Goal: Task Accomplishment & Management: Use online tool/utility

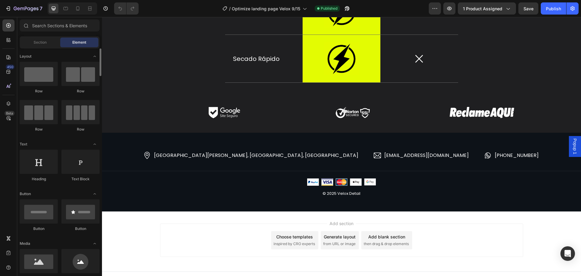
scroll to position [30, 0]
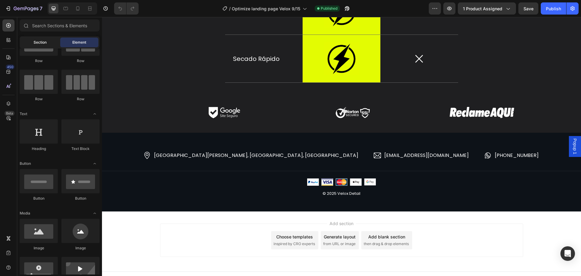
click at [36, 43] on span "Section" at bounding box center [40, 42] width 13 height 5
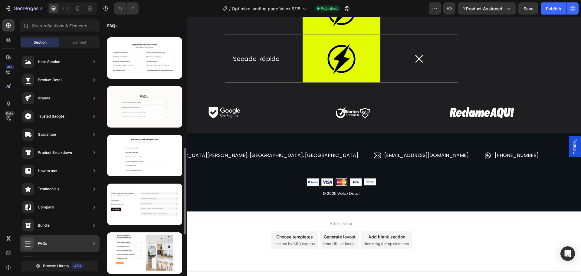
scroll to position [406, 0]
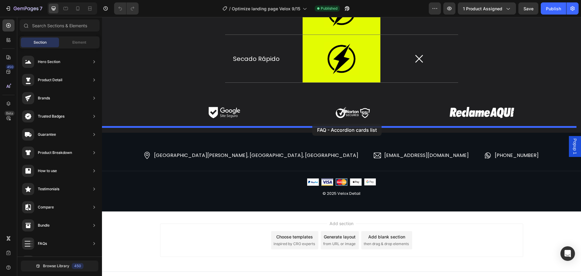
drag, startPoint x: 246, startPoint y: 157, endPoint x: 313, endPoint y: 124, distance: 74.6
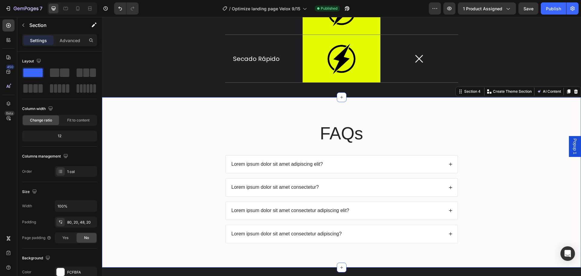
click at [276, 132] on div "FAQs Heading Lorem ipsum dolor sit amet adipiscing elit? Lorem ipsum dolor sit …" at bounding box center [341, 182] width 479 height 170
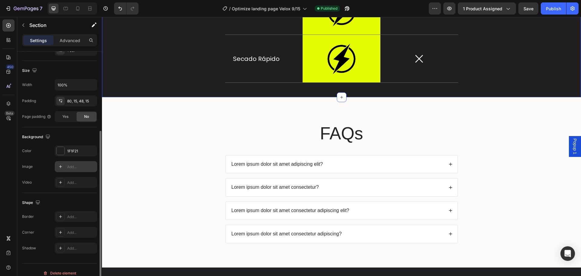
scroll to position [128, 0]
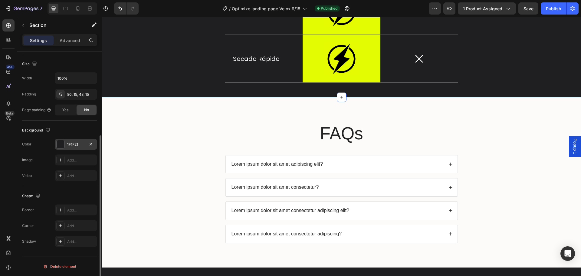
click at [70, 146] on div "1F1F21" at bounding box center [76, 144] width 18 height 5
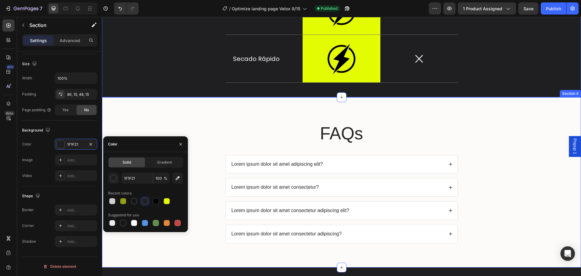
click at [218, 151] on div "FAQs Heading Lorem ipsum dolor sit amet adipiscing elit? Lorem ipsum dolor sit …" at bounding box center [341, 182] width 479 height 170
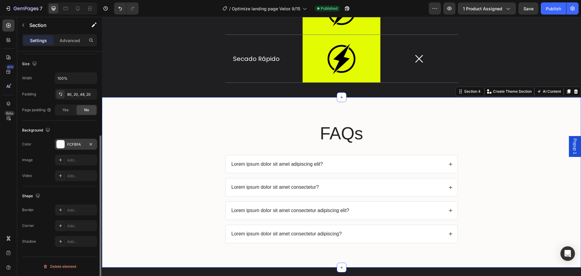
click at [62, 144] on div at bounding box center [61, 144] width 8 height 8
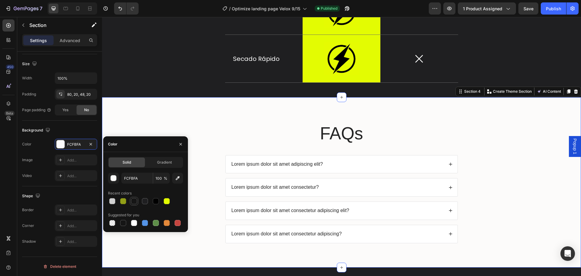
click at [137, 203] on div at bounding box center [134, 200] width 7 height 7
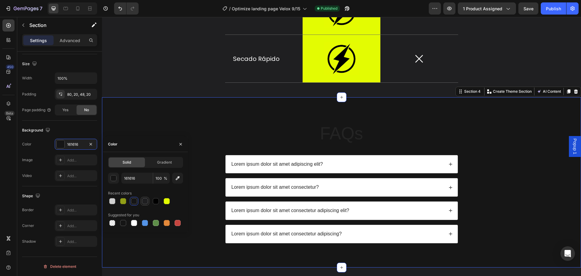
click at [148, 200] on div at bounding box center [144, 200] width 7 height 7
type input "1F1F21"
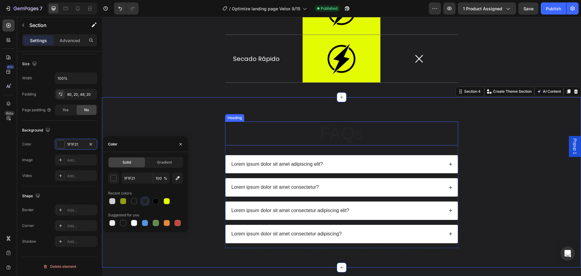
click at [227, 145] on h2 "FAQs" at bounding box center [341, 133] width 233 height 24
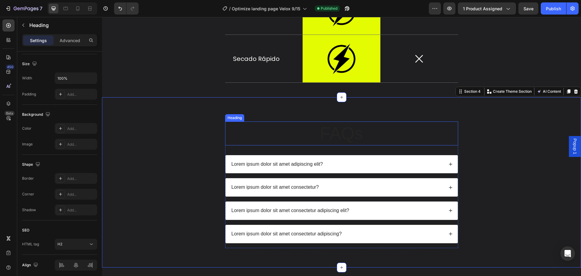
scroll to position [0, 0]
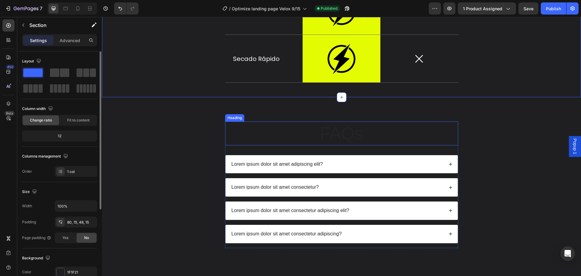
click at [253, 145] on h2 "FAQs" at bounding box center [341, 133] width 233 height 24
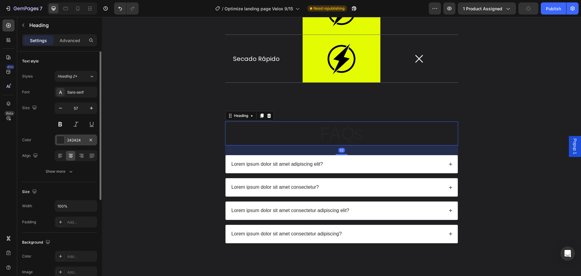
click at [67, 141] on div "242424" at bounding box center [76, 139] width 42 height 11
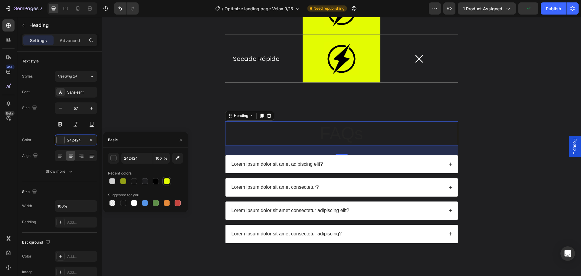
click at [165, 180] on div at bounding box center [167, 181] width 6 height 6
type input "E3FC02"
click at [337, 145] on h2 "FAQs" at bounding box center [341, 133] width 233 height 24
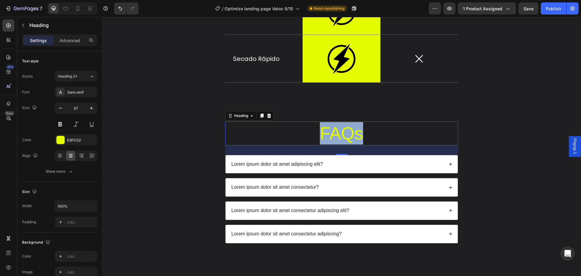
click at [337, 144] on p "FAQs" at bounding box center [342, 133] width 232 height 22
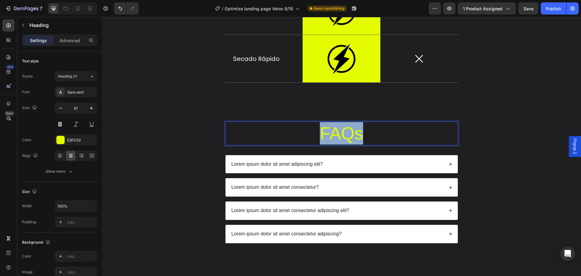
click at [337, 144] on p "FAQs" at bounding box center [342, 133] width 232 height 22
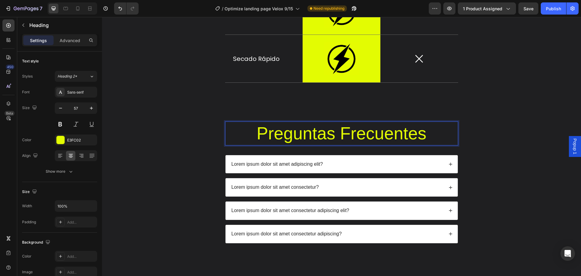
click at [361, 144] on p "Preguntas Frecuentes" at bounding box center [342, 133] width 232 height 22
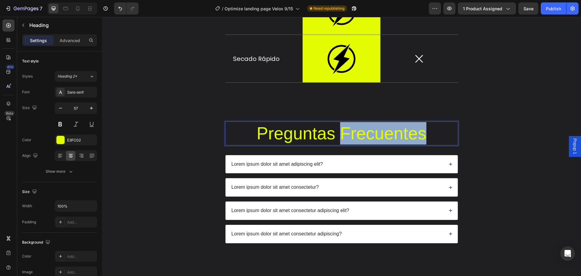
click at [361, 144] on p "Preguntas Frecuentes" at bounding box center [342, 133] width 232 height 22
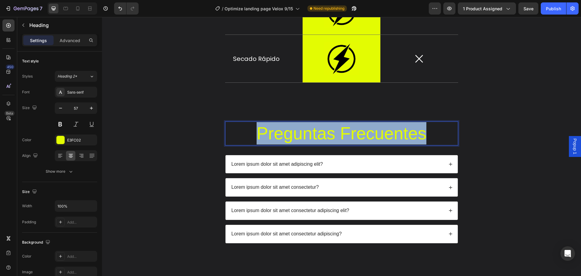
click at [361, 144] on p "Preguntas Frecuentes" at bounding box center [342, 133] width 232 height 22
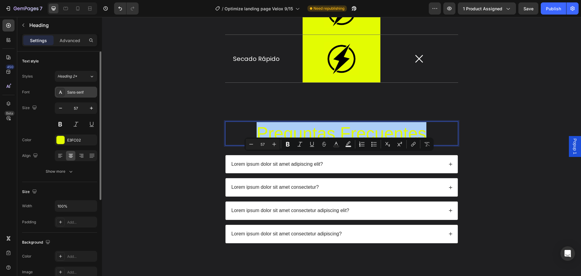
click at [81, 97] on div "Sans-serif" at bounding box center [76, 92] width 42 height 11
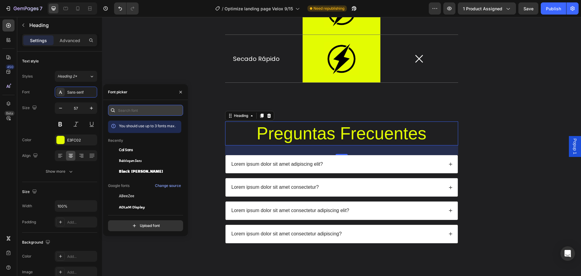
click at [125, 113] on input "text" at bounding box center [145, 110] width 75 height 11
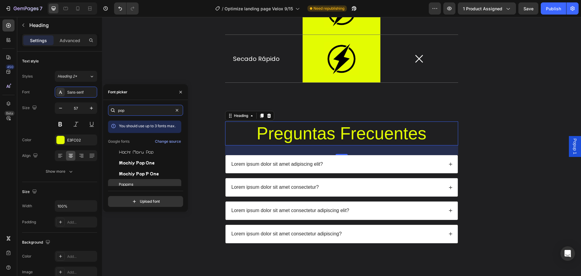
type input "pop"
click at [139, 181] on div "Poppins" at bounding box center [144, 184] width 73 height 11
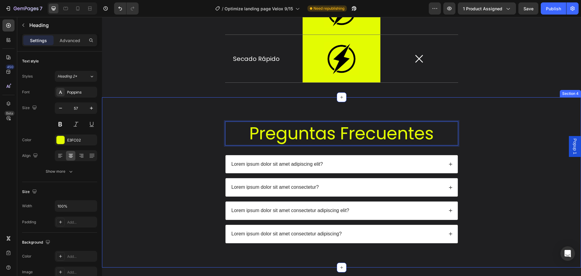
click at [476, 169] on div "Preguntas Frecuentes Heading 32 Lorem ipsum dolor sit amet adipiscing elit? Lor…" at bounding box center [341, 186] width 467 height 131
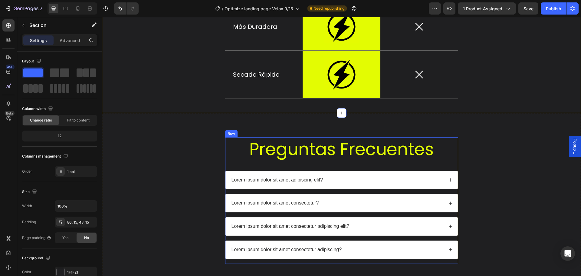
scroll to position [947, 0]
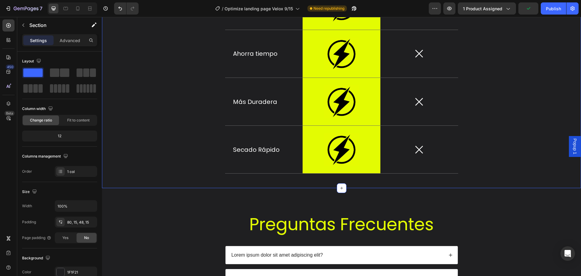
click at [364, 188] on div "¿Por qué elegir la Toalla Velox Detail? Heading ASPECTOS Button Image Row Toall…" at bounding box center [341, 15] width 479 height 345
click at [357, 188] on div "¿Por qué elegir la Toalla Velox Detail? Heading ASPECTOS Button Image Row Toall…" at bounding box center [341, 15] width 479 height 345
click at [355, 236] on div "Preguntas Frecuentes Heading Lorem ipsum dolor sit amet adipiscing elit? Lorem …" at bounding box center [341, 273] width 479 height 170
click at [228, 188] on div "¿Por qué elegir la Toalla Velox Detail? Heading ASPECTOS Button Image Row Toall…" at bounding box center [341, 15] width 479 height 345
click at [24, 23] on icon "button" at bounding box center [23, 25] width 5 height 5
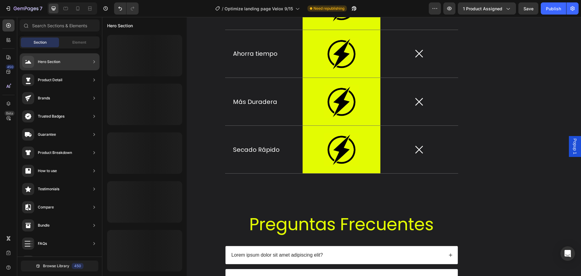
scroll to position [0, 0]
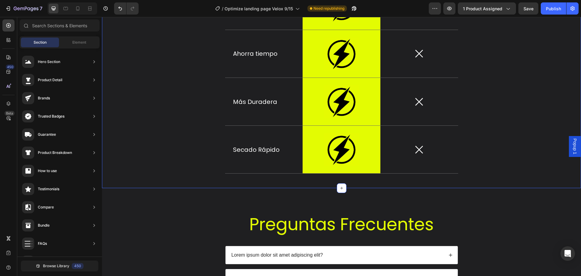
click at [242, 188] on div "¿Por qué elegir la Toalla Velox Detail? Heading ASPECTOS Button Image Row Toall…" at bounding box center [341, 15] width 479 height 345
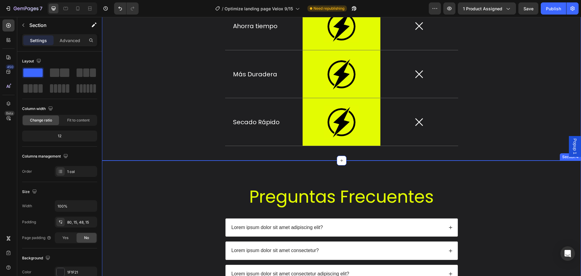
scroll to position [977, 0]
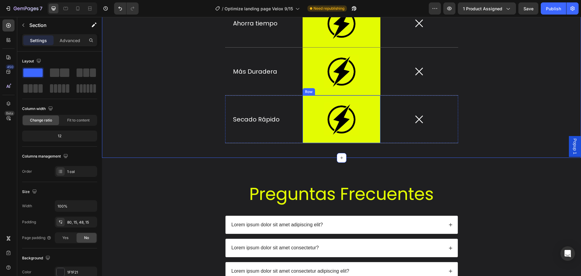
click at [312, 143] on div "Image Row" at bounding box center [342, 119] width 78 height 48
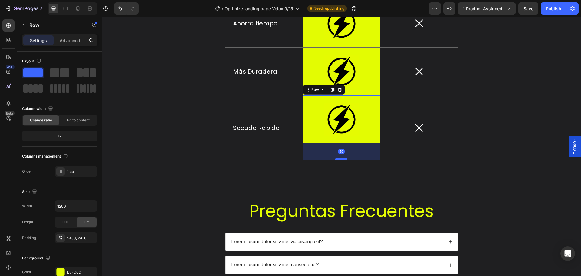
drag, startPoint x: 341, startPoint y: 172, endPoint x: 343, endPoint y: 189, distance: 17.1
click at [343, 160] on div at bounding box center [342, 159] width 12 height 2
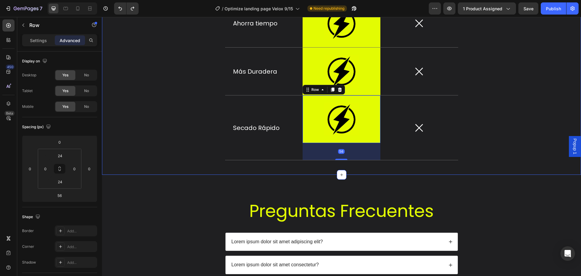
type input "0"
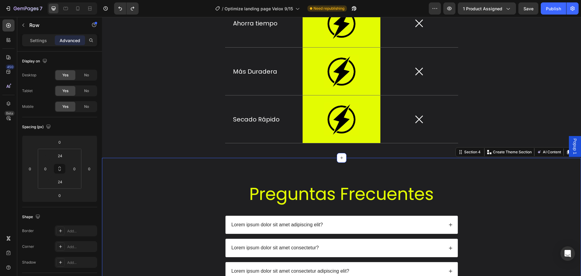
click at [316, 192] on div "Preguntas Frecuentes Heading Lorem ipsum dolor sit amet adipiscing elit? Lorem …" at bounding box center [341, 243] width 479 height 170
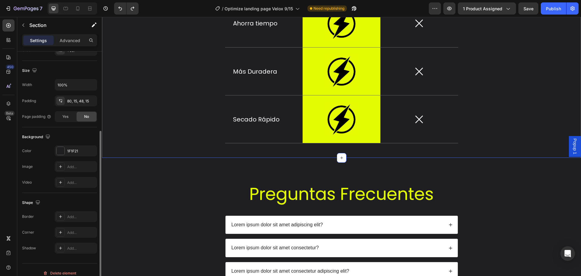
scroll to position [128, 0]
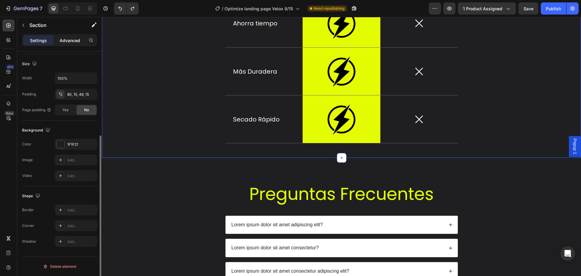
click at [70, 41] on p "Advanced" at bounding box center [70, 40] width 21 height 6
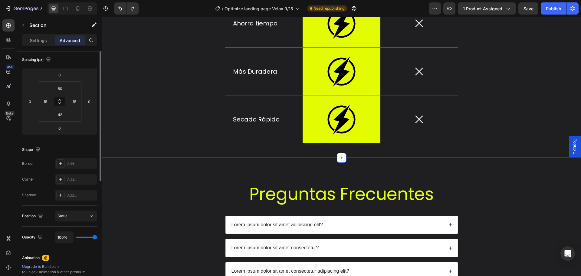
scroll to position [37, 0]
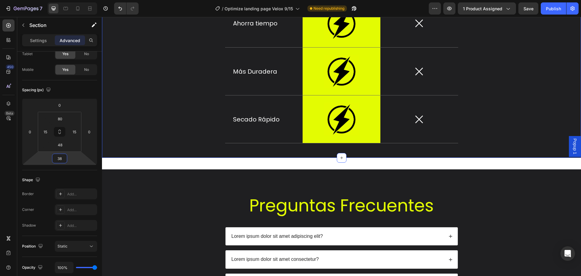
drag, startPoint x: 58, startPoint y: 164, endPoint x: 58, endPoint y: 158, distance: 5.8
click at [58, 0] on html "7 / Optimize landing page Velox 9/15 Need republishing Preview 1 product assign…" at bounding box center [290, 0] width 581 height 0
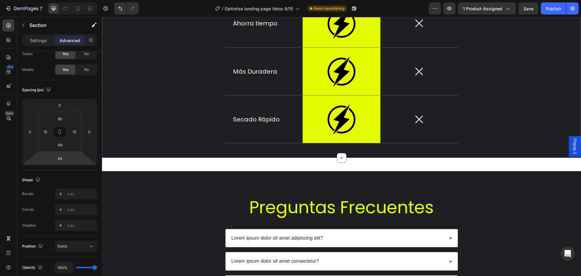
drag, startPoint x: 59, startPoint y: 152, endPoint x: 60, endPoint y: 145, distance: 7.1
click at [60, 0] on html "7 / Optimize landing page Velox 9/15 Need republishing Preview 1 product assign…" at bounding box center [290, 0] width 581 height 0
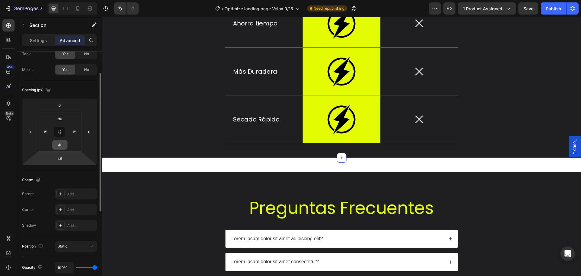
type input "0"
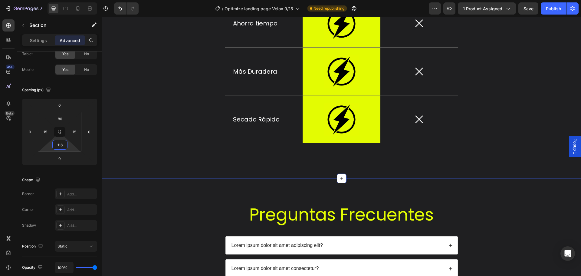
type input "118"
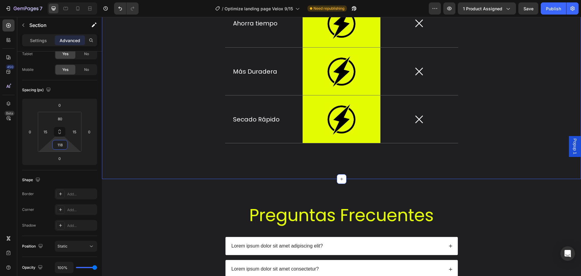
drag, startPoint x: 64, startPoint y: 137, endPoint x: 64, endPoint y: 126, distance: 10.6
click at [64, 0] on html "7 / Optimize landing page Velox 9/15 Need republishing Preview 1 product assign…" at bounding box center [290, 0] width 581 height 0
click at [226, 214] on div "Preguntas Frecuentes Heading Lorem ipsum dolor sit amet adipiscing elit? Lorem …" at bounding box center [341, 264] width 479 height 170
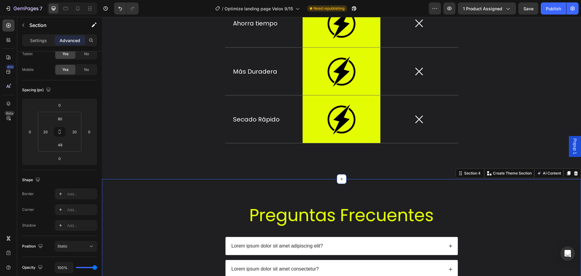
click at [473, 242] on div "Preguntas Frecuentes Heading Lorem ipsum dolor sit amet adipiscing elit? Lorem …" at bounding box center [341, 268] width 467 height 131
click at [79, 11] on icon at bounding box center [78, 8] width 6 height 6
type input "70"
type input "42"
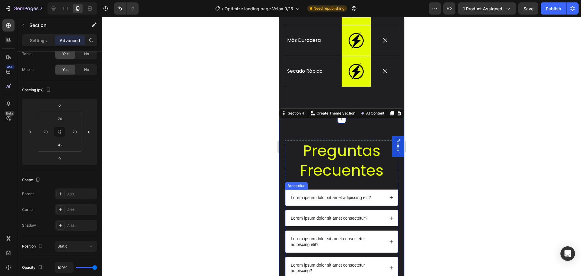
click at [434, 163] on div at bounding box center [341, 146] width 479 height 259
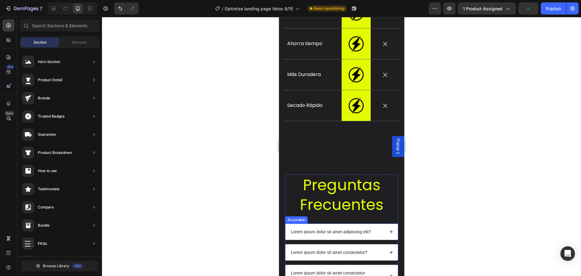
scroll to position [782, 0]
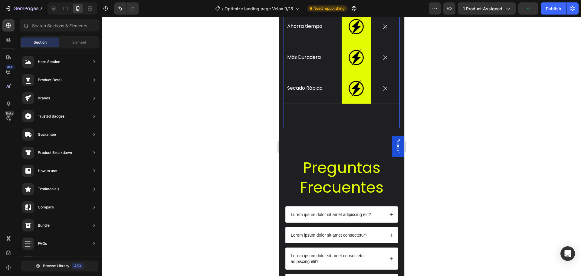
click at [342, 116] on div "¿Por qué elegir la Toalla Velox Detail? Heading ASPECTOS Button Image Row Toall…" at bounding box center [341, -1] width 116 height 257
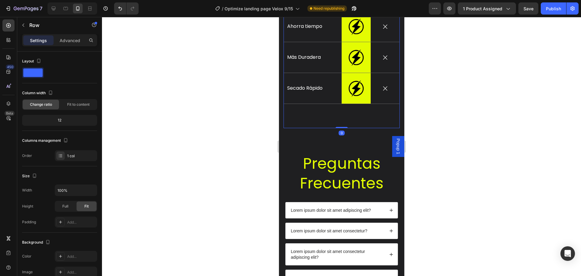
drag, startPoint x: 341, startPoint y: 127, endPoint x: 340, endPoint y: 113, distance: 14.0
click at [340, 113] on div "¿Por qué elegir la Toalla Velox Detail? Heading ASPECTOS Button Image Row Toall…" at bounding box center [341, -1] width 116 height 257
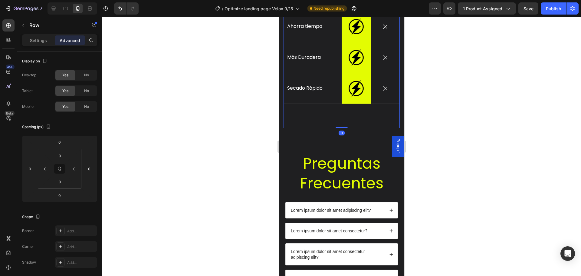
click at [440, 127] on div at bounding box center [341, 146] width 479 height 259
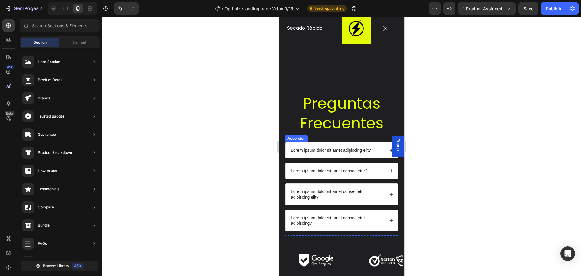
scroll to position [843, 0]
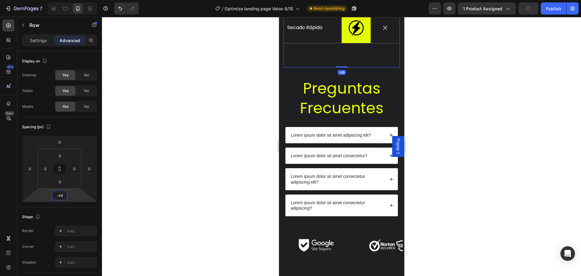
type input "-50"
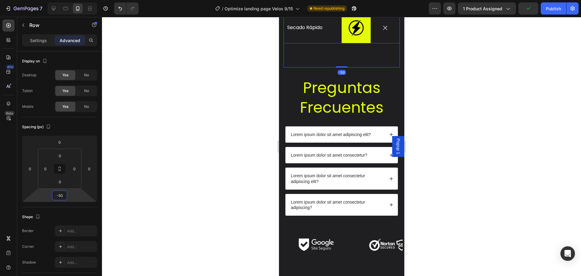
drag, startPoint x: 63, startPoint y: 202, endPoint x: 63, endPoint y: 209, distance: 7.6
click at [63, 0] on html "7 / Optimize landing page Velox 9/15 Need republishing Preview 1 product assign…" at bounding box center [290, 0] width 581 height 0
click at [471, 134] on div at bounding box center [341, 146] width 479 height 259
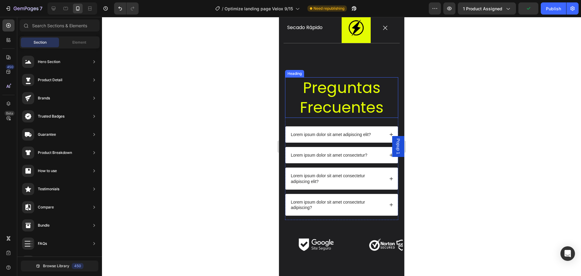
click at [312, 96] on h2 "Preguntas Frecuentes" at bounding box center [341, 97] width 113 height 41
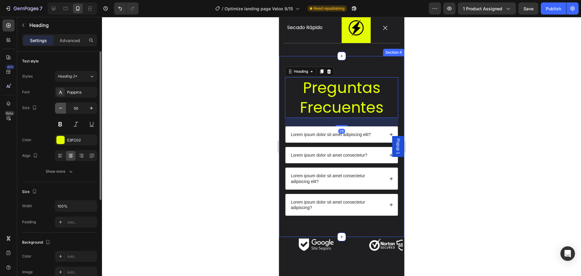
click at [64, 109] on button "button" at bounding box center [60, 108] width 11 height 11
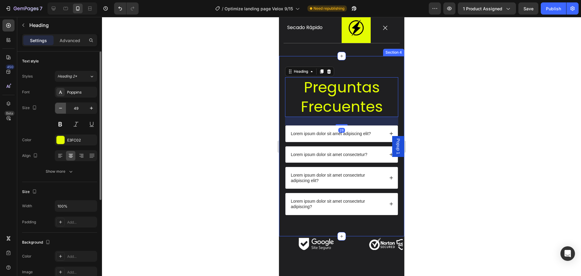
click at [63, 109] on button "button" at bounding box center [60, 108] width 11 height 11
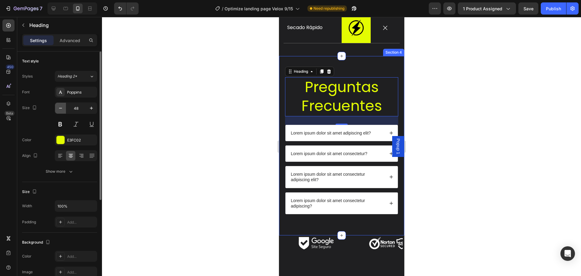
click at [63, 109] on icon "button" at bounding box center [61, 108] width 6 height 6
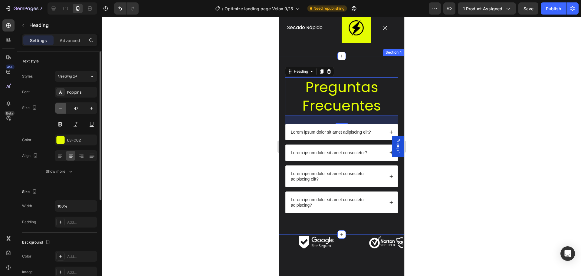
click at [63, 109] on icon "button" at bounding box center [61, 108] width 6 height 6
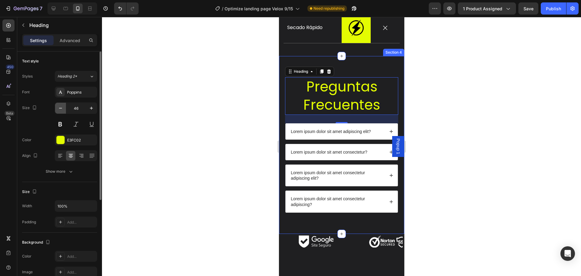
click at [63, 109] on icon "button" at bounding box center [61, 108] width 6 height 6
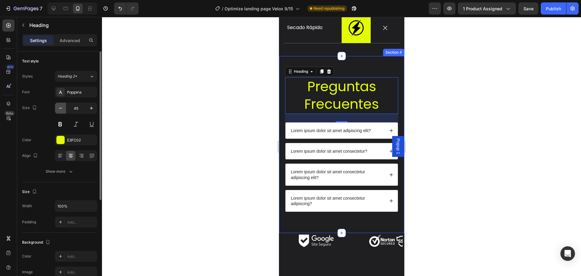
click at [63, 109] on icon "button" at bounding box center [61, 108] width 6 height 6
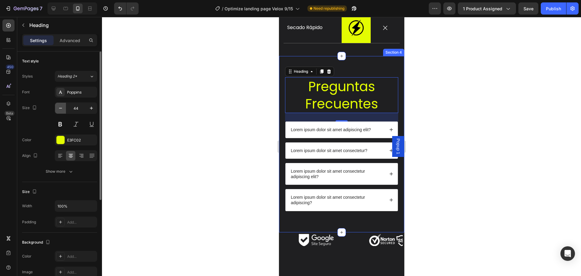
click at [63, 109] on icon "button" at bounding box center [61, 108] width 6 height 6
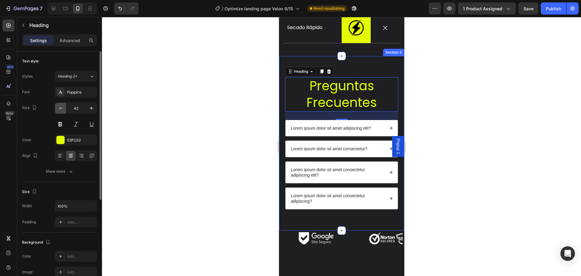
click at [63, 109] on icon "button" at bounding box center [61, 108] width 6 height 6
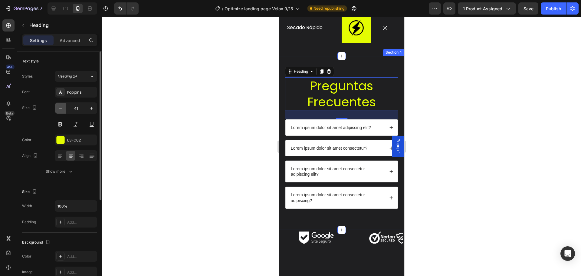
click at [63, 109] on icon "button" at bounding box center [61, 108] width 6 height 6
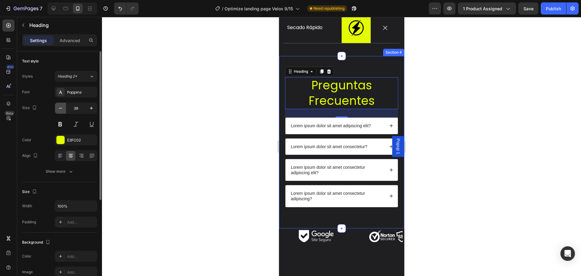
click at [63, 109] on icon "button" at bounding box center [61, 108] width 6 height 6
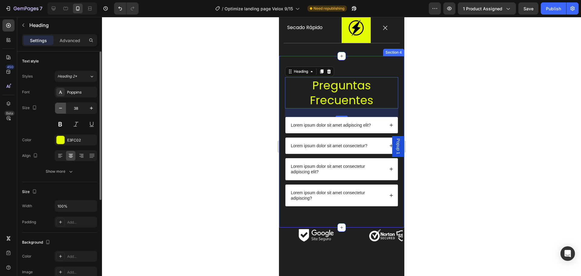
click at [63, 109] on icon "button" at bounding box center [61, 108] width 6 height 6
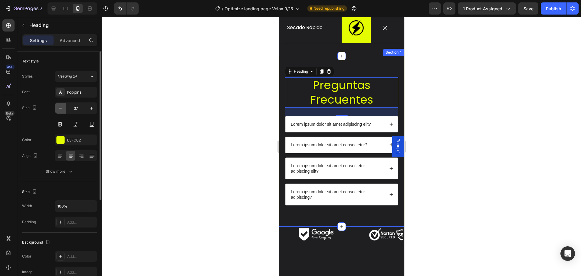
click at [63, 109] on icon "button" at bounding box center [61, 108] width 6 height 6
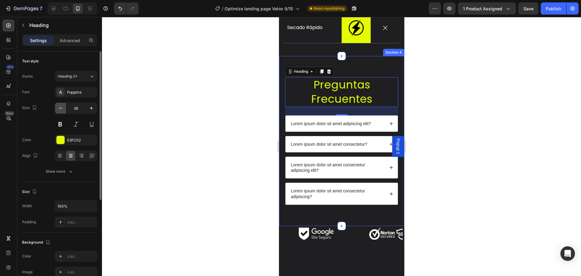
click at [63, 109] on icon "button" at bounding box center [61, 108] width 6 height 6
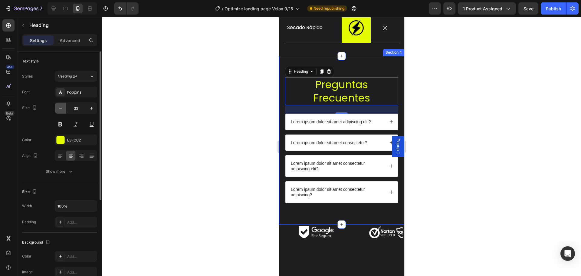
click at [63, 109] on icon "button" at bounding box center [61, 108] width 6 height 6
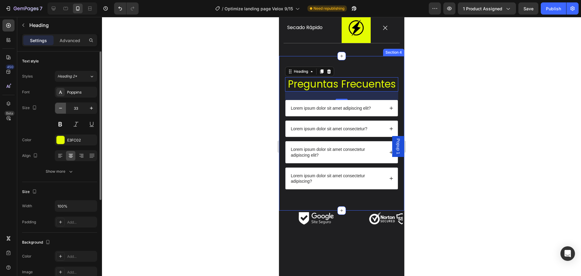
click at [63, 109] on icon "button" at bounding box center [61, 108] width 6 height 6
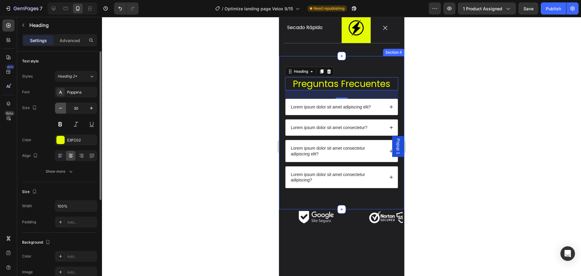
click at [64, 109] on button "button" at bounding box center [60, 108] width 11 height 11
click at [86, 107] on div "29" at bounding box center [76, 108] width 42 height 11
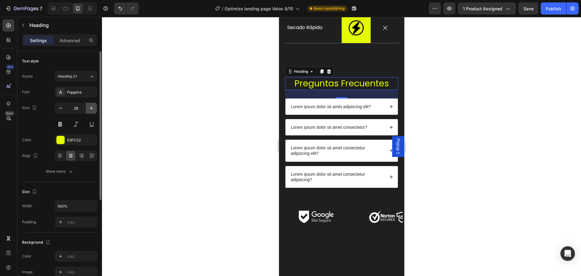
click at [93, 111] on button "button" at bounding box center [91, 108] width 11 height 11
type input "30"
click at [59, 125] on button at bounding box center [60, 124] width 11 height 11
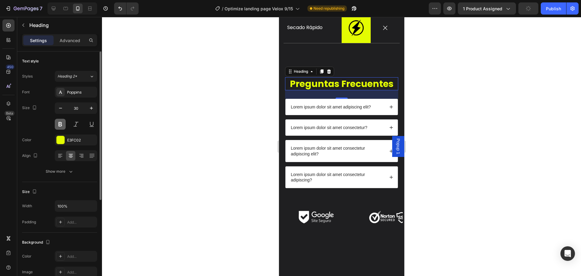
click at [59, 125] on button at bounding box center [60, 124] width 11 height 11
click at [521, 95] on div at bounding box center [341, 146] width 479 height 259
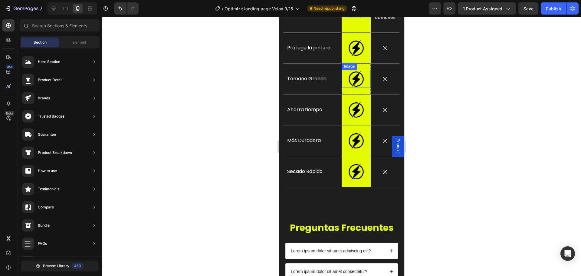
scroll to position [540, 0]
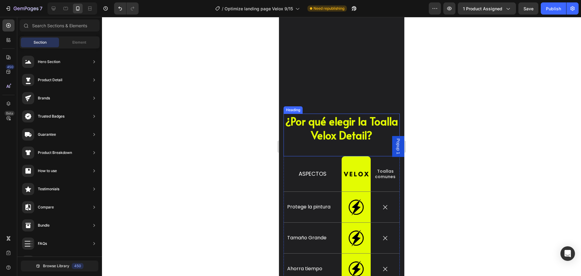
click at [362, 146] on h2 "¿Por qué elegir la Toalla Velox Detail?" at bounding box center [341, 135] width 116 height 43
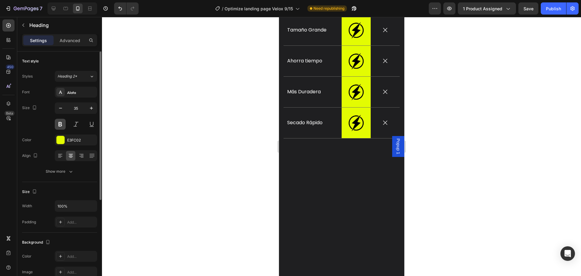
click at [58, 125] on button at bounding box center [60, 124] width 11 height 11
click at [59, 125] on button at bounding box center [60, 124] width 11 height 11
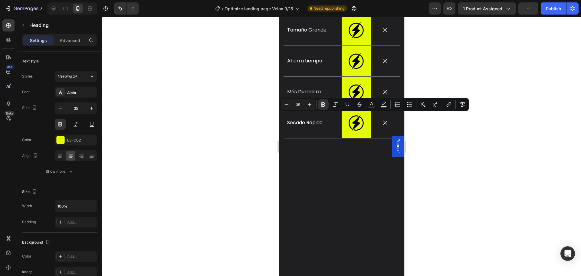
click at [438, 178] on div at bounding box center [341, 146] width 479 height 259
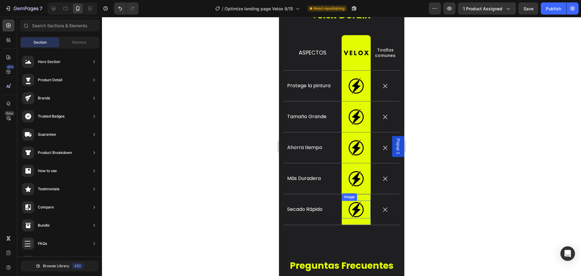
scroll to position [813, 0]
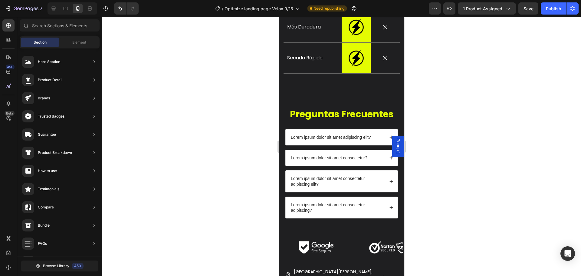
click at [442, 85] on div at bounding box center [341, 146] width 479 height 259
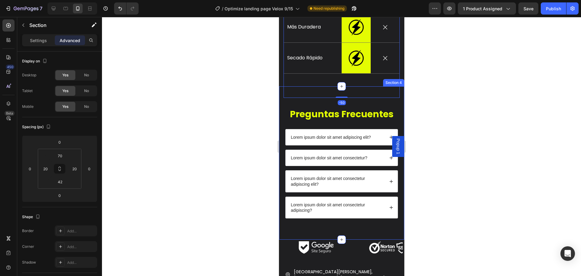
click at [337, 94] on div "Preguntas Frecuentes Heading Lorem ipsum dolor sit amet adipiscing elit? Lorem …" at bounding box center [341, 162] width 125 height 153
click at [315, 86] on div "Preguntas Frecuentes Heading Lorem ipsum dolor sit amet adipiscing elit? Lorem …" at bounding box center [341, 162] width 125 height 153
click at [325, 97] on div "Preguntas Frecuentes Heading Lorem ipsum dolor sit amet adipiscing elit? Lorem …" at bounding box center [341, 162] width 125 height 153
click at [431, 89] on div at bounding box center [341, 146] width 479 height 259
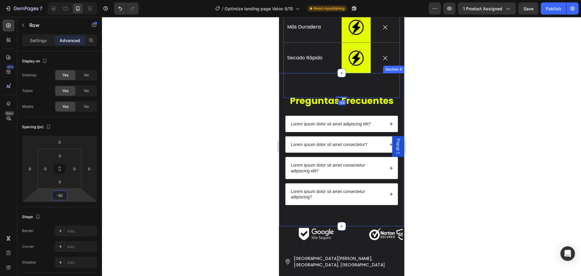
type input "-90"
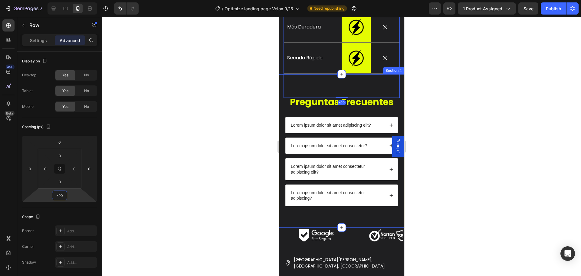
drag, startPoint x: 63, startPoint y: 200, endPoint x: 60, endPoint y: 207, distance: 6.8
click at [60, 0] on html "7 / Optimize landing page Velox 9/15 Need republishing Preview 1 product assign…" at bounding box center [290, 0] width 581 height 0
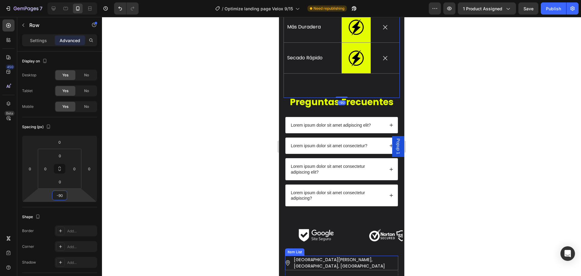
click at [467, 247] on div at bounding box center [341, 146] width 479 height 259
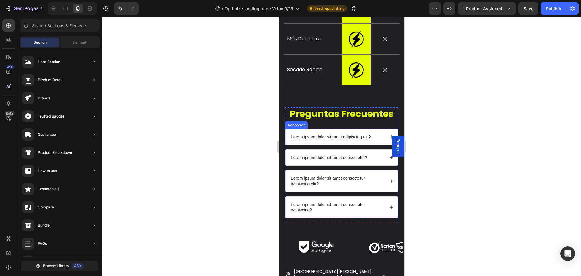
scroll to position [752, 0]
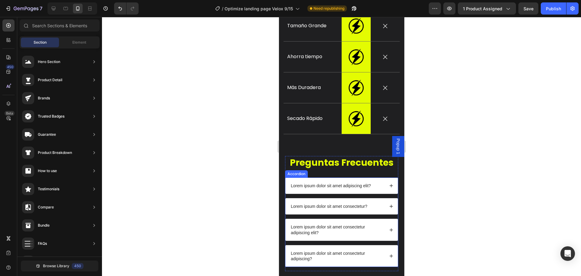
click at [368, 183] on p "Lorem ipsum dolor sit amet adipiscing elit?" at bounding box center [331, 185] width 80 height 5
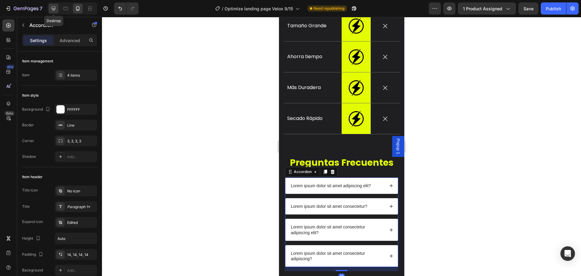
click at [56, 9] on icon at bounding box center [54, 8] width 6 height 6
type input "16"
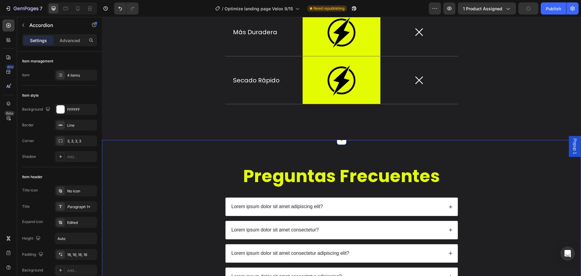
scroll to position [1012, 0]
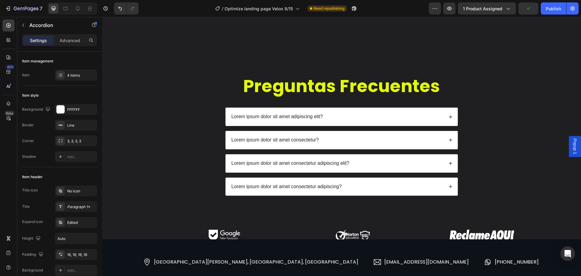
click at [361, 115] on div "Lorem ipsum dolor sit amet adipiscing elit?" at bounding box center [337, 117] width 213 height 8
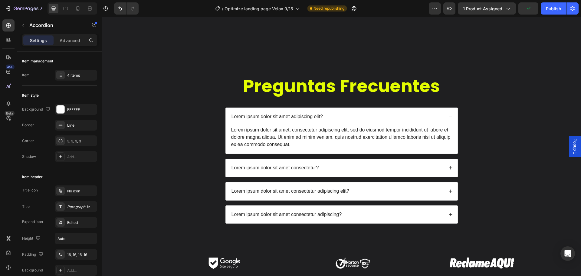
click at [356, 123] on div "Lorem ipsum dolor sit amet adipiscing elit?" at bounding box center [342, 117] width 232 height 18
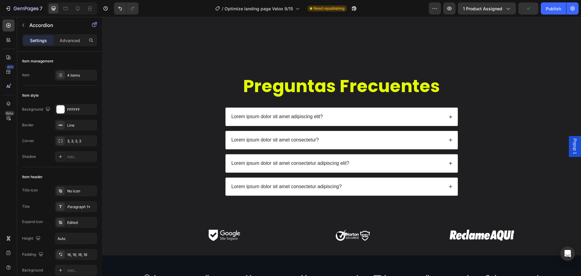
click at [294, 117] on p "Lorem ipsum dolor sit amet adipiscing elit?" at bounding box center [277, 117] width 91 height 6
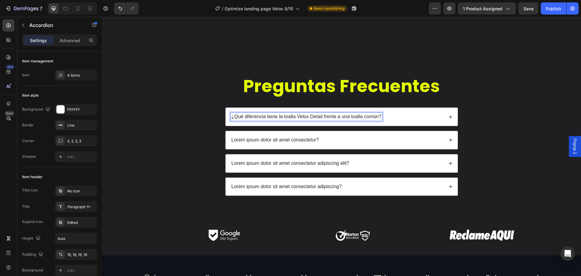
click at [416, 120] on div "¿Qué diferencia tiene la toalla Velox Detail frente a una toalla común?" at bounding box center [337, 117] width 213 height 8
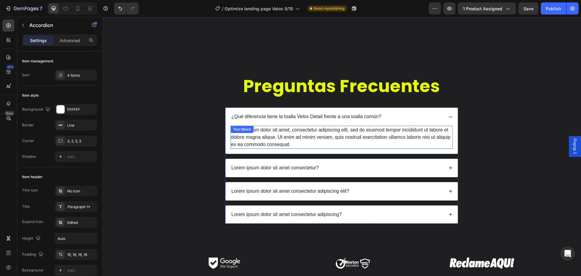
click at [385, 132] on div "Lorem ipsum dolor sit amet, consectetur adipiscing elit, sed do eiusmod tempor …" at bounding box center [342, 137] width 222 height 23
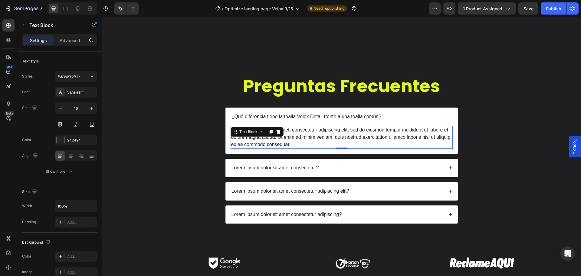
click at [385, 132] on div "Lorem ipsum dolor sit amet, consectetur adipiscing elit, sed do eiusmod tempor …" at bounding box center [342, 137] width 222 height 23
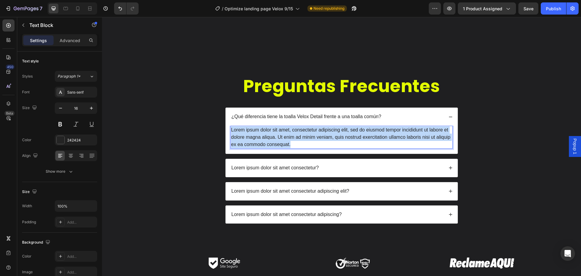
click at [385, 132] on p "Lorem ipsum dolor sit amet, consectetur adipiscing elit, sed do eiusmod tempor …" at bounding box center [341, 137] width 221 height 22
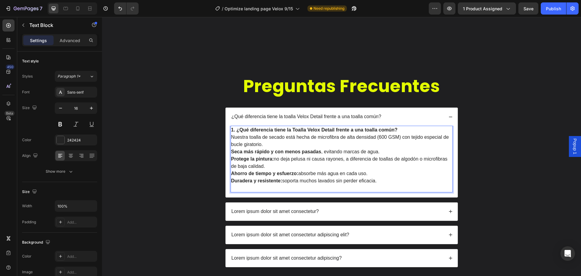
click at [245, 130] on strong "1. ¿Qué diferencia tiene la Toalla Velox Detail frente a una toalla común?" at bounding box center [314, 129] width 167 height 5
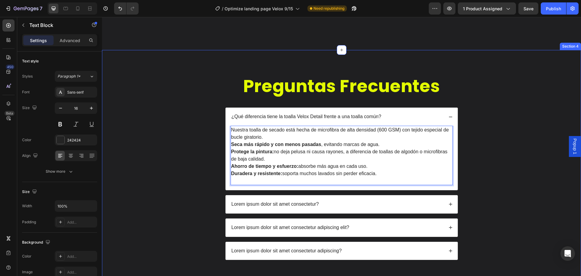
click at [478, 146] on div "Preguntas Frecuentes Heading ¿Qué diferencia tiene la toalla Velox Detail frent…" at bounding box center [341, 171] width 467 height 195
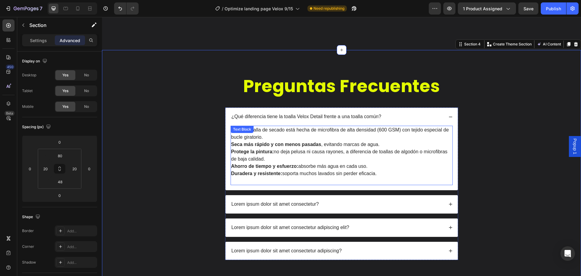
click at [383, 128] on p "Nuestra toalla de secado está hecha de microfibra de alta densidad (600 GSM) co…" at bounding box center [341, 133] width 221 height 15
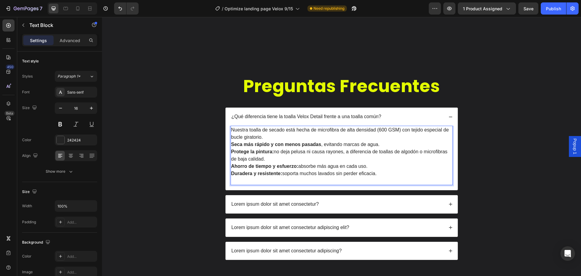
click at [385, 130] on p "Nuestra toalla de secado está hecha de microfibra de alta densidad (600 GSM) co…" at bounding box center [341, 133] width 221 height 15
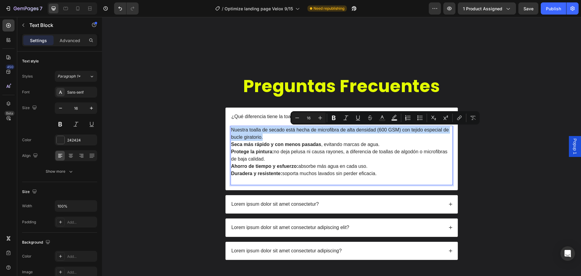
click at [385, 130] on p "Nuestra toalla de secado está hecha de microfibra de alta densidad (600 GSM) co…" at bounding box center [341, 133] width 221 height 15
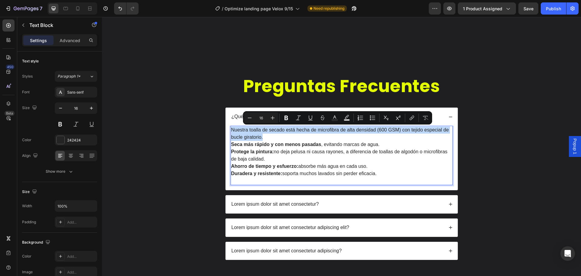
click at [382, 130] on p "Nuestra toalla de secado está hecha de microfibra de alta densidad (600 GSM) co…" at bounding box center [341, 133] width 221 height 15
click at [386, 130] on p "Nuestra toalla de secado está hecha de microfibra de alta densidad (600 GSM) co…" at bounding box center [341, 133] width 221 height 15
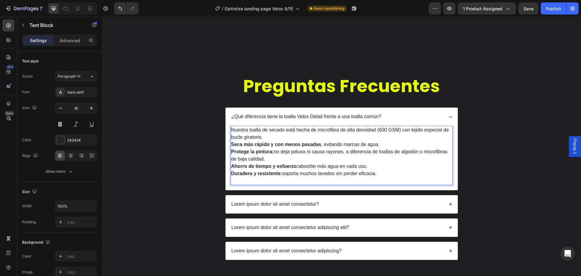
click at [384, 129] on p "Nuestra toalla de secado está hecha de microfibra de alta densidad (600 GSM) co…" at bounding box center [341, 133] width 221 height 15
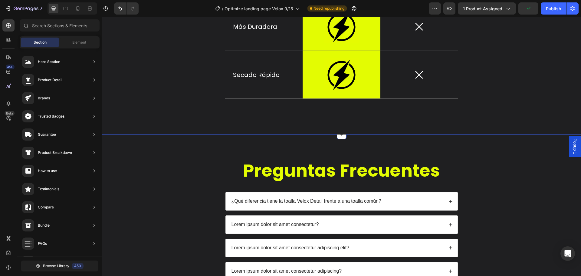
scroll to position [1129, 0]
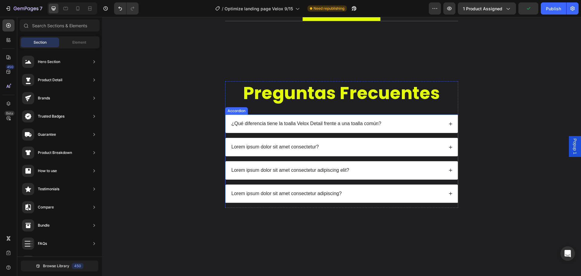
click at [395, 127] on div "¿Qué diferencia tiene la toalla Velox Detail frente a una toalla común?" at bounding box center [337, 124] width 213 height 8
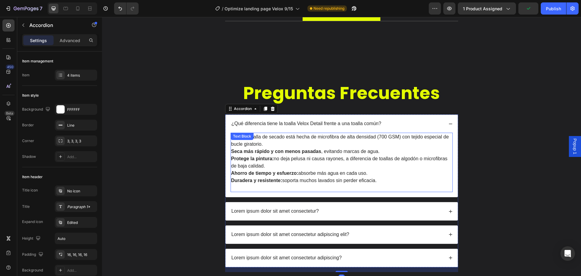
click at [387, 138] on p "Nuestra toalla de secado está hecha de microfibra de alta densidad (700 GSM) co…" at bounding box center [341, 140] width 221 height 15
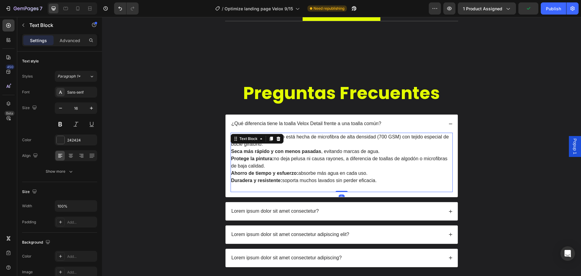
click at [379, 137] on p "Nuestra toalla de secado está hecha de microfibra de alta densidad (700 GSM) co…" at bounding box center [341, 140] width 221 height 15
click at [382, 137] on p "Nuestra toalla de secado está hecha de microfibra de alta densidad (700 GSM) co…" at bounding box center [341, 140] width 221 height 15
click at [304, 183] on p "Duradera y resistente: soporta muchos lavados sin perder eficacia." at bounding box center [341, 180] width 221 height 7
click at [304, 184] on p "Duradera y resistente: soporta muchos lavados sin perder eficacia." at bounding box center [341, 180] width 221 height 7
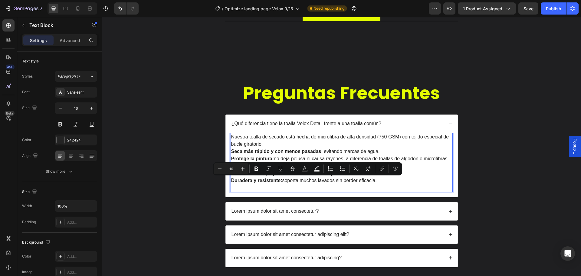
drag, startPoint x: 365, startPoint y: 184, endPoint x: 374, endPoint y: 182, distance: 8.7
click at [365, 184] on p "Duradera y resistente: soporta muchos lavados sin perder eficacia." at bounding box center [341, 180] width 221 height 7
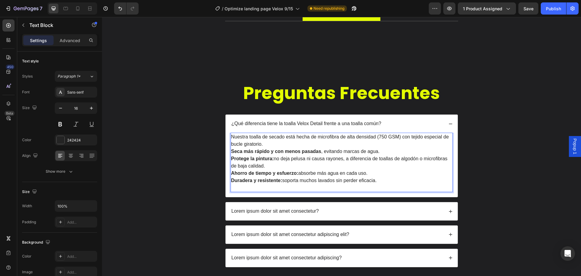
click at [380, 181] on p "Duradera y resistente: soporta muchos lavados sin perder eficacia." at bounding box center [341, 180] width 221 height 7
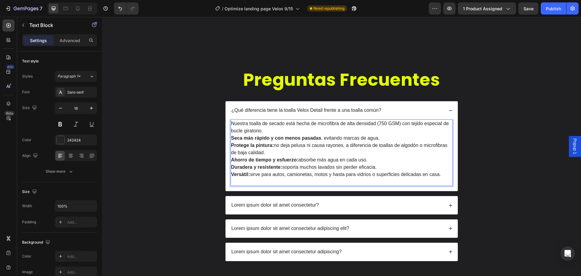
scroll to position [1159, 0]
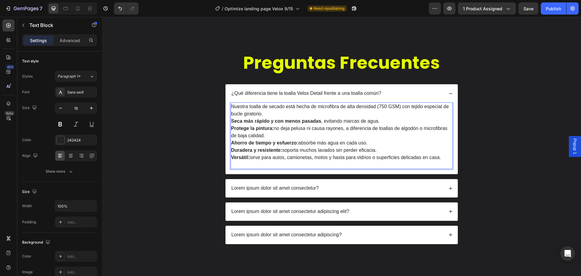
click at [309, 110] on p "Nuestra toalla de secado está hecha de microfibra de alta densidad (750 GSM) co…" at bounding box center [341, 110] width 221 height 15
click at [310, 114] on p "Nuestra toalla de secado está hecha de microfibra de alta densidad (750 GSM) co…" at bounding box center [341, 110] width 221 height 15
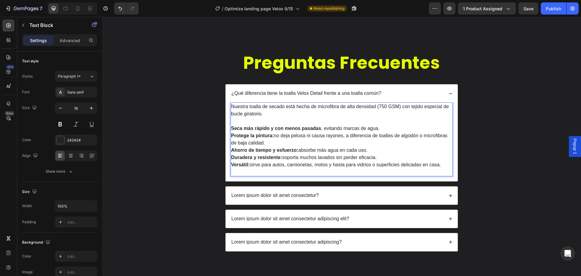
click at [409, 167] on p "Versátil: sirve para autos, camionetas, motos y hasta para vidrios o superficie…" at bounding box center [341, 164] width 221 height 7
click at [437, 164] on p "Versátil: sirve para autos, camionetas, motos y hasta para vidrios o superficie…" at bounding box center [341, 164] width 221 height 7
click at [442, 164] on p "Versátil: sirve para autos, camionetas, motos y hasta para vidrios o superficie…" at bounding box center [341, 164] width 221 height 7
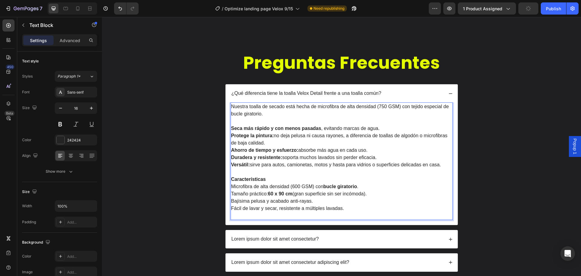
click at [296, 124] on p "Rich Text Editor. Editing area: main" at bounding box center [341, 120] width 221 height 7
click at [307, 176] on p "Características" at bounding box center [341, 179] width 221 height 7
click at [231, 185] on p "Microfibra de alta densidad (600 GSM) con bucle giratorio ." at bounding box center [341, 186] width 221 height 7
click at [313, 151] on p "Ahorro de tiempo y esfuerzo: absorbe más agua en cada uso." at bounding box center [341, 150] width 221 height 7
click at [299, 94] on p "¿Qué diferencia tiene la toalla Velox Detail frente a una toalla común?" at bounding box center [307, 93] width 150 height 6
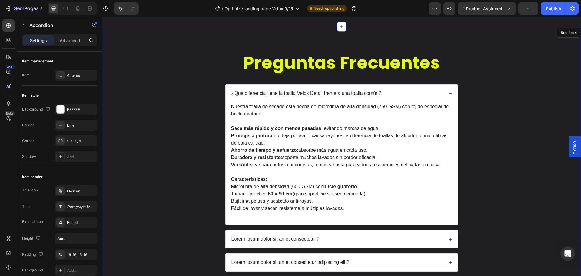
click at [472, 88] on div "Preguntas Frecuentes Heading ¿Qué diferencia tiene la toalla Velox Detail frent…" at bounding box center [341, 177] width 467 height 253
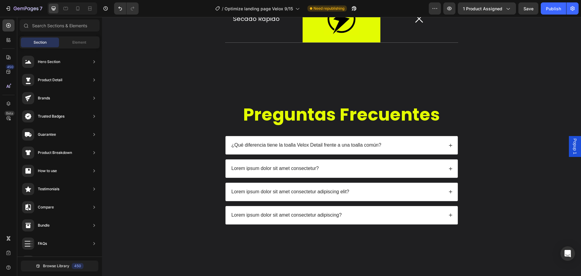
scroll to position [1120, 0]
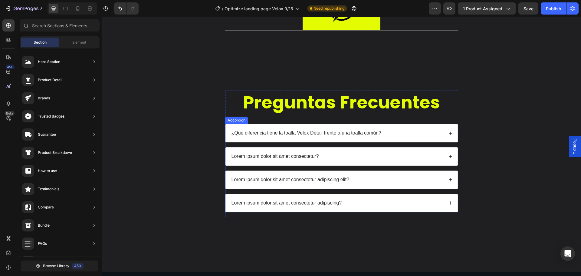
click at [420, 138] on div "¿Qué diferencia tiene la toalla Velox Detail frente a una toalla común?" at bounding box center [342, 133] width 232 height 18
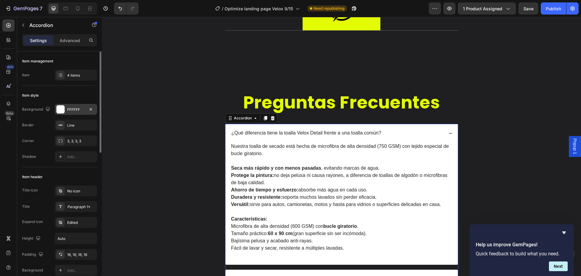
click at [81, 110] on div "FFFFFF" at bounding box center [76, 109] width 18 height 5
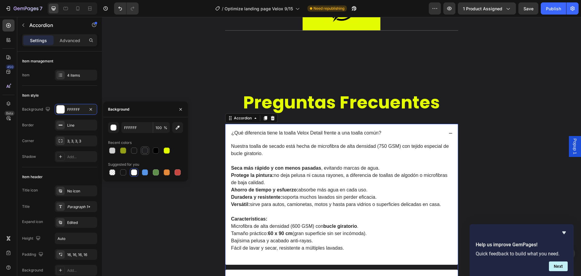
click at [142, 153] on div at bounding box center [144, 150] width 7 height 7
type input "1F1F21"
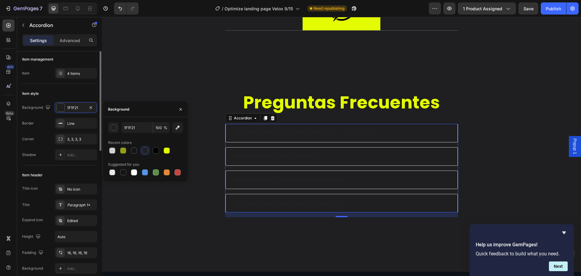
scroll to position [0, 0]
click at [249, 131] on p "¿Qué diferencia tiene la toalla Velox Detail frente a una toalla común?" at bounding box center [307, 133] width 150 height 6
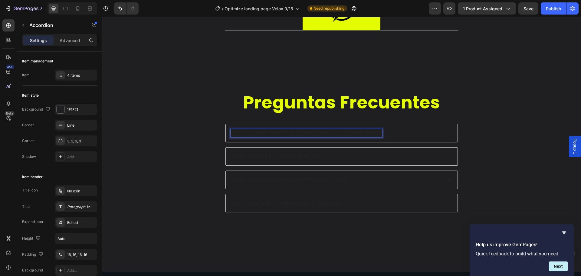
click at [274, 133] on p "¿Qué diferencia tiene la toalla Velox Detail frente a una toalla común?" at bounding box center [307, 133] width 150 height 6
click at [315, 124] on rect "Editor contextual toolbar" at bounding box center [315, 124] width 6 height 2
type input "242424"
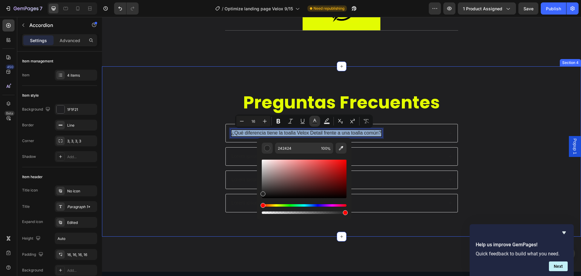
click at [173, 142] on div "Preguntas Frecuentes Heading ¿Qué diferencia tiene la toalla Velox Detail frent…" at bounding box center [341, 156] width 467 height 131
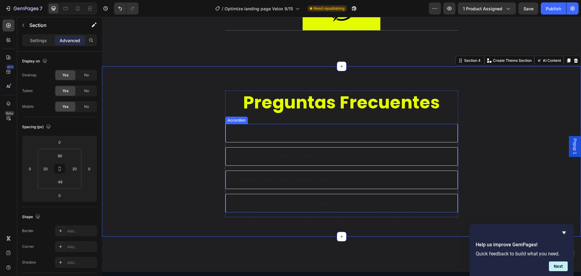
click at [281, 134] on p "¿Qué diferencia tiene la toalla Velox Detail frente a una toalla común?" at bounding box center [307, 133] width 150 height 6
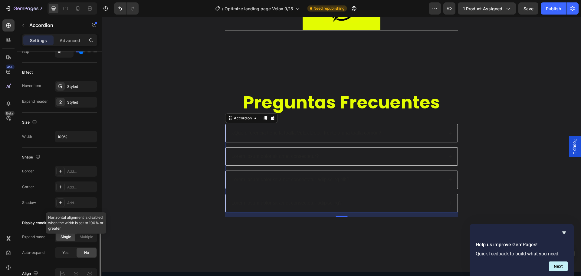
scroll to position [335, 0]
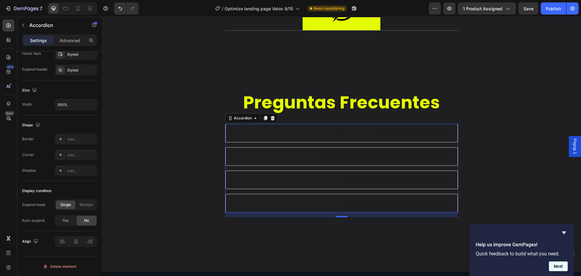
click at [556, 266] on button "Next" at bounding box center [558, 266] width 19 height 10
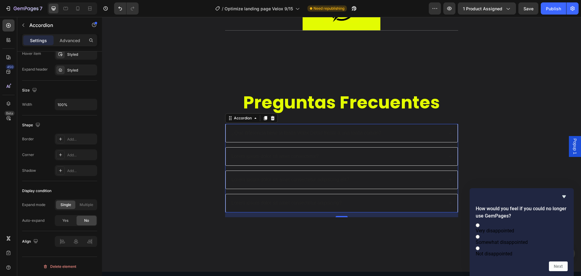
scroll to position [968, 0]
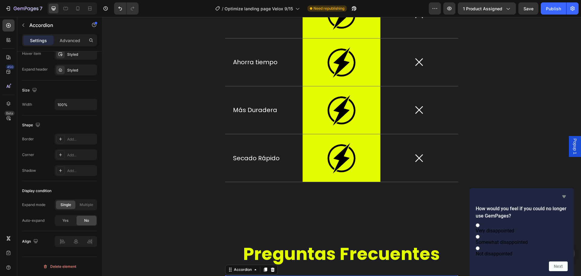
drag, startPoint x: 566, startPoint y: 189, endPoint x: 456, endPoint y: 170, distance: 111.1
click at [566, 195] on icon "Hide survey" at bounding box center [565, 196] width 4 height 3
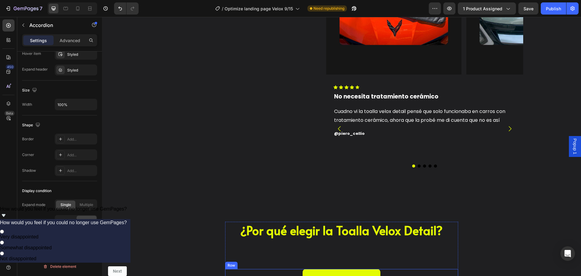
scroll to position [575, 0]
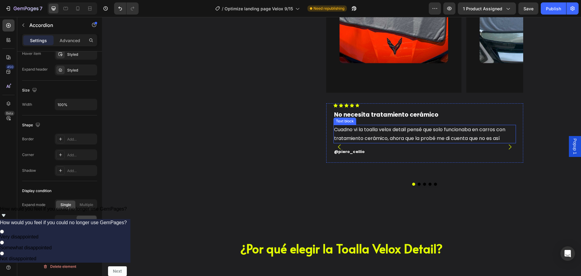
click at [389, 125] on p "Cuadno vi la toalla velox detail pensé que solo funcionaba en carros con tratam…" at bounding box center [424, 134] width 181 height 18
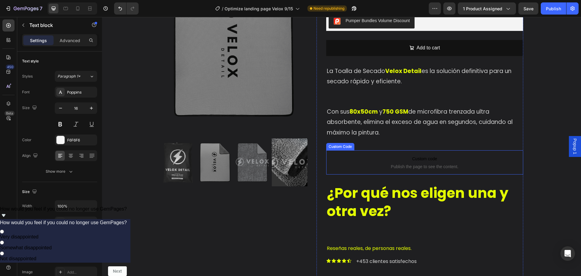
scroll to position [121, 0]
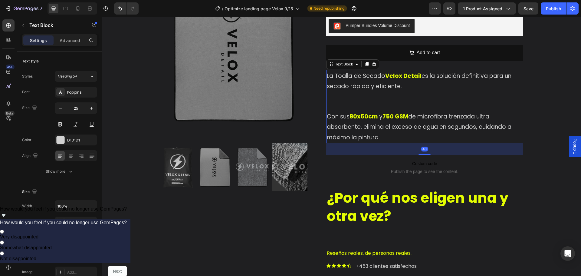
click at [353, 130] on span "de microfibra trenzada ultra absorbente, elimina el exceso de agua en segundos,…" at bounding box center [420, 126] width 186 height 29
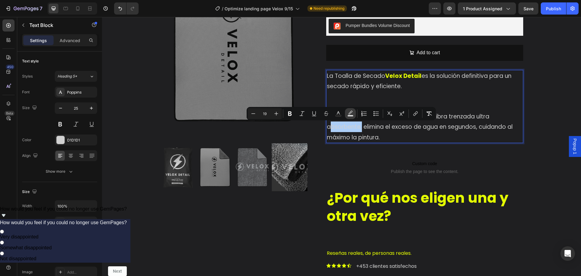
click at [352, 115] on rect "Editor contextual toolbar" at bounding box center [351, 116] width 6 height 2
type input "000000"
type input "77"
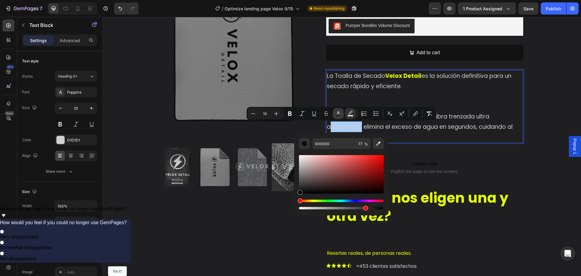
click at [339, 116] on rect "Editor contextual toolbar" at bounding box center [339, 116] width 6 height 2
click at [336, 144] on input "D1D1D1" at bounding box center [335, 143] width 44 height 11
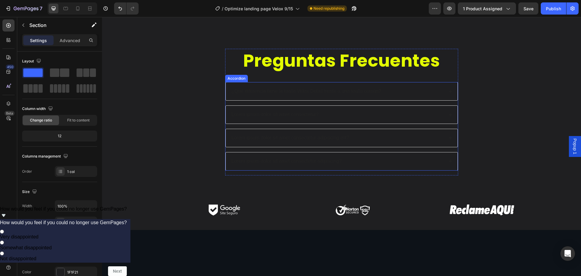
scroll to position [1116, 0]
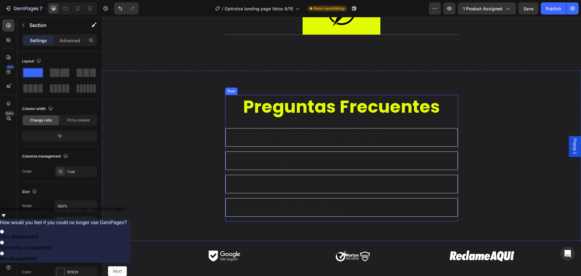
click at [318, 135] on p "¿Qué diferencia tiene la toalla Velox Detail frente a una toalla común?" at bounding box center [307, 137] width 150 height 6
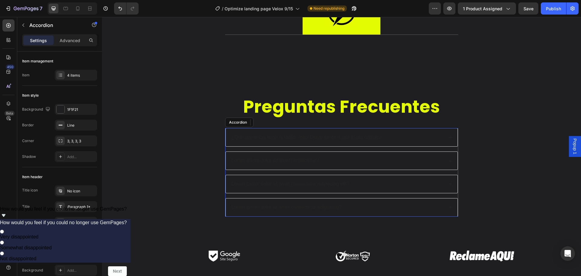
click at [318, 135] on p "¿Qué diferencia tiene la toalla Velox Detail frente a una toalla común?" at bounding box center [307, 137] width 150 height 6
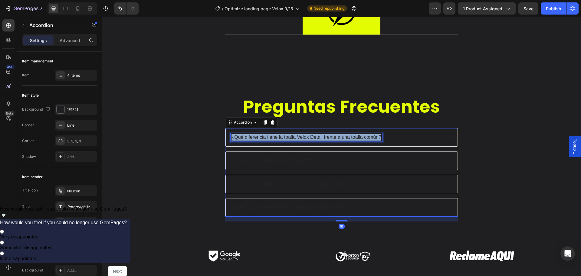
click at [318, 135] on p "¿Qué diferencia tiene la toalla Velox Detail frente a una toalla común?" at bounding box center [307, 137] width 150 height 6
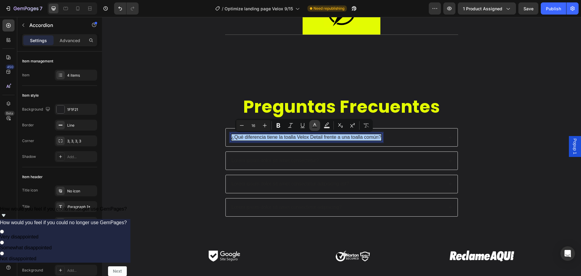
click at [317, 127] on rect "Editor contextual toolbar" at bounding box center [315, 128] width 6 height 2
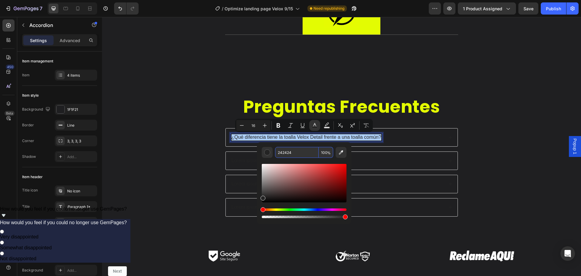
click at [294, 151] on input "242424" at bounding box center [297, 152] width 44 height 11
type input "D1D1D1"
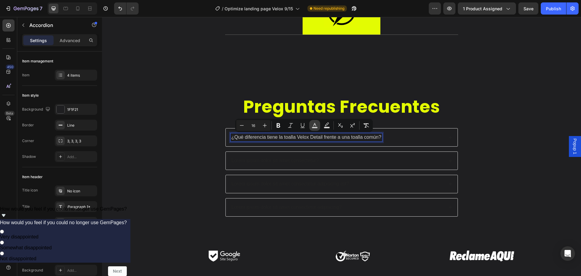
click at [311, 125] on button "color" at bounding box center [314, 125] width 11 height 11
click at [316, 126] on icon "Editor contextual toolbar" at bounding box center [315, 125] width 6 height 6
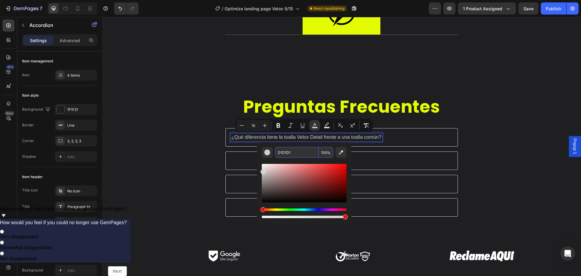
click at [302, 151] on input "D1D1D1" at bounding box center [297, 152] width 44 height 11
click at [399, 157] on div "Lorem ipsum dolor sit amet consectetur?" at bounding box center [337, 161] width 213 height 8
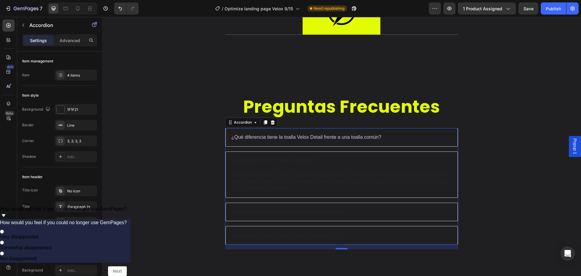
click at [472, 156] on div "Preguntas Frecuentes Heading ¿Qué diferencia tiene la toalla Velox Detail frent…" at bounding box center [341, 174] width 467 height 159
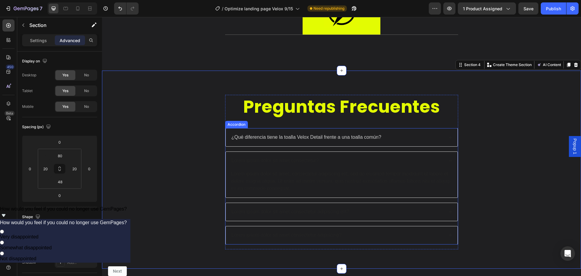
click at [428, 144] on div "¿Qué diferencia tiene la toalla Velox Detail frente a una toalla común?" at bounding box center [342, 137] width 232 height 18
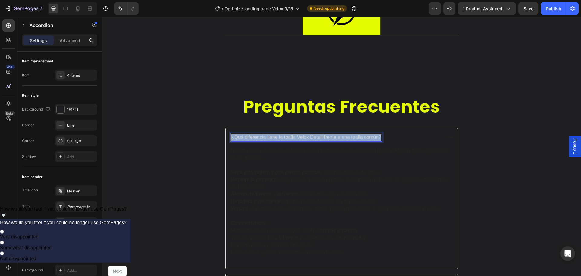
click at [352, 134] on p "¿Qué diferencia tiene la toalla Velox Detail frente a una toalla común?" at bounding box center [307, 137] width 150 height 6
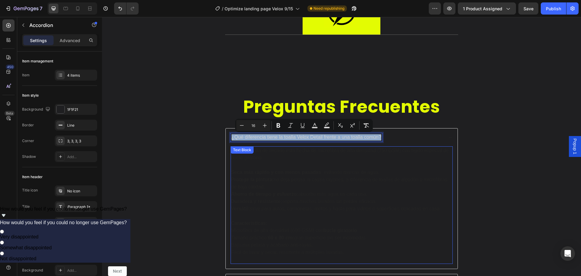
click at [306, 153] on p "Nuestra toalla de secado está hecha de microfibra de alta densidad (750 GSM) co…" at bounding box center [341, 154] width 221 height 15
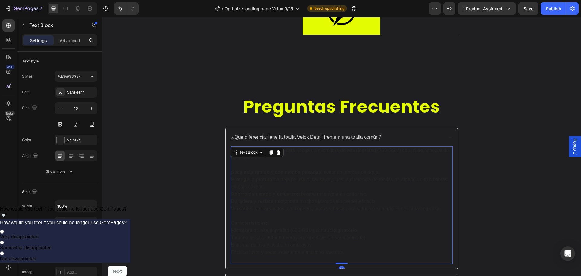
click at [306, 153] on p "Nuestra toalla de secado está hecha de microfibra de alta densidad (750 GSM) co…" at bounding box center [341, 154] width 221 height 15
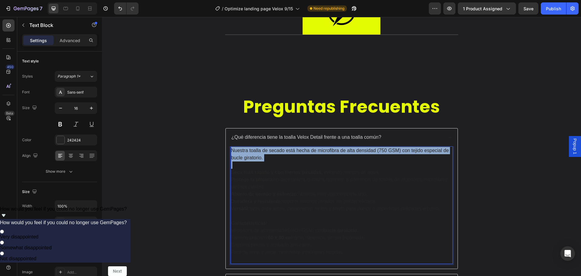
click at [306, 153] on p "Nuestra toalla de secado está hecha de microfibra de alta densidad (750 GSM) co…" at bounding box center [341, 154] width 221 height 15
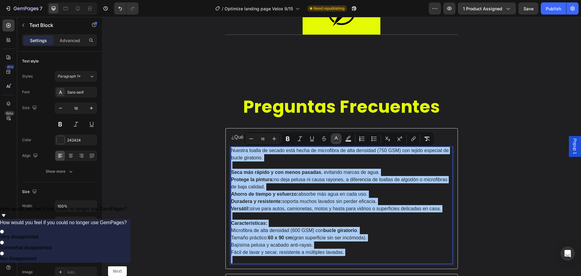
click at [336, 139] on icon "Editor contextual toolbar" at bounding box center [336, 139] width 6 height 6
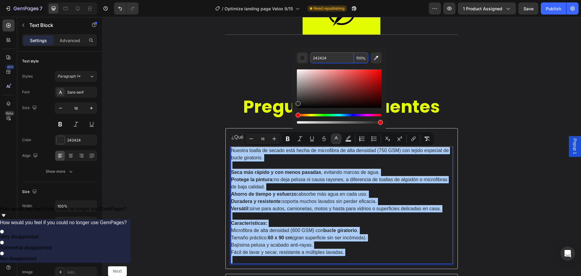
click at [322, 59] on input "242424" at bounding box center [332, 57] width 44 height 11
paste input "D1D1D1"
type input "D1D1D1"
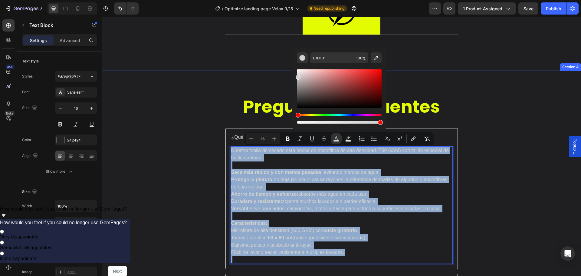
click at [415, 89] on div "Preguntas Frecuentes Heading ¿Qué diferencia tiene la toalla Velox Detail frent…" at bounding box center [341, 217] width 479 height 292
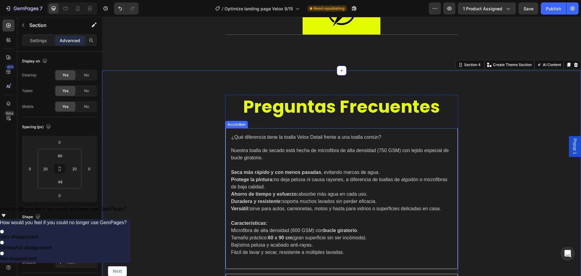
click at [370, 136] on span "¿Qué diferencia tiene la toalla Velox Detail frente a una toalla común?" at bounding box center [307, 136] width 150 height 5
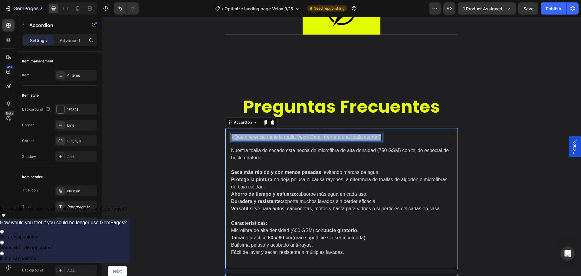
click at [370, 136] on span "¿Qué diferencia tiene la toalla Velox Detail frente a una toalla común?" at bounding box center [307, 136] width 150 height 5
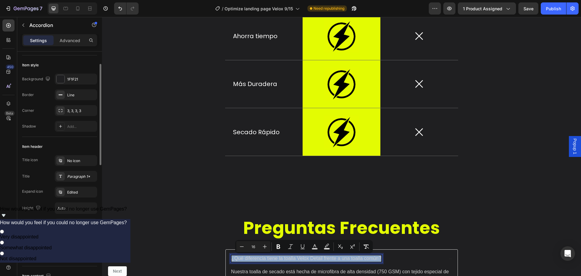
scroll to position [0, 0]
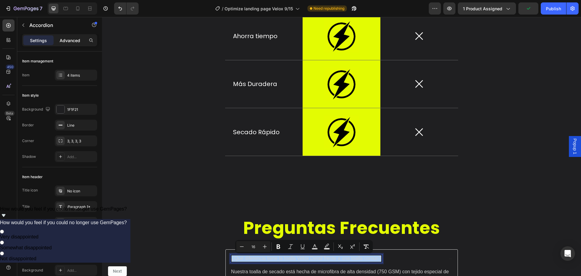
click at [63, 44] on div "Advanced" at bounding box center [70, 40] width 30 height 10
type input "100%"
type input "100"
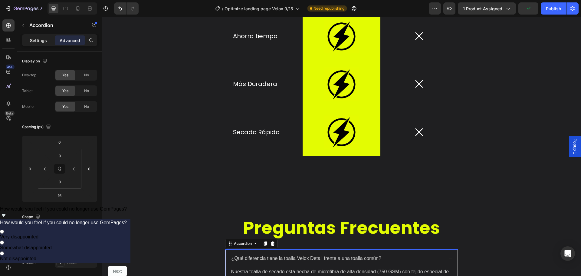
click at [39, 44] on div "Settings" at bounding box center [38, 40] width 30 height 10
type input "16"
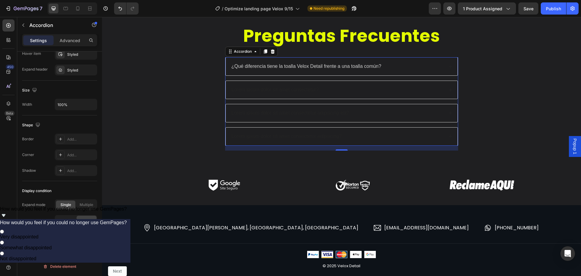
scroll to position [1146, 0]
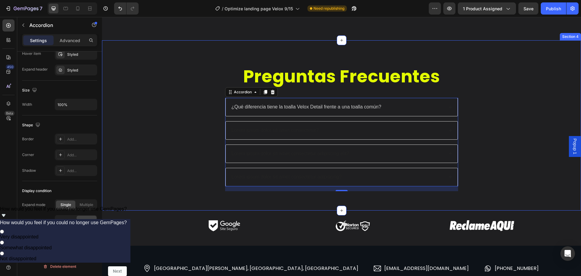
click at [486, 110] on div "Preguntas Frecuentes Heading ¿Qué diferencia tiene la toalla Velox Detail frent…" at bounding box center [341, 129] width 467 height 131
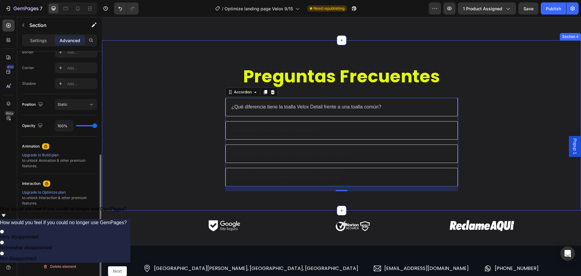
scroll to position [0, 0]
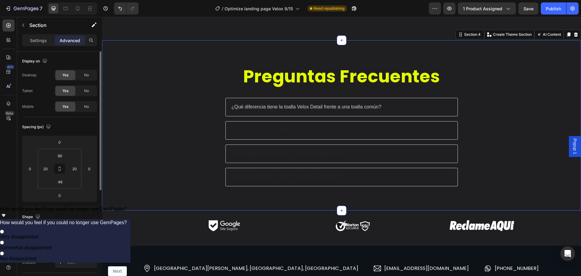
click at [493, 113] on div "Preguntas Frecuentes Heading ¿Qué diferencia tiene la toalla Velox Detail frent…" at bounding box center [341, 129] width 467 height 131
click at [448, 116] on div "¿Qué diferencia tiene la toalla Velox Detail frente a una toalla común?" at bounding box center [342, 107] width 233 height 18
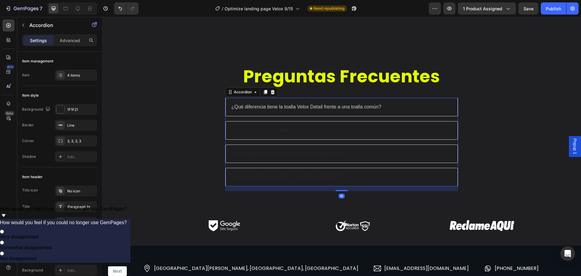
click at [442, 111] on div "¿Qué diferencia tiene la toalla Velox Detail frente a una toalla común?" at bounding box center [342, 107] width 232 height 18
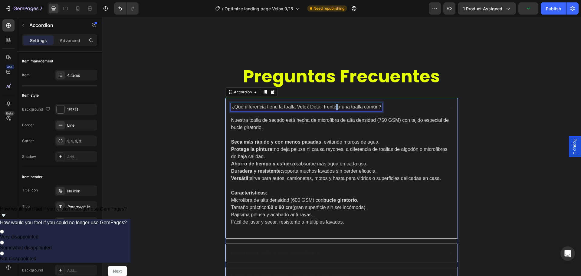
click at [335, 106] on span "¿Qué diferencia tiene la toalla Velox Detail frente a una toalla común?" at bounding box center [307, 106] width 150 height 5
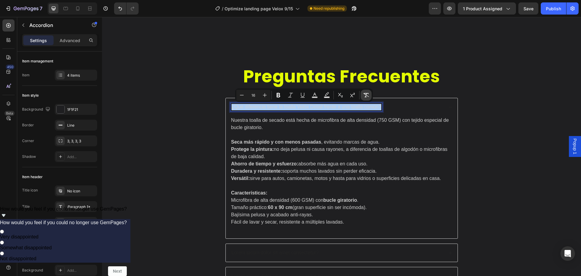
click at [367, 95] on icon "Editor contextual toolbar" at bounding box center [366, 95] width 6 height 6
click at [367, 95] on icon "Editor contextual toolbar" at bounding box center [367, 95] width 6 height 4
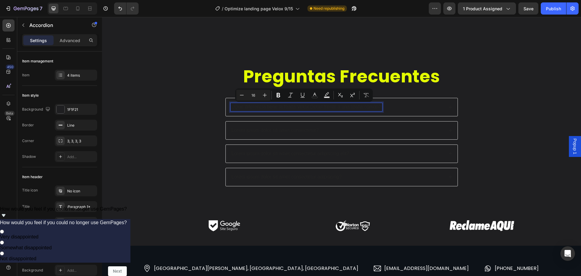
click at [396, 108] on div "¿Qué diferencia tiene la toalla Velox Detail frente a una toalla común?" at bounding box center [337, 107] width 213 height 8
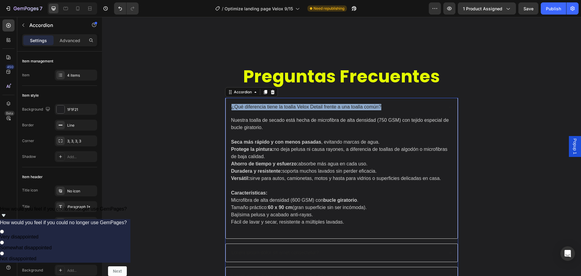
click at [457, 116] on div "Preguntas Frecuentes Heading ¿Qué diferencia tiene la toalla Velox Detail frent…" at bounding box center [341, 190] width 467 height 253
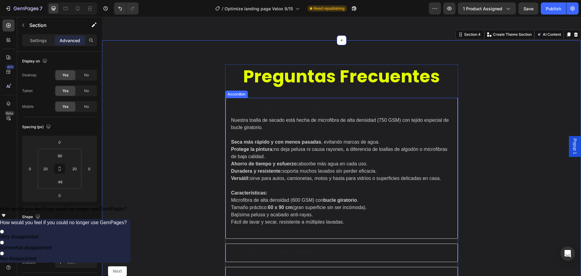
click at [364, 111] on div "¿Qué diferencia tiene la toalla Velox Detail frente a una toalla común?" at bounding box center [342, 107] width 232 height 18
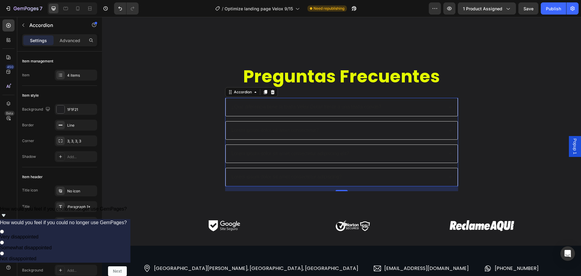
click at [364, 111] on div "¿Qué diferencia tiene la toalla Velox Detail frente a una toalla común?" at bounding box center [342, 107] width 232 height 18
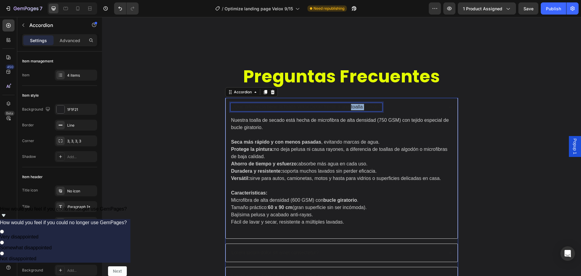
click at [358, 108] on p "¿Qué diferencia tiene la toalla Velox Detail frente a una toalla común?" at bounding box center [307, 107] width 150 height 6
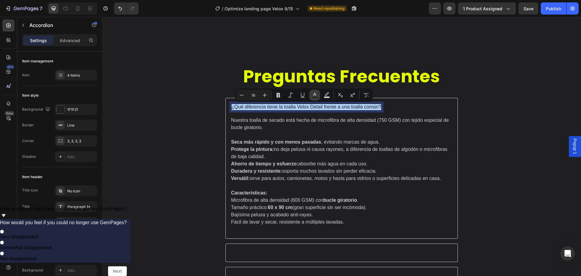
click at [316, 97] on rect "Editor contextual toolbar" at bounding box center [315, 98] width 6 height 2
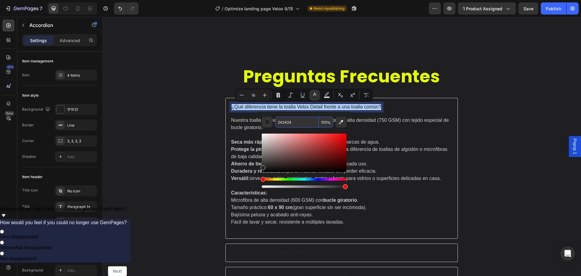
click at [296, 124] on input "242424" at bounding box center [297, 122] width 44 height 11
click at [295, 124] on input "242424" at bounding box center [297, 122] width 44 height 11
paste input "D1D1D1"
type input "D1D1D1"
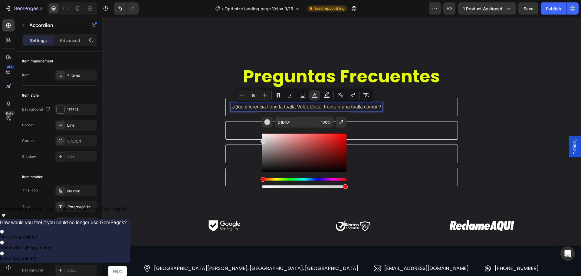
click at [253, 98] on input "16" at bounding box center [253, 94] width 12 height 7
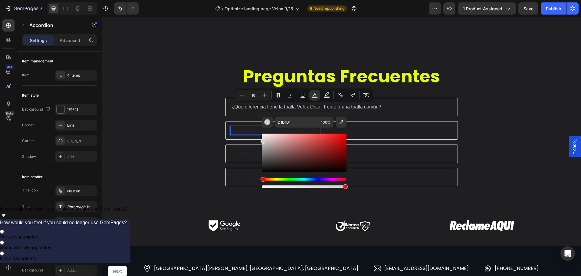
click at [255, 127] on div "Lorem ipsum dolor sit amet consectetur?" at bounding box center [275, 130] width 89 height 8
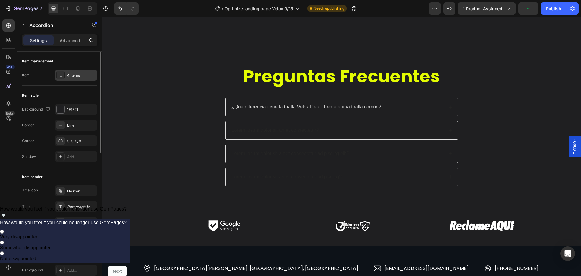
click at [77, 78] on div "4 items" at bounding box center [81, 75] width 28 height 5
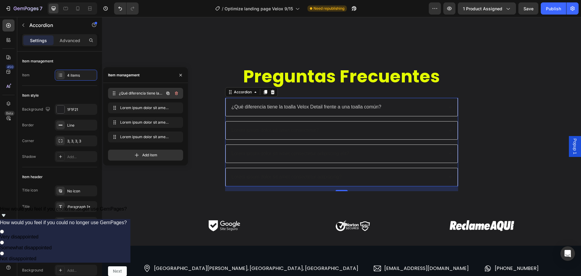
click at [130, 93] on span "¿Qué diferencia tiene la toalla Velox Detail frente a una toalla común?" at bounding box center [141, 93] width 45 height 5
click at [130, 93] on span "¿Qué diferencia tiene la toalla Velox Detail frente a una toalla común?" at bounding box center [137, 93] width 34 height 5
click at [130, 93] on span "¿Qué diferencia tiene la toalla Velox Detail frente a una toalla común?" at bounding box center [141, 93] width 45 height 5
click at [77, 92] on div "Item style" at bounding box center [59, 96] width 75 height 10
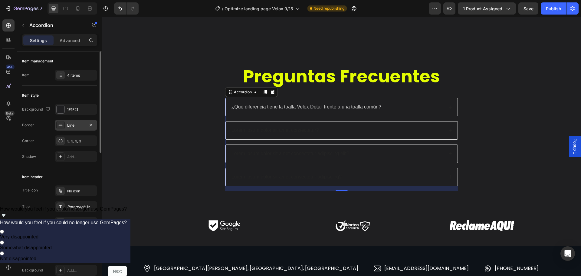
click at [70, 124] on div "Line" at bounding box center [76, 125] width 18 height 5
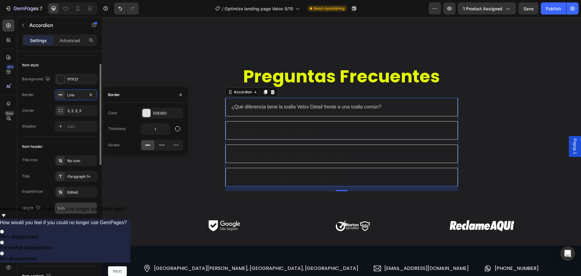
scroll to position [61, 0]
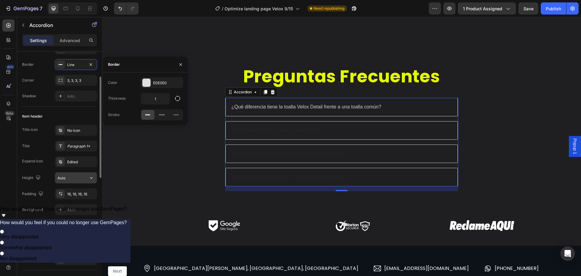
click at [82, 177] on input "Auto" at bounding box center [76, 177] width 42 height 11
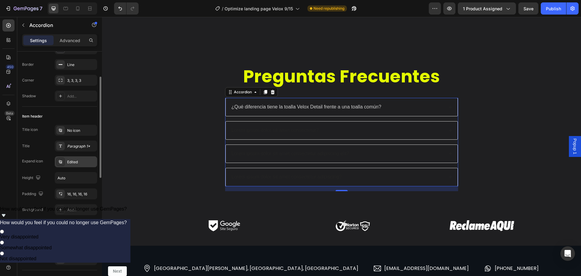
click at [78, 162] on div "Edited" at bounding box center [81, 161] width 28 height 5
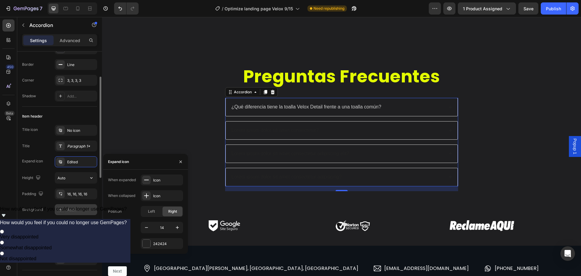
scroll to position [91, 0]
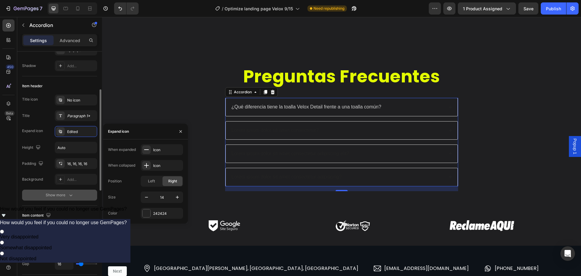
click at [72, 193] on icon "button" at bounding box center [71, 195] width 6 height 6
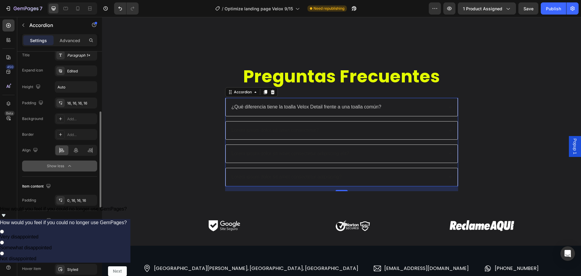
scroll to position [242, 0]
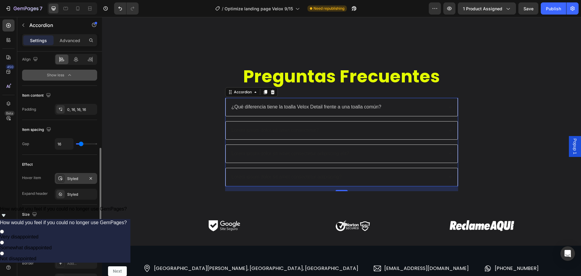
click at [79, 181] on div "Styled" at bounding box center [76, 178] width 42 height 11
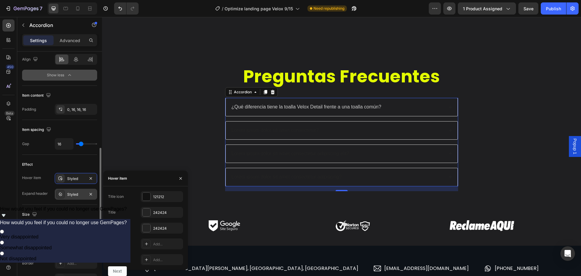
click at [78, 196] on div "Styled" at bounding box center [76, 194] width 18 height 5
click at [76, 204] on div "Effect Hover item Styled Expand header Styled" at bounding box center [59, 180] width 75 height 50
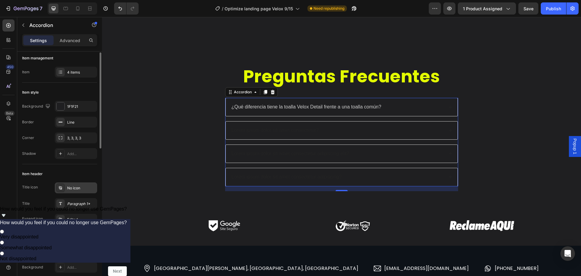
scroll to position [0, 0]
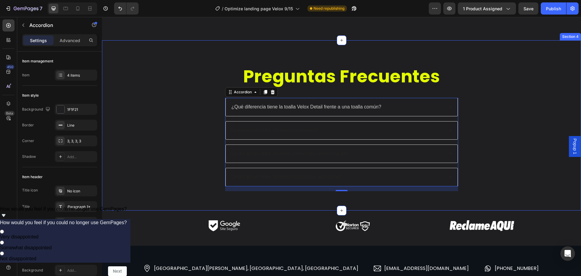
click at [484, 141] on div "Preguntas Frecuentes Heading ¿Qué diferencia tiene la toalla Velox Detail frent…" at bounding box center [341, 129] width 467 height 131
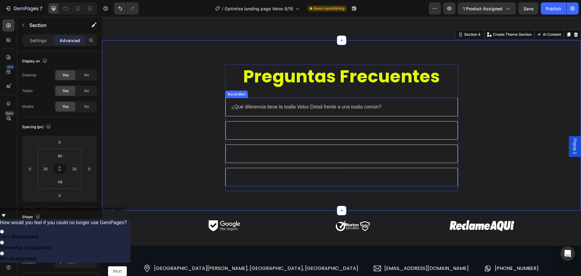
click at [449, 108] on icon at bounding box center [451, 107] width 4 height 4
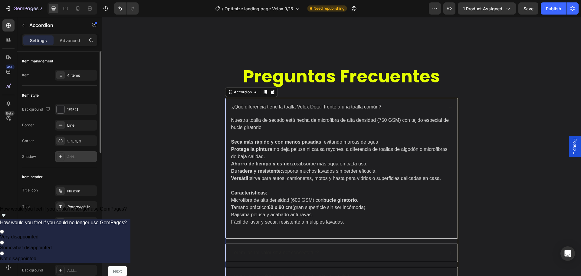
scroll to position [61, 0]
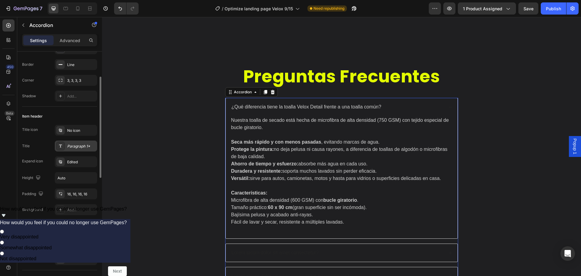
click at [66, 150] on div "Paragraph 1*" at bounding box center [76, 146] width 42 height 11
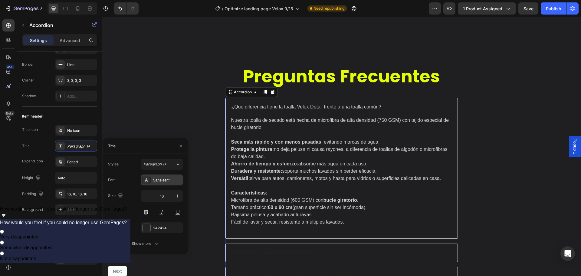
click at [174, 181] on div "Sans-serif" at bounding box center [167, 179] width 28 height 5
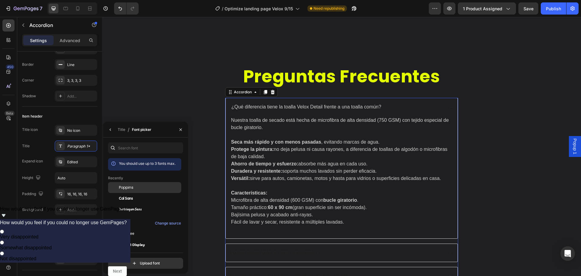
click at [134, 190] on div "Poppins" at bounding box center [144, 187] width 73 height 11
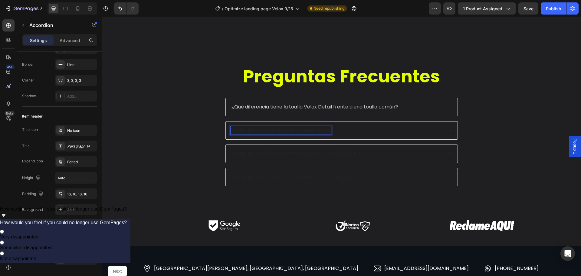
click at [256, 104] on span "¿Qué diferencia tiene la toalla Velox Detail frente a una toalla común?" at bounding box center [315, 106] width 167 height 7
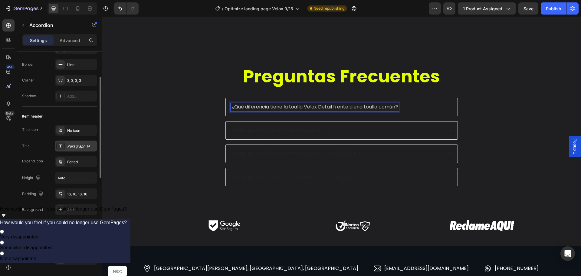
click at [85, 145] on div "Paragraph 1*" at bounding box center [81, 146] width 28 height 5
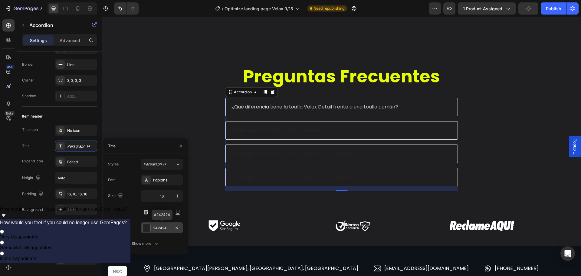
drag, startPoint x: 147, startPoint y: 229, endPoint x: 50, endPoint y: 209, distance: 99.5
click at [147, 229] on div at bounding box center [147, 228] width 8 height 8
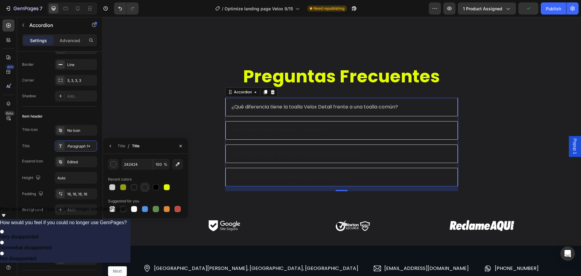
click at [143, 188] on div at bounding box center [145, 187] width 6 height 6
click at [131, 164] on input "1F1F21" at bounding box center [136, 164] width 31 height 11
paste input "D1D1D"
type input "D1D1D1"
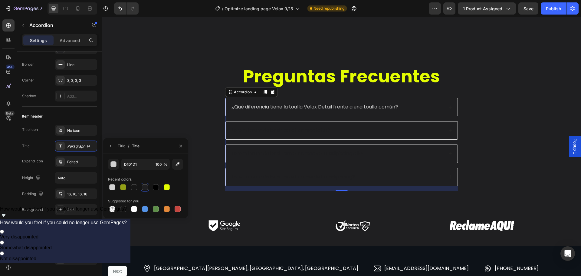
click at [202, 157] on div "Preguntas Frecuentes Heading ¿Qué diferencia tiene la toalla Velox Detail frent…" at bounding box center [341, 129] width 467 height 131
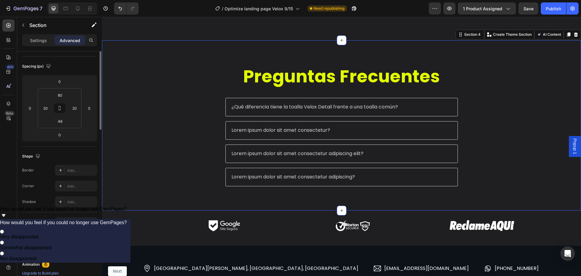
scroll to position [0, 0]
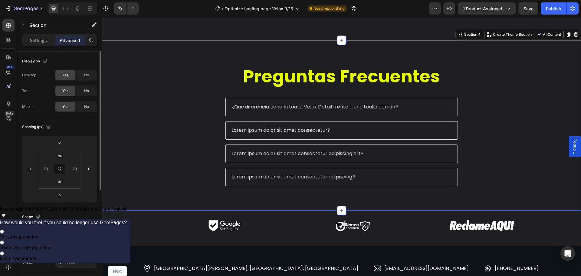
click at [490, 134] on div "Preguntas Frecuentes Heading ¿Qué diferencia tiene la toalla Velox Detail frent…" at bounding box center [341, 129] width 467 height 131
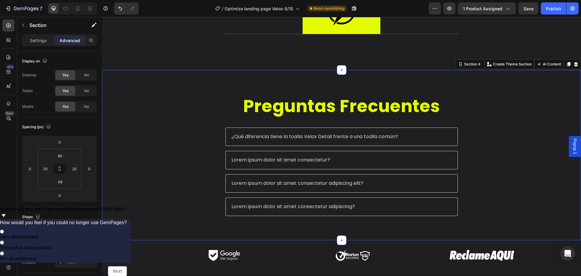
scroll to position [1116, 0]
click at [452, 137] on div "¿Qué diferencia tiene la toalla Velox Detail frente a una toalla común?" at bounding box center [342, 137] width 232 height 18
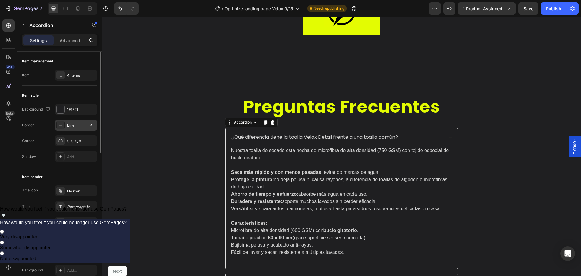
click at [63, 125] on icon at bounding box center [60, 125] width 5 height 5
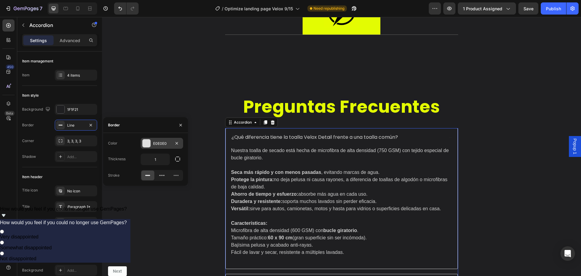
click at [143, 142] on div at bounding box center [147, 143] width 8 height 8
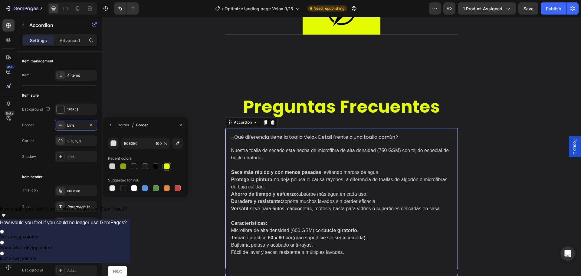
click at [168, 168] on div at bounding box center [167, 166] width 6 height 6
type input "E3FC02"
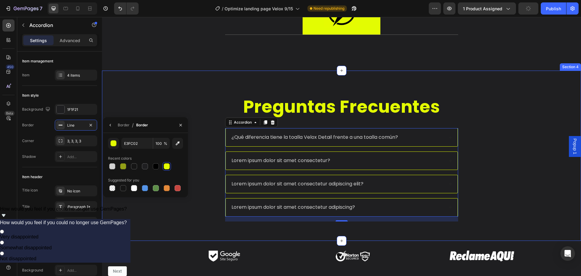
click at [487, 164] on div "Preguntas Frecuentes Heading ¿Qué diferencia tiene la toalla Velox Detail frent…" at bounding box center [341, 160] width 467 height 131
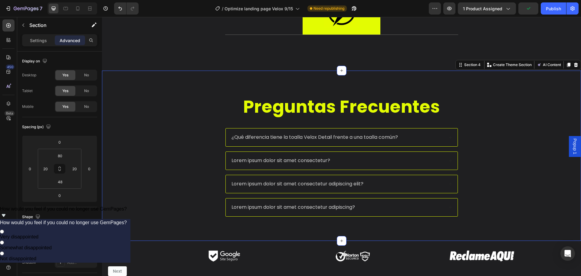
click at [504, 164] on div "Preguntas Frecuentes Heading ¿Qué diferencia tiene la toalla Velox Detail frent…" at bounding box center [341, 160] width 467 height 131
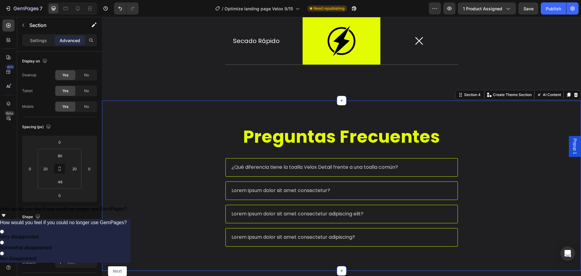
scroll to position [1085, 0]
click at [492, 145] on div "Preguntas Frecuentes Heading ¿Qué diferencia tiene la toalla Velox Detail frent…" at bounding box center [341, 190] width 467 height 131
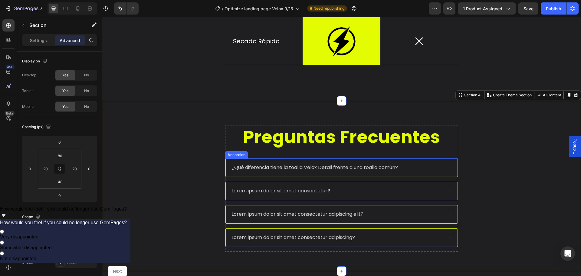
click at [446, 162] on div "¿Qué diferencia tiene la toalla Velox Detail frente a una toalla común?" at bounding box center [342, 168] width 232 height 18
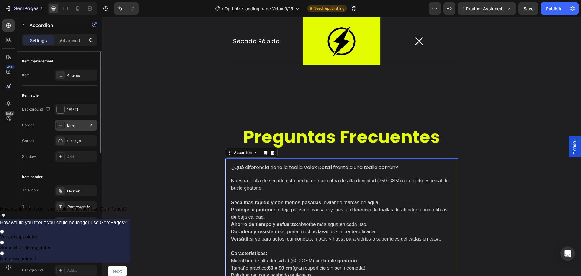
click at [69, 126] on div "Line" at bounding box center [76, 125] width 18 height 5
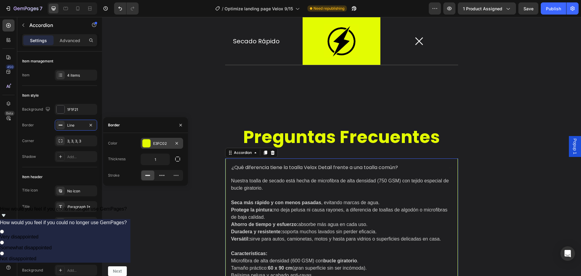
click at [148, 147] on div "E3FC02" at bounding box center [162, 143] width 42 height 11
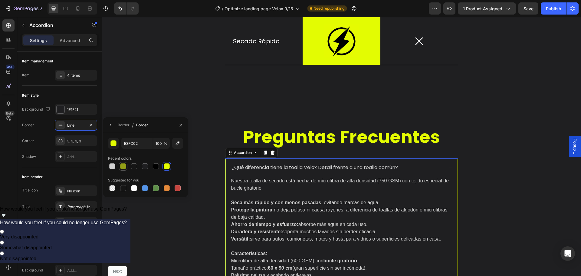
click at [125, 169] on div at bounding box center [123, 166] width 6 height 6
type input "929F17"
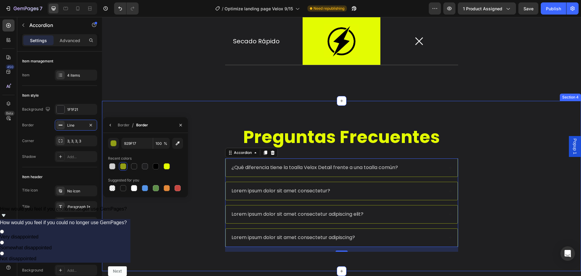
click at [494, 162] on div "Preguntas Frecuentes Heading ¿Qué diferencia tiene la toalla Velox Detail frent…" at bounding box center [341, 190] width 467 height 131
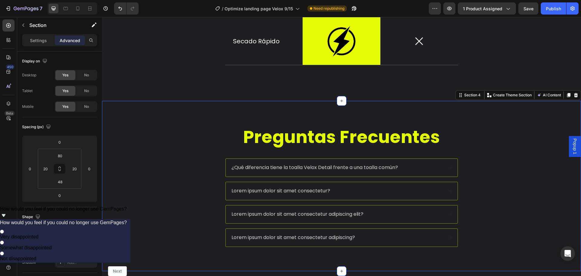
click at [515, 170] on div "Preguntas Frecuentes Heading ¿Qué diferencia tiene la toalla Velox Detail frent…" at bounding box center [341, 190] width 467 height 131
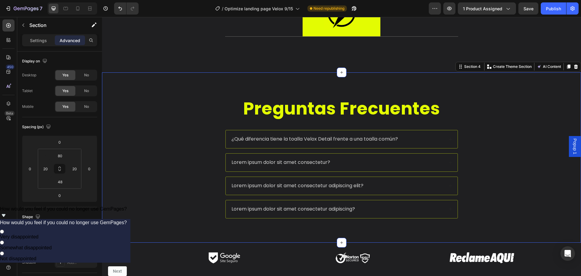
scroll to position [1116, 0]
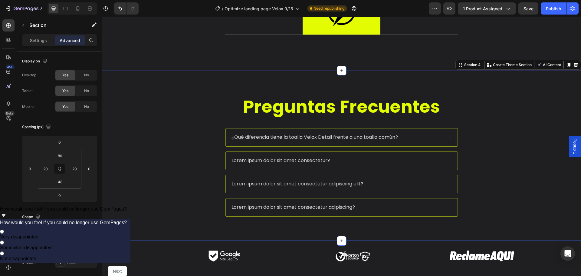
click at [507, 167] on div "Preguntas Frecuentes Heading ¿Qué diferencia tiene la toalla Velox Detail frent…" at bounding box center [341, 160] width 467 height 131
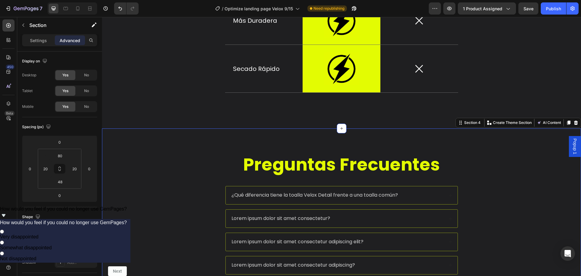
scroll to position [1055, 0]
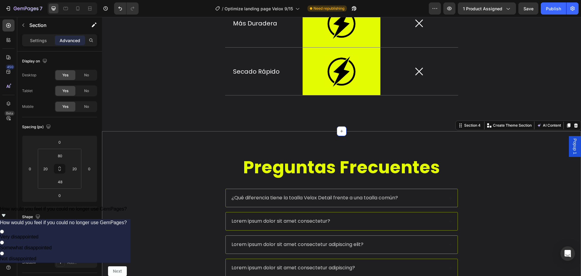
click at [507, 186] on div "Preguntas Frecuentes Heading ¿Qué diferencia tiene la toalla Velox Detail frent…" at bounding box center [341, 220] width 467 height 131
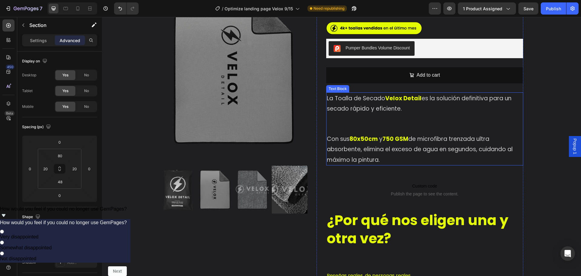
scroll to position [207, 0]
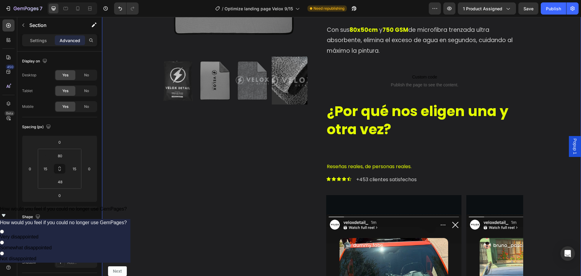
drag, startPoint x: 577, startPoint y: 74, endPoint x: 581, endPoint y: 86, distance: 12.0
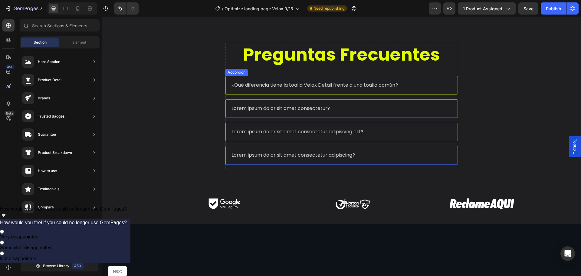
scroll to position [1102, 0]
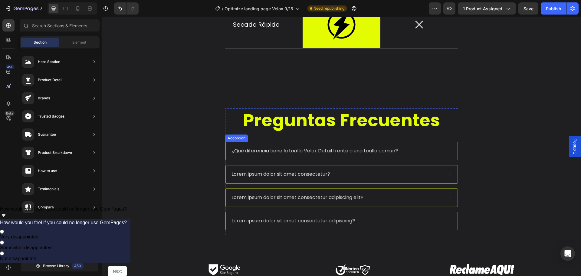
click at [423, 153] on div "¿Qué diferencia tiene la toalla Velox Detail frente a una toalla común?" at bounding box center [337, 151] width 213 height 8
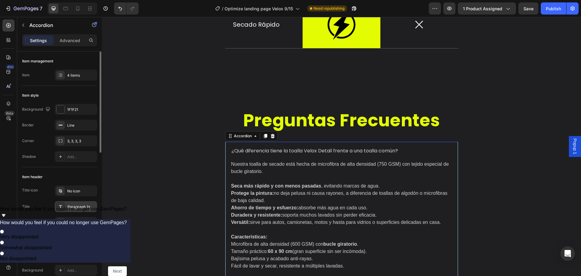
click at [79, 210] on div "Paragraph 1*" at bounding box center [76, 206] width 42 height 11
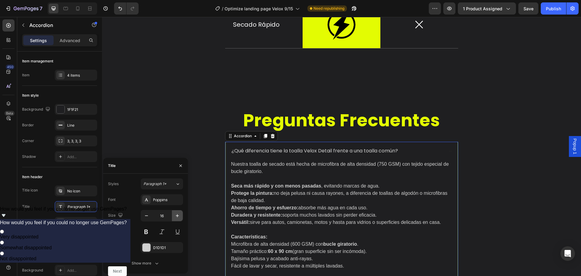
click at [178, 217] on icon "button" at bounding box center [177, 216] width 6 height 6
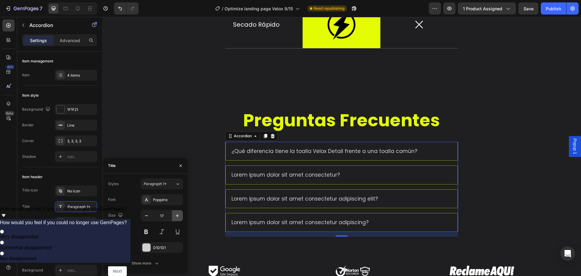
click at [178, 217] on icon "button" at bounding box center [177, 216] width 6 height 6
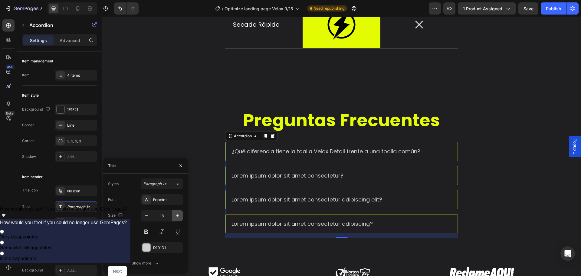
click at [178, 217] on icon "button" at bounding box center [177, 216] width 6 height 6
type input "19"
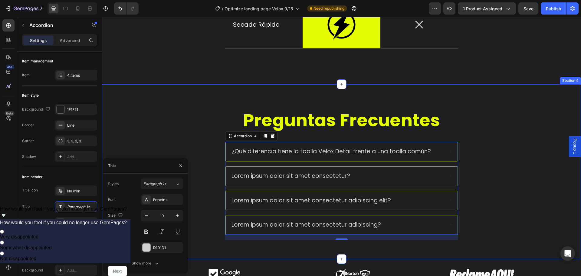
click at [495, 177] on div "Preguntas Frecuentes Heading ¿Qué diferencia tiene la toalla Velox Detail frent…" at bounding box center [341, 176] width 467 height 136
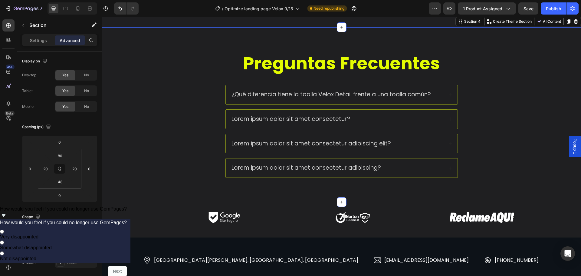
scroll to position [1162, 0]
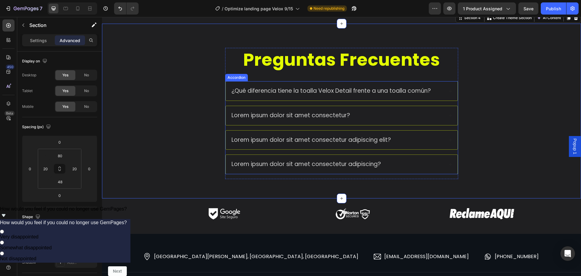
click at [445, 102] on div "¿Qué diferencia tiene la toalla Velox Detail frente a una toalla común? Lorem i…" at bounding box center [341, 127] width 233 height 93
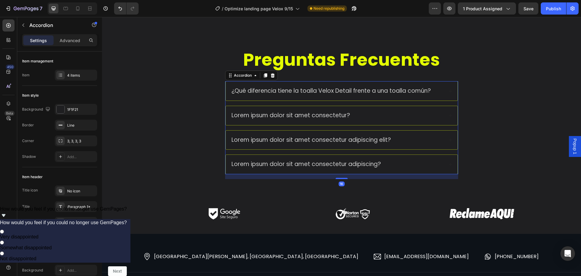
click at [440, 94] on div "¿Qué diferencia tiene la toalla Velox Detail frente a una toalla común?" at bounding box center [337, 90] width 213 height 9
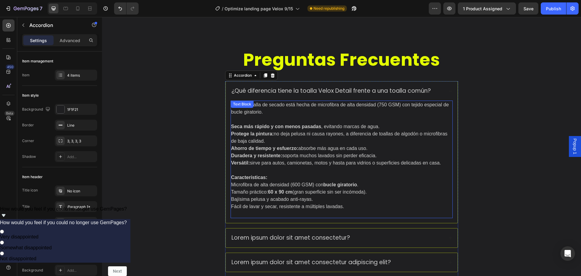
click at [417, 104] on span "Nuestra toalla de secado está hecha de microfibra de alta densidad (750 GSM) co…" at bounding box center [340, 108] width 218 height 12
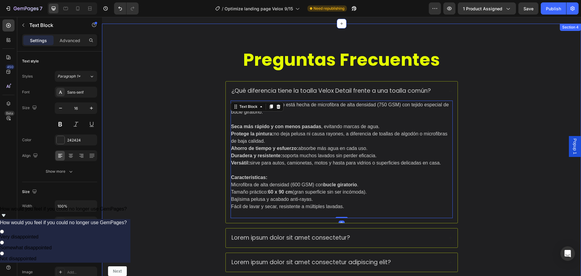
click at [501, 98] on div "Preguntas Frecuentes Heading ¿Qué diferencia tiene la toalla Velox Detail frent…" at bounding box center [341, 177] width 467 height 258
click at [389, 111] on p "Nuestra toalla de secado está hecha de microfibra de alta densidad (750 GSM) co…" at bounding box center [341, 108] width 221 height 15
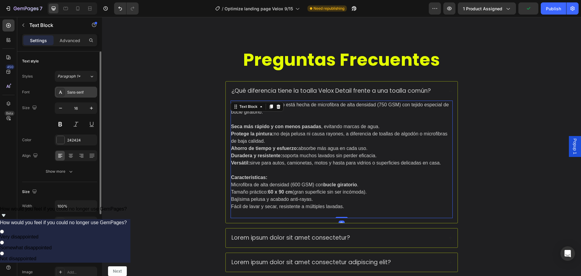
click at [63, 93] on div at bounding box center [60, 92] width 8 height 8
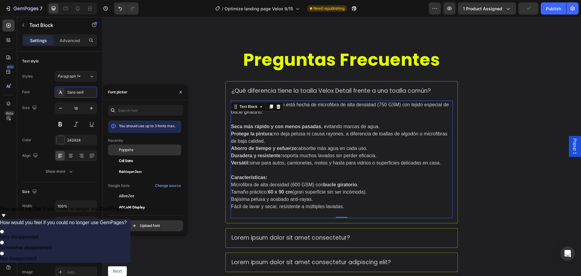
click at [136, 148] on div "Poppins" at bounding box center [149, 149] width 61 height 5
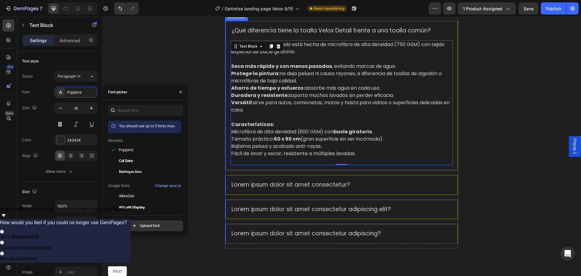
scroll to position [1223, 0]
click at [311, 181] on p "Lorem ipsum dolor sit amet consectetur?" at bounding box center [291, 185] width 119 height 8
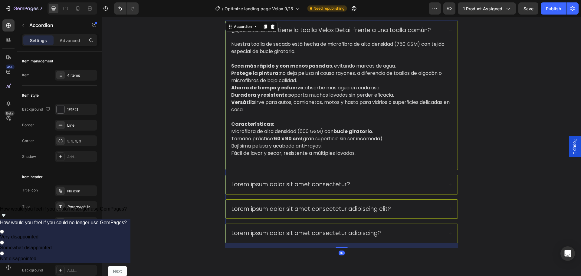
click at [353, 184] on div "Lorem ipsum dolor sit amet consectetur?" at bounding box center [337, 184] width 213 height 9
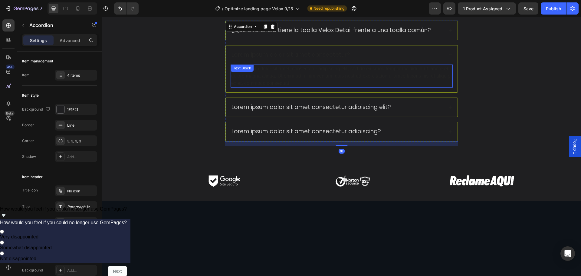
click at [280, 80] on div "Lorem ipsum dolor sit amet, consectetur adipiscing elit, sed do eiusmod tempor …" at bounding box center [342, 75] width 222 height 23
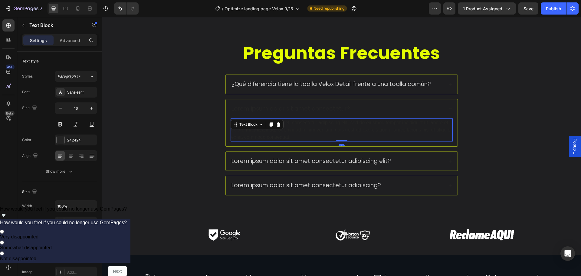
scroll to position [1162, 0]
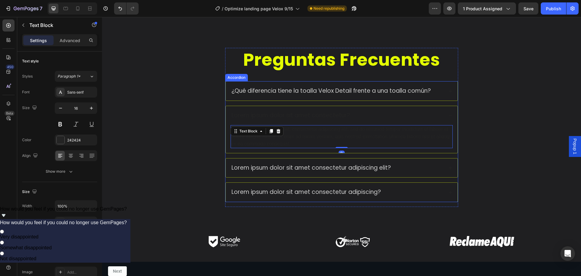
click at [285, 115] on p "Lorem ipsum dolor sit amet consectetur?" at bounding box center [291, 116] width 119 height 8
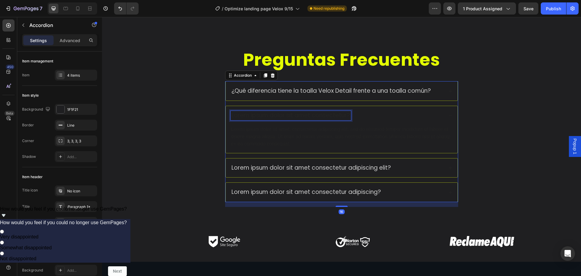
click at [281, 114] on p "Lorem ipsum dolor sit amet consectetur?" at bounding box center [291, 116] width 119 height 8
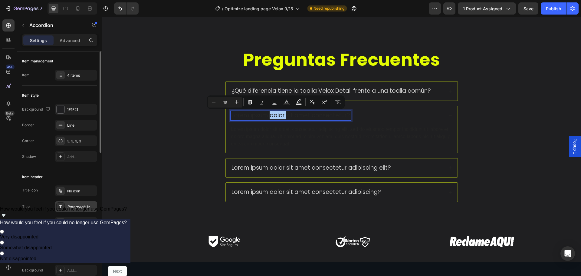
click at [76, 208] on div "Paragraph 1*" at bounding box center [81, 206] width 28 height 5
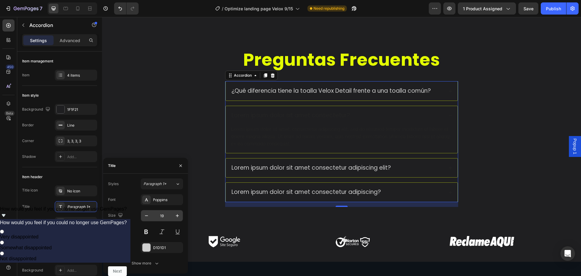
click at [165, 217] on input "19" at bounding box center [162, 215] width 20 height 11
click at [155, 246] on div "D1D1D1" at bounding box center [162, 247] width 18 height 5
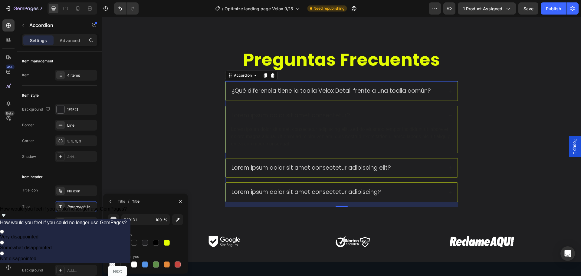
click at [115, 241] on div at bounding box center [112, 243] width 6 height 6
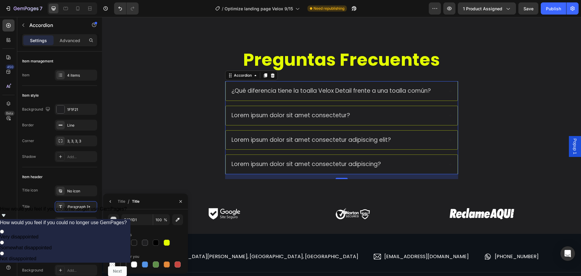
click at [265, 120] on div "Lorem ipsum dolor sit amet consectetur?" at bounding box center [291, 115] width 121 height 9
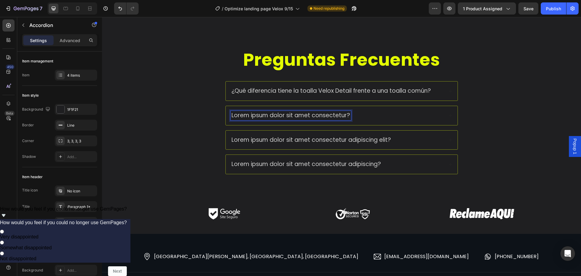
click at [286, 125] on div "Lorem ipsum dolor sit amet consectetur?" at bounding box center [342, 116] width 233 height 20
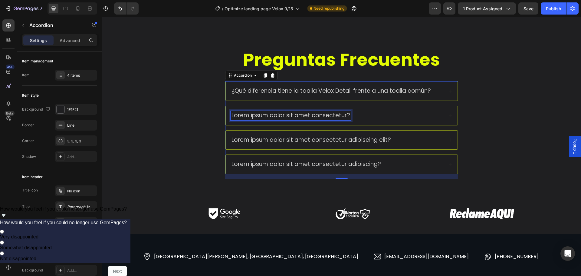
click at [342, 115] on p "Lorem ipsum dolor sit amet consectetur?" at bounding box center [291, 116] width 119 height 8
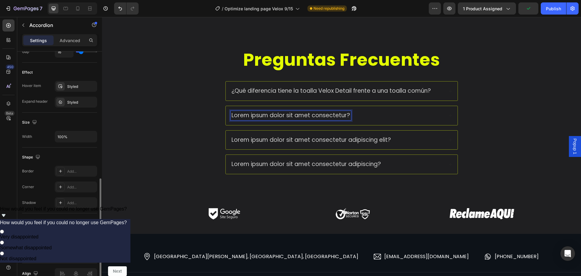
scroll to position [242, 0]
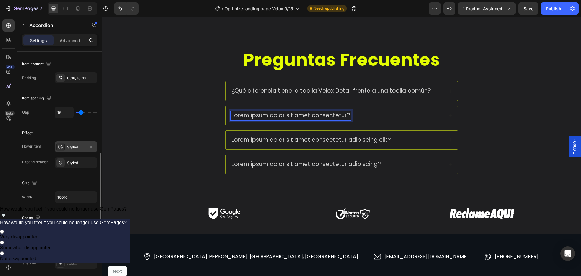
click at [76, 150] on div "Styled" at bounding box center [76, 146] width 18 height 5
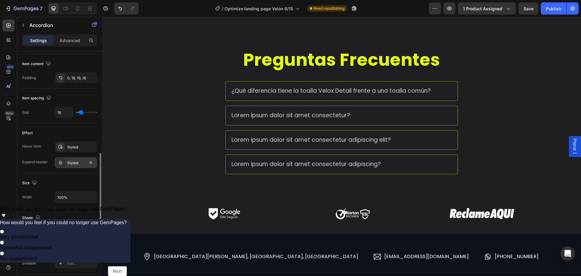
click at [75, 163] on div "Styled" at bounding box center [76, 162] width 18 height 5
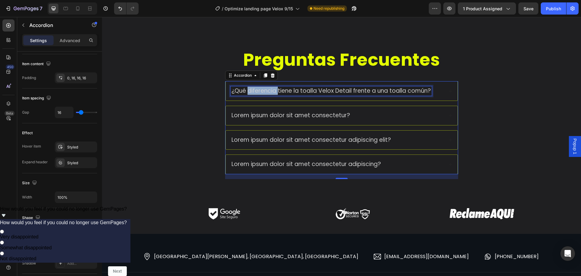
click at [261, 88] on span "¿Qué diferencia tiene la toalla Velox Detail frente a una toalla común?" at bounding box center [332, 91] width 200 height 8
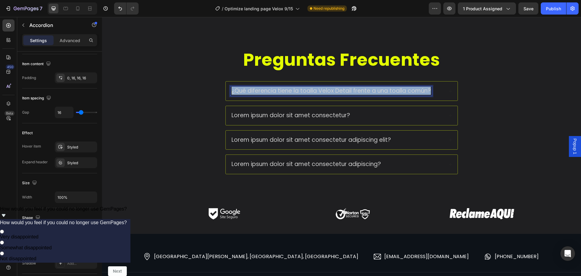
click at [261, 88] on span "¿Qué diferencia tiene la toalla Velox Detail frente a una toalla común?" at bounding box center [332, 91] width 200 height 8
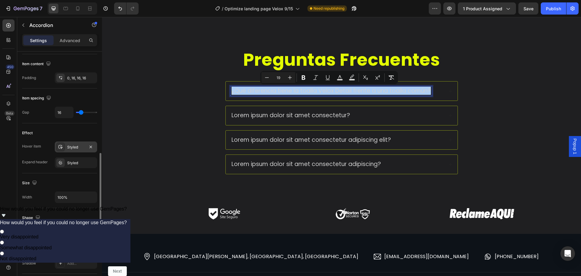
click at [74, 149] on div "Styled" at bounding box center [76, 146] width 18 height 5
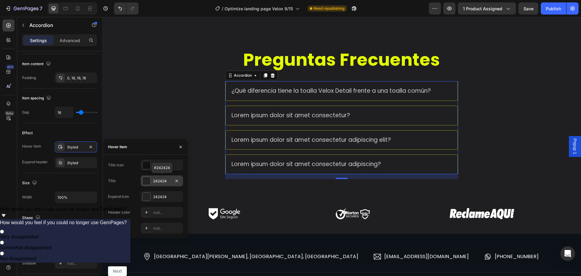
click at [150, 182] on div at bounding box center [147, 181] width 8 height 8
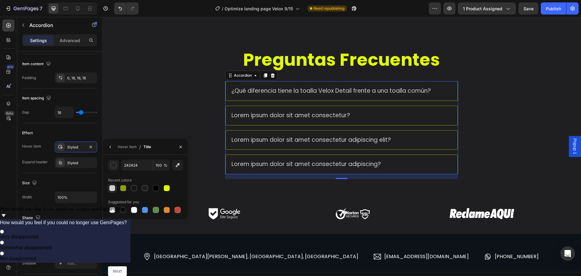
click at [113, 191] on div at bounding box center [112, 188] width 6 height 6
type input "D1D1D1"
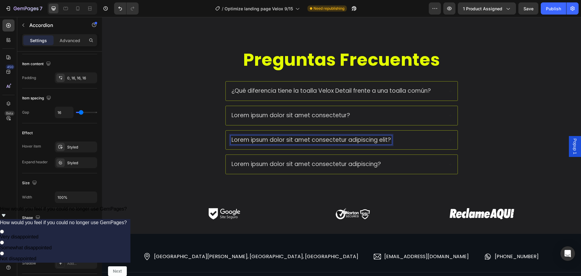
click at [255, 93] on span "¿Qué diferencia tiene la toalla Velox Detail frente a una toalla común?" at bounding box center [332, 91] width 200 height 8
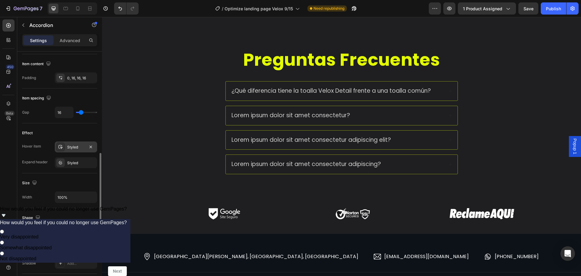
click at [69, 147] on div "Styled" at bounding box center [76, 146] width 18 height 5
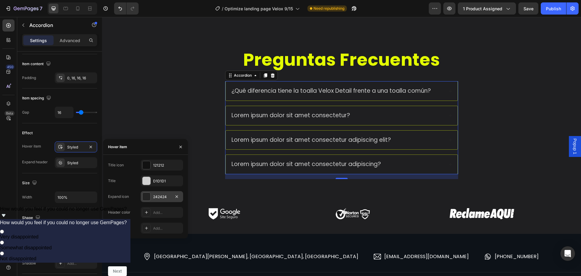
click at [146, 197] on div at bounding box center [147, 197] width 8 height 8
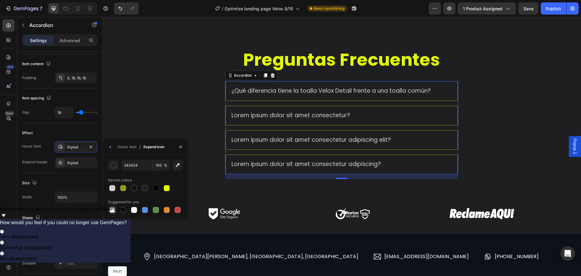
click at [115, 209] on div at bounding box center [112, 210] width 6 height 6
type input "000000"
type input "0"
click at [137, 207] on div at bounding box center [134, 209] width 7 height 7
type input "FFFFFF"
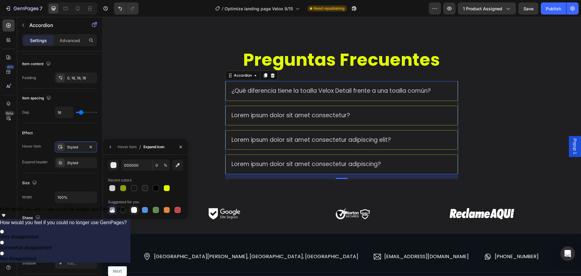
type input "100"
click at [114, 148] on button "button" at bounding box center [111, 147] width 10 height 10
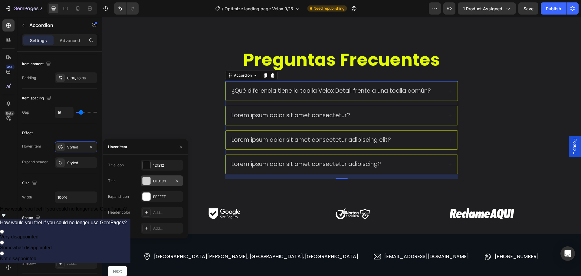
click at [147, 180] on div at bounding box center [147, 181] width 8 height 8
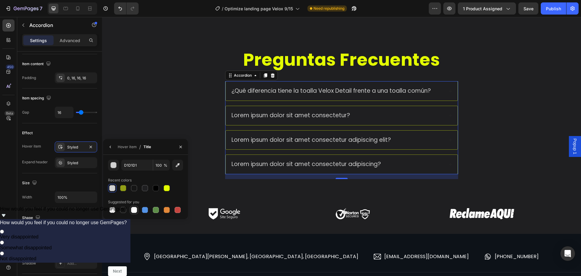
click at [135, 208] on div at bounding box center [134, 210] width 6 height 6
type input "FFFFFF"
click at [114, 146] on button "button" at bounding box center [111, 147] width 10 height 10
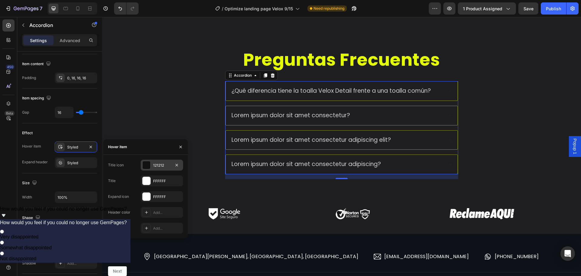
click at [149, 166] on div at bounding box center [147, 165] width 8 height 8
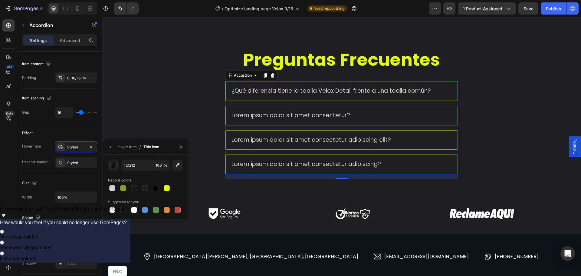
click at [134, 209] on div at bounding box center [134, 210] width 6 height 6
type input "FFFFFF"
click at [171, 121] on div "Preguntas Frecuentes Heading ¿Qué diferencia tiene la toalla Velox Detail frent…" at bounding box center [341, 116] width 467 height 136
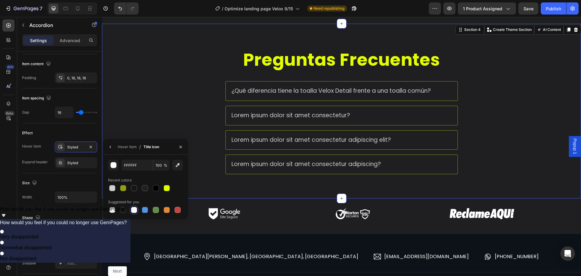
scroll to position [0, 0]
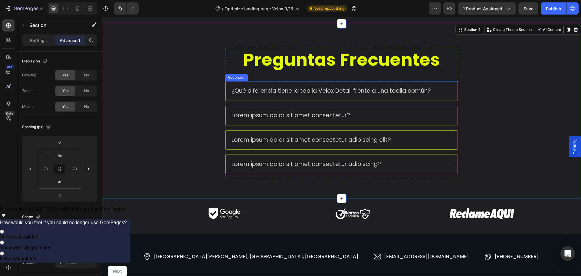
click at [255, 93] on span "¿Qué diferencia tiene la toalla Velox Detail frente a una toalla común?" at bounding box center [332, 91] width 200 height 8
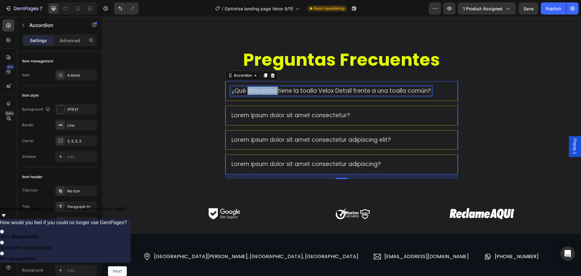
click at [270, 90] on span "¿Qué diferencia tiene la toalla Velox Detail frente a una toalla común?" at bounding box center [332, 91] width 200 height 8
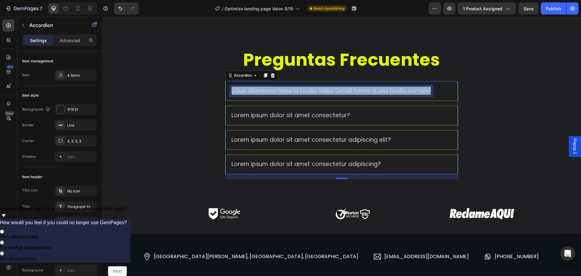
click at [270, 90] on span "¿Qué diferencia tiene la toalla Velox Detail frente a una toalla común?" at bounding box center [332, 91] width 200 height 8
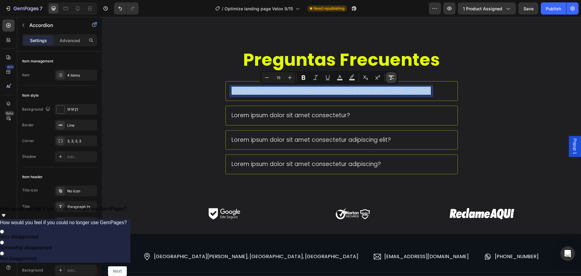
click at [389, 75] on icon "Editor contextual toolbar" at bounding box center [392, 77] width 6 height 6
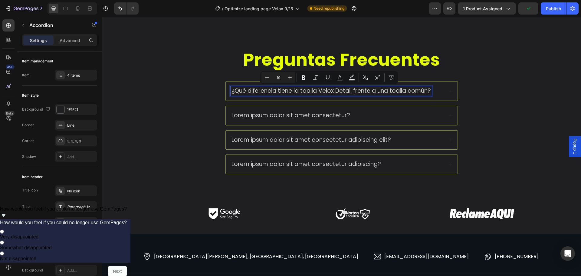
click at [483, 104] on div "Preguntas Frecuentes Heading ¿Qué diferencia tiene la toalla Velox Detail frent…" at bounding box center [341, 116] width 467 height 136
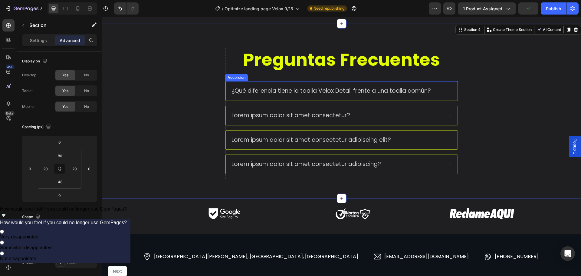
click at [432, 93] on div "¿Qué diferencia tiene la toalla Velox Detail frente a una toalla común?" at bounding box center [337, 90] width 213 height 9
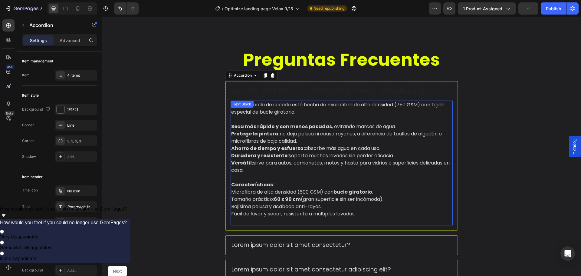
click at [509, 128] on div "Preguntas Frecuentes Heading ¿Qué diferencia tiene la toalla Velox Detail frent…" at bounding box center [341, 181] width 467 height 266
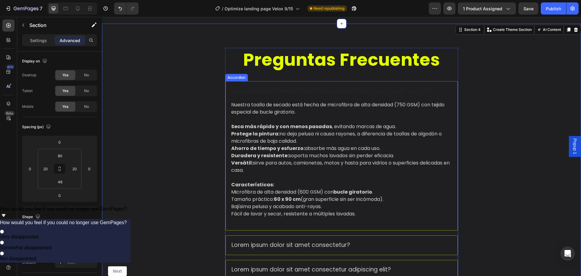
click at [395, 88] on p "¿Qué diferencia tiene la toalla Velox Detail frente a una toalla común?" at bounding box center [332, 91] width 200 height 8
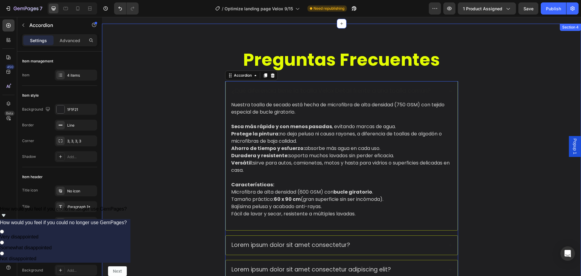
click at [515, 120] on div "Preguntas Frecuentes Heading ¿Qué diferencia tiene la toalla Velox Detail frent…" at bounding box center [341, 181] width 467 height 266
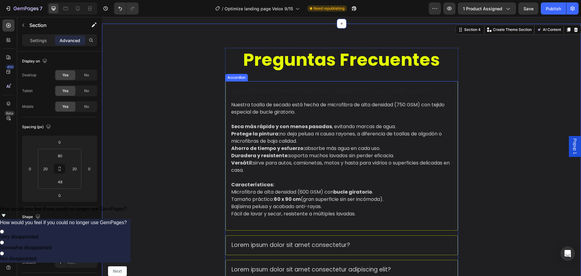
click at [379, 91] on p "¿Qué diferencia tiene la toalla Velox Detail frente a una toalla común?" at bounding box center [332, 91] width 200 height 8
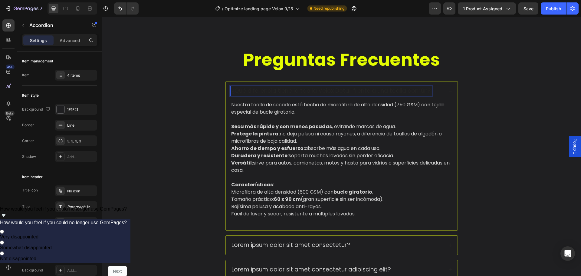
click at [445, 91] on div "¿Qué diferencia tiene la toalla Velox Detail frente a una toalla común?" at bounding box center [342, 90] width 232 height 19
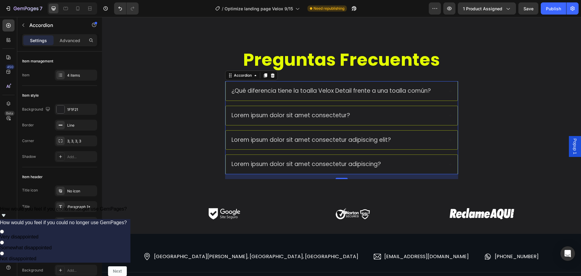
click at [377, 115] on div "Lorem ipsum dolor sit amet consectetur?" at bounding box center [337, 115] width 213 height 9
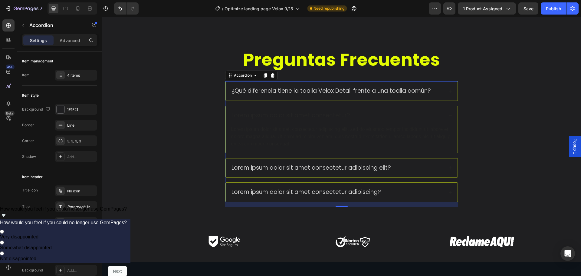
click at [403, 115] on div "Lorem ipsum dolor sit amet consectetur?" at bounding box center [337, 115] width 213 height 9
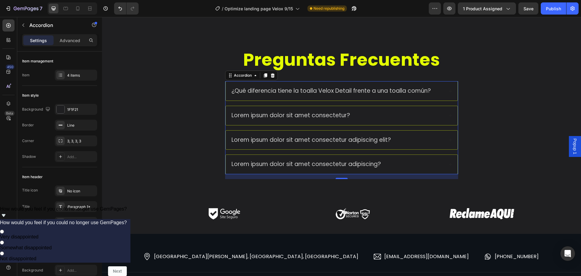
click at [400, 115] on div "Lorem ipsum dolor sit amet consectetur?" at bounding box center [337, 115] width 213 height 9
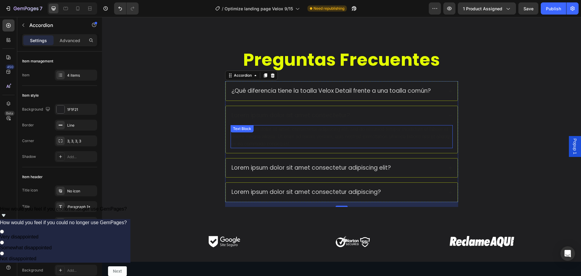
click at [312, 134] on div "Lorem ipsum dolor sit amet, consectetur adipiscing elit, sed do eiusmod tempor …" at bounding box center [342, 136] width 222 height 23
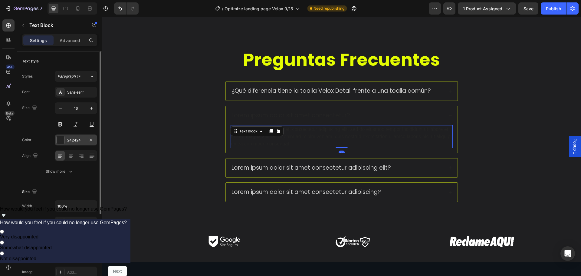
click at [58, 140] on div at bounding box center [61, 140] width 8 height 8
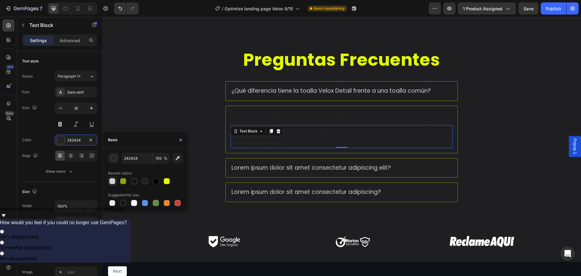
click at [114, 183] on div at bounding box center [112, 181] width 6 height 6
type input "D1D1D1"
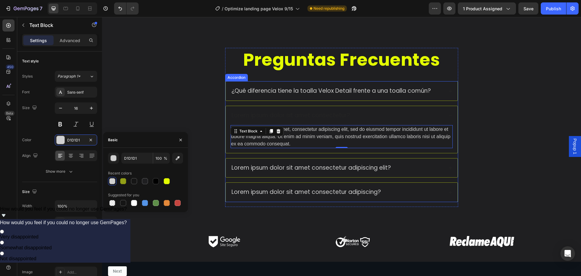
click at [264, 119] on p "Lorem ipsum dolor sit amet consectetur?" at bounding box center [291, 116] width 119 height 8
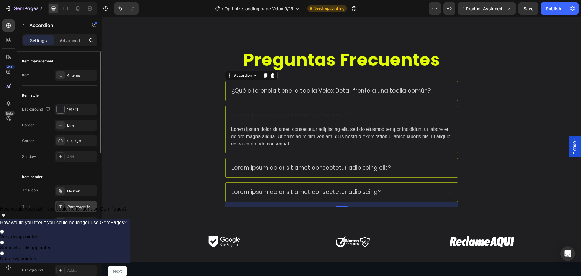
click at [75, 202] on div "Paragraph 1*" at bounding box center [76, 206] width 42 height 11
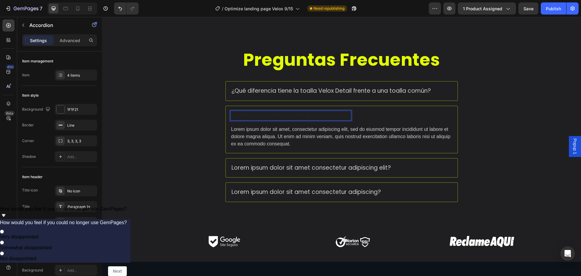
click at [245, 118] on p "Lorem ipsum dolor sit amet consectetur?" at bounding box center [291, 116] width 119 height 8
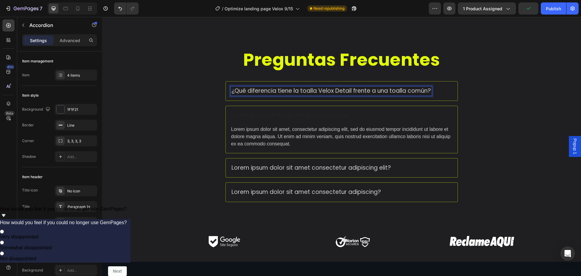
click at [424, 91] on p "¿Qué diferencia tiene la toalla Velox Detail frente a una toalla común?" at bounding box center [332, 91] width 200 height 8
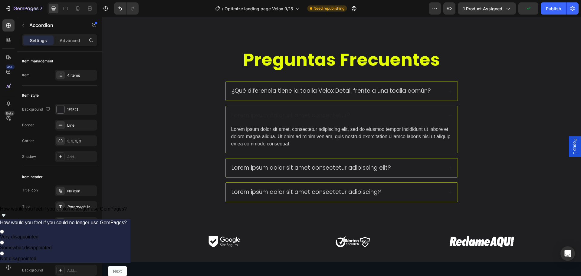
click at [441, 98] on div "¿Qué diferencia tiene la toalla Velox Detail frente a una toalla común?" at bounding box center [342, 90] width 232 height 19
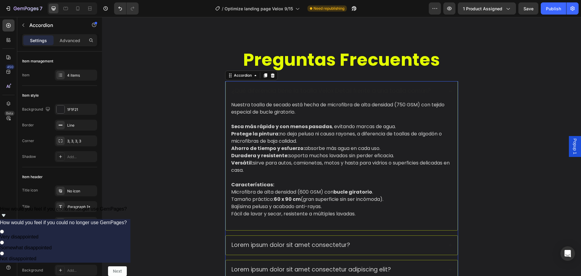
click at [358, 92] on p "¿Qué diferencia tiene la toalla Velox Detail frente a una toalla común?" at bounding box center [332, 91] width 200 height 8
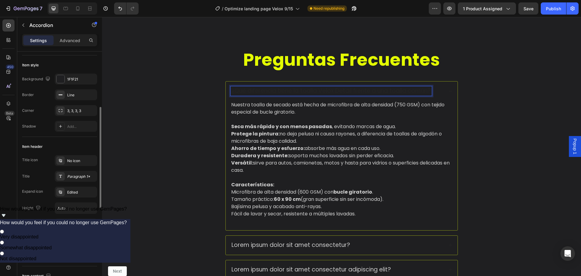
scroll to position [91, 0]
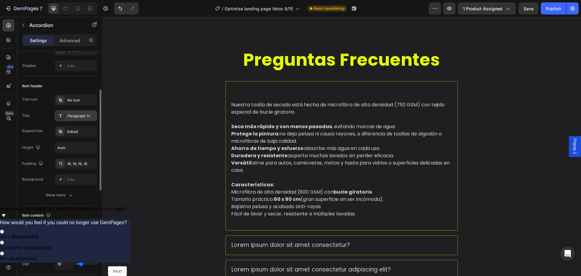
click at [74, 117] on div "Paragraph 1*" at bounding box center [81, 115] width 28 height 5
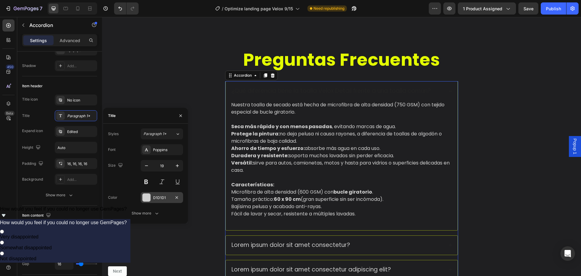
click at [155, 198] on div "D1D1D1" at bounding box center [162, 197] width 18 height 5
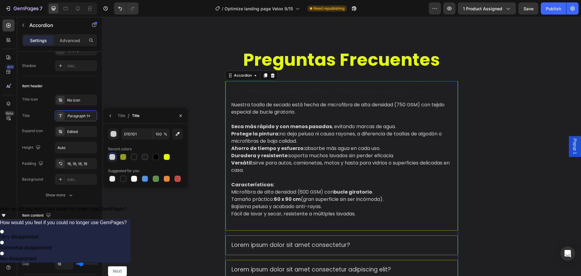
click at [112, 158] on div at bounding box center [112, 157] width 6 height 6
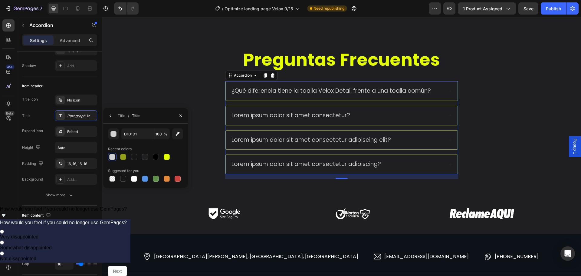
click at [491, 114] on div "Preguntas Frecuentes Heading ¿Qué diferencia tiene la toalla Velox Detail frent…" at bounding box center [341, 116] width 467 height 136
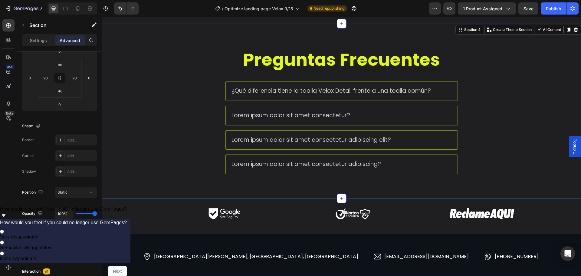
scroll to position [0, 0]
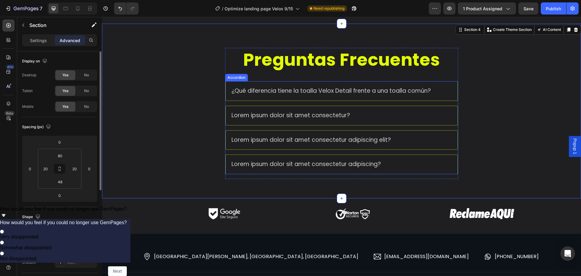
click at [416, 94] on p "¿Qué diferencia tiene la toalla Velox Detail frente a una toalla común?" at bounding box center [332, 91] width 200 height 8
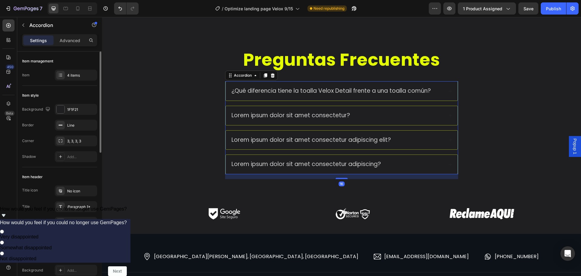
click at [417, 97] on div "¿Qué diferencia tiene la toalla Velox Detail frente a una toalla común?" at bounding box center [342, 90] width 232 height 19
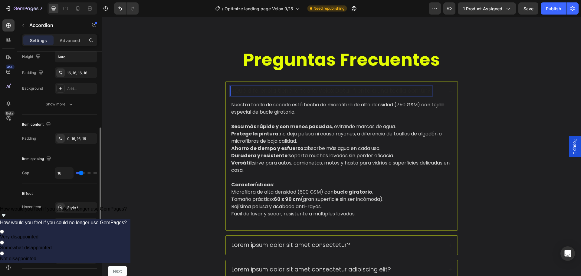
scroll to position [212, 0]
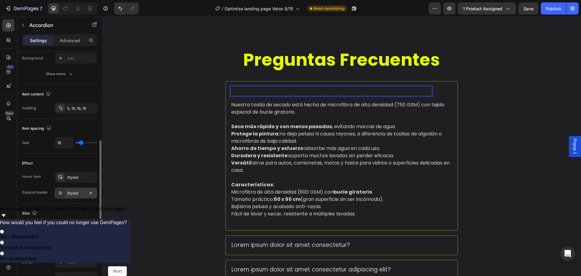
click at [78, 195] on div "Styled" at bounding box center [76, 192] width 18 height 5
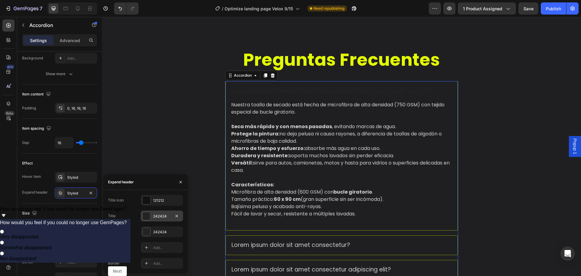
click at [145, 216] on div at bounding box center [147, 216] width 8 height 8
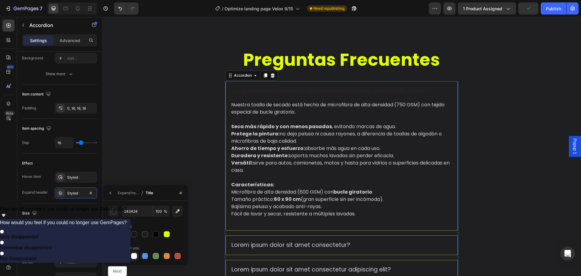
click at [134, 255] on div at bounding box center [134, 256] width 6 height 6
type input "FFFFFF"
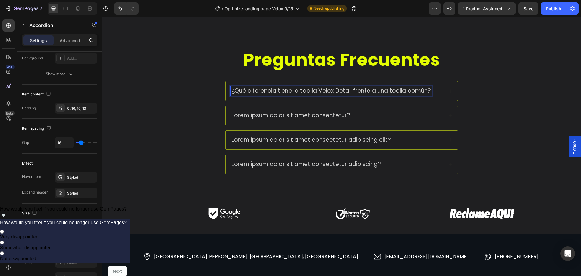
click at [418, 91] on p "¿Qué diferencia tiene la toalla Velox Detail frente a una toalla común?" at bounding box center [332, 91] width 200 height 8
click at [467, 96] on div "Preguntas Frecuentes Heading ¿Qué diferencia tiene la toalla Velox Detail frent…" at bounding box center [341, 116] width 467 height 136
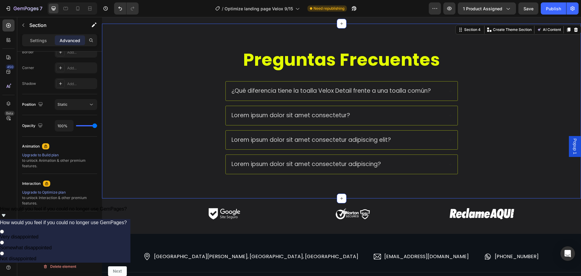
scroll to position [0, 0]
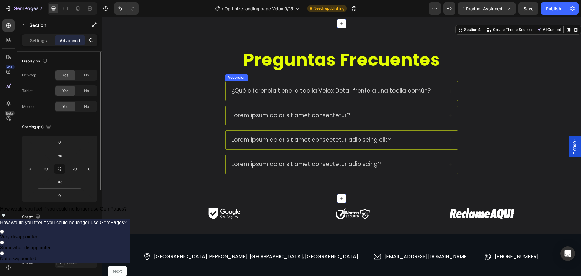
click at [407, 93] on p "¿Qué diferencia tiene la toalla Velox Detail frente a una toalla común?" at bounding box center [332, 91] width 200 height 8
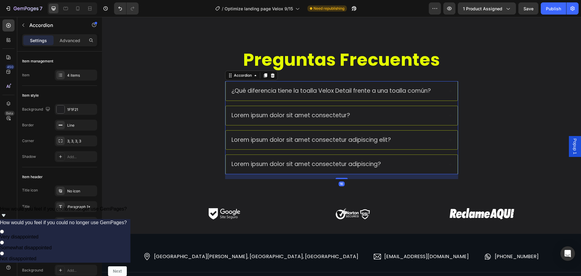
click at [406, 97] on div "¿Qué diferencia tiene la toalla Velox Detail frente a una toalla común?" at bounding box center [342, 90] width 232 height 19
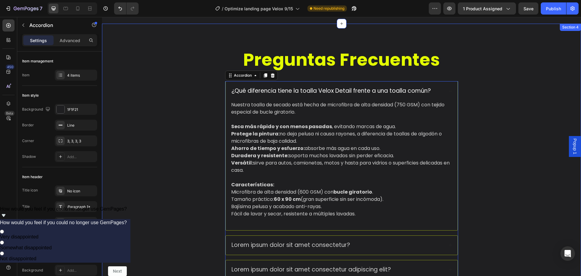
click at [476, 104] on div "Preguntas Frecuentes Heading ¿Qué diferencia tiene la toalla Velox Detail frent…" at bounding box center [341, 181] width 467 height 266
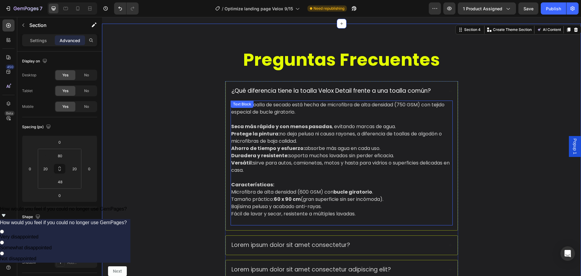
click at [246, 200] on span "Tamaño práctico: 60 x 90 cm (gran superficie sin ser incómoda)." at bounding box center [307, 199] width 152 height 7
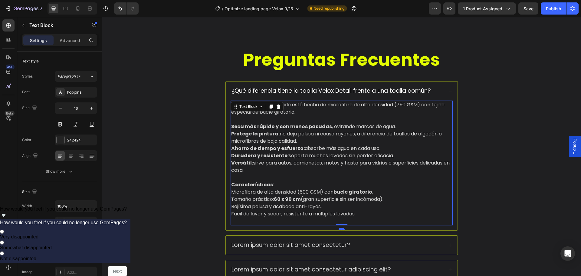
click at [246, 200] on span "Tamaño práctico: 60 x 90 cm (gran superficie sin ser incómoda)." at bounding box center [307, 199] width 152 height 7
click at [232, 194] on span "Microfibra de alta densidad (600 GSM) con bucle giratorio ." at bounding box center [302, 191] width 142 height 7
click at [231, 194] on span "Microfibra de alta densidad (600 GSM) con bucle giratorio ." at bounding box center [302, 191] width 142 height 7
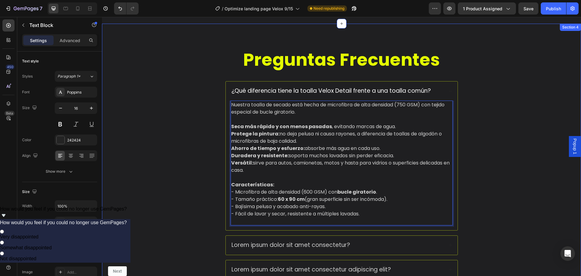
click at [535, 183] on div "Preguntas Frecuentes Heading ¿Qué diferencia tiene la toalla Velox Detail frent…" at bounding box center [341, 181] width 467 height 266
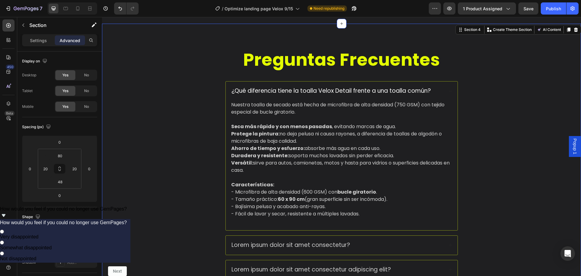
click at [457, 175] on div "Preguntas Frecuentes Heading ¿Qué diferencia tiene la toalla Velox Detail frent…" at bounding box center [341, 181] width 467 height 266
click at [473, 152] on div "Preguntas Frecuentes Heading ¿Qué diferencia tiene la toalla Velox Detail frent…" at bounding box center [341, 181] width 467 height 266
click at [439, 83] on div "¿Qué diferencia tiene la toalla Velox Detail frente a una toalla común?" at bounding box center [342, 90] width 232 height 19
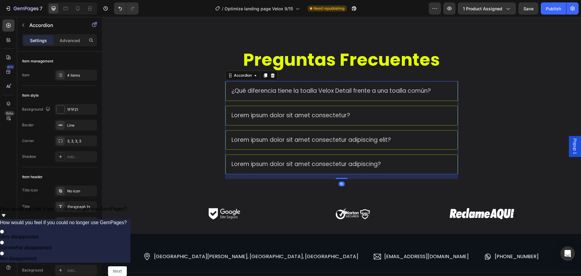
click at [508, 96] on div "Preguntas Frecuentes Heading ¿Qué diferencia tiene la toalla Velox Detail frent…" at bounding box center [341, 116] width 467 height 136
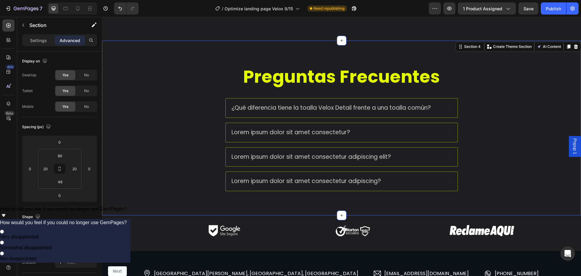
scroll to position [1102, 0]
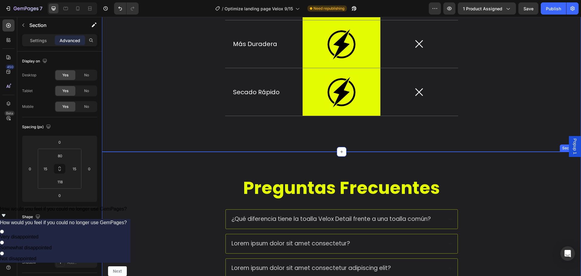
scroll to position [1072, 0]
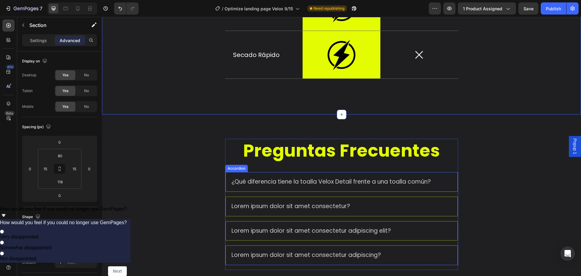
click at [445, 182] on div "¿Qué diferencia tiene la toalla Velox Detail frente a una toalla común?" at bounding box center [342, 181] width 232 height 19
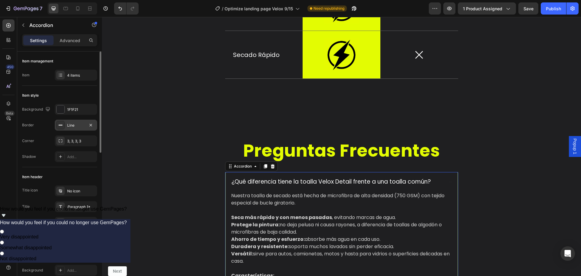
click at [71, 126] on div "Line" at bounding box center [76, 125] width 18 height 5
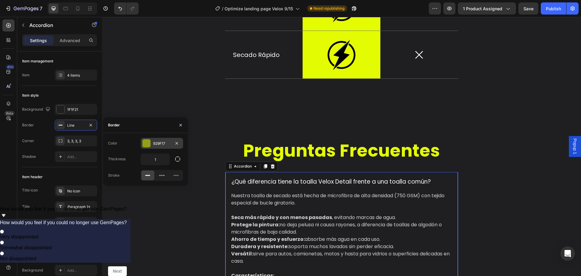
click at [153, 144] on div "929F17" at bounding box center [162, 143] width 42 height 11
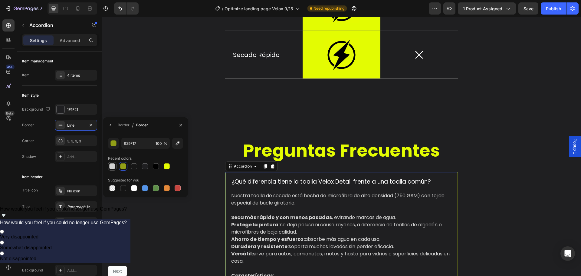
click at [111, 169] on div at bounding box center [112, 166] width 7 height 7
type input "D1D1D1"
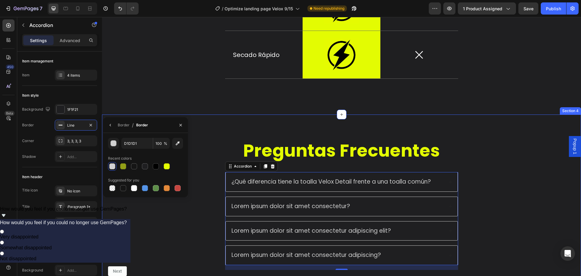
click at [497, 175] on div "Preguntas Frecuentes Heading ¿Qué diferencia tiene la toalla Velox Detail frent…" at bounding box center [341, 207] width 467 height 136
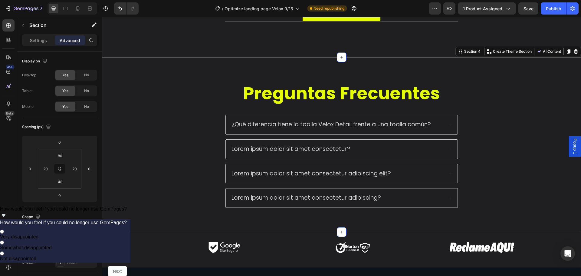
scroll to position [1162, 0]
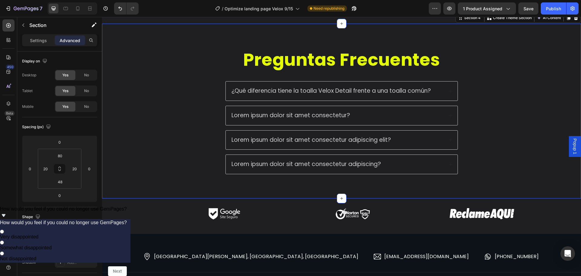
click at [517, 180] on div "Preguntas Frecuentes Heading ¿Qué diferencia tiene la toalla Velox Detail frent…" at bounding box center [341, 116] width 467 height 136
click at [390, 109] on div "Lorem ipsum dolor sit amet consectetur?" at bounding box center [342, 115] width 232 height 19
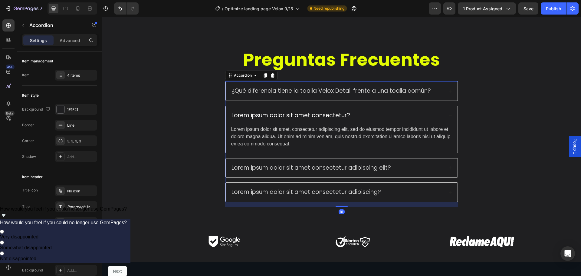
click at [395, 98] on div "¿Qué diferencia tiene la toalla Velox Detail frente a una toalla común?" at bounding box center [342, 90] width 232 height 19
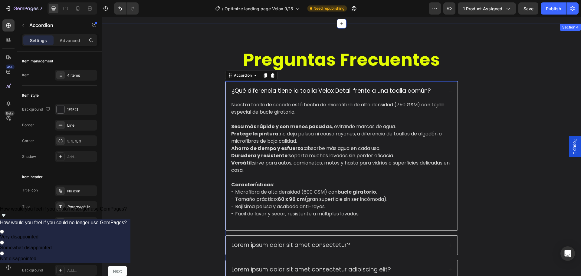
click at [506, 125] on div "Preguntas Frecuentes Heading ¿Qué diferencia tiene la toalla Velox Detail frent…" at bounding box center [341, 181] width 467 height 266
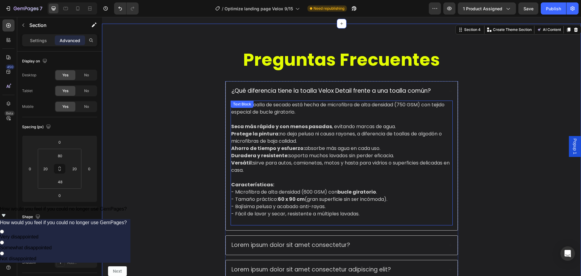
click at [332, 116] on p at bounding box center [341, 119] width 221 height 7
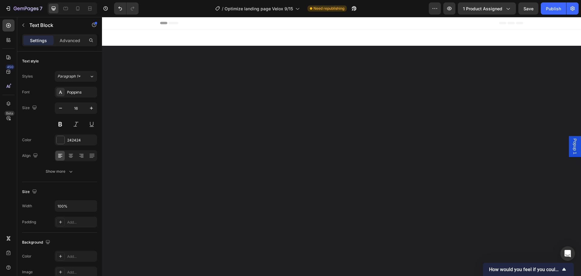
scroll to position [1162, 0]
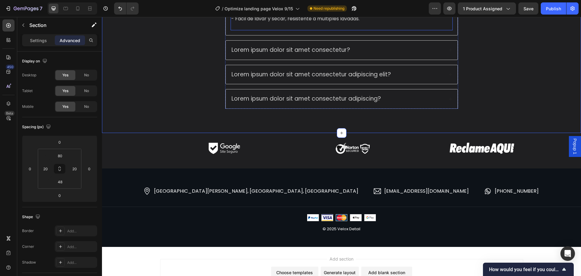
drag, startPoint x: 278, startPoint y: 203, endPoint x: 281, endPoint y: 199, distance: 4.8
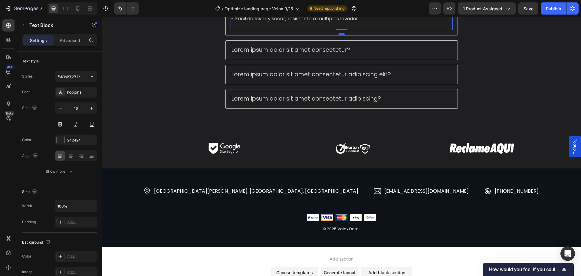
click at [291, 8] on strong "60 x 90 cm" at bounding box center [291, 4] width 27 height 7
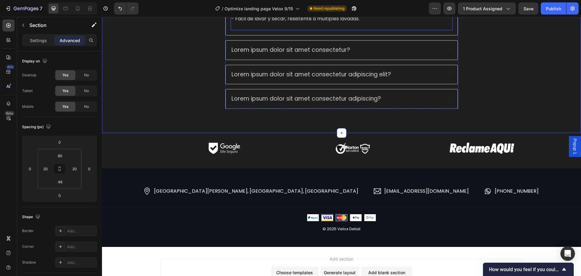
click at [277, 8] on span "- Tamaño práctico: 5 0 x 80 cm (gran superficie sin ser incómoda)." at bounding box center [309, 4] width 157 height 7
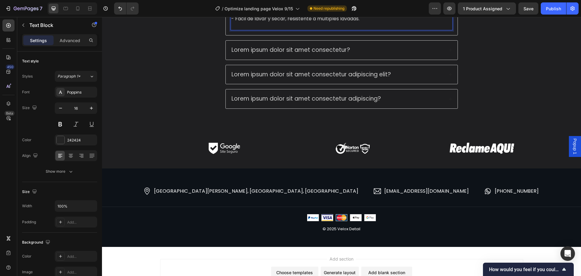
click at [279, 8] on span "- Tamaño práctico: 5 0 x 80 cm (gran superficie sin ser incómoda)." at bounding box center [309, 4] width 157 height 7
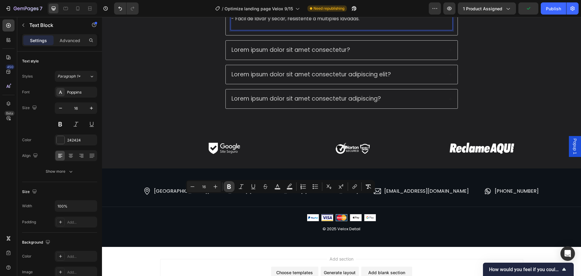
click at [229, 189] on icon "Editor contextual toolbar" at bounding box center [229, 186] width 4 height 5
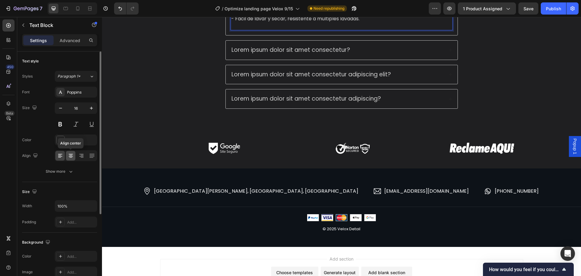
click at [73, 154] on icon at bounding box center [71, 156] width 6 height 6
click at [65, 156] on div at bounding box center [76, 155] width 42 height 11
click at [63, 156] on icon at bounding box center [60, 156] width 6 height 6
click at [63, 112] on button "button" at bounding box center [60, 108] width 11 height 11
type input "15"
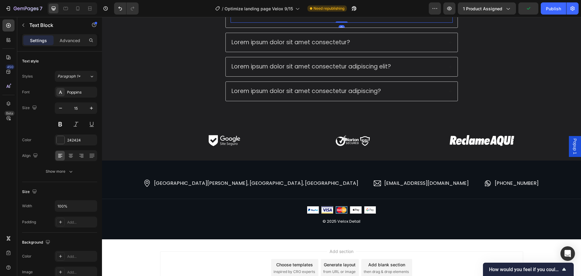
click at [91, 157] on icon at bounding box center [91, 157] width 4 height 0
click at [82, 157] on icon at bounding box center [81, 156] width 6 height 6
click at [71, 156] on icon at bounding box center [71, 156] width 4 height 1
click at [62, 156] on icon at bounding box center [60, 156] width 6 height 6
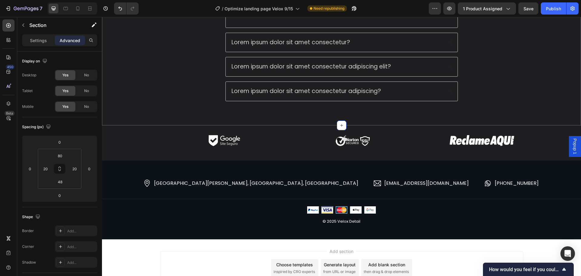
click at [79, 12] on div at bounding box center [78, 9] width 10 height 10
type input "70"
type input "42"
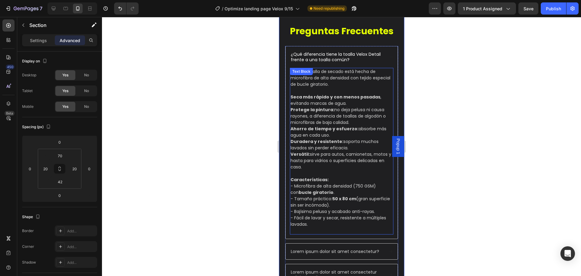
scroll to position [993, 0]
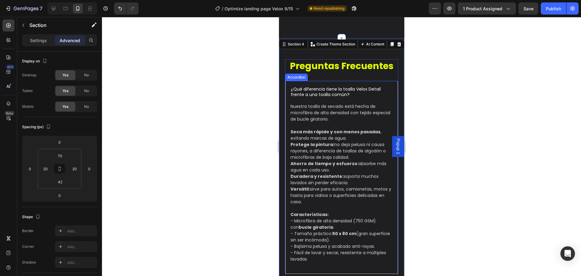
click at [463, 162] on div at bounding box center [341, 146] width 479 height 259
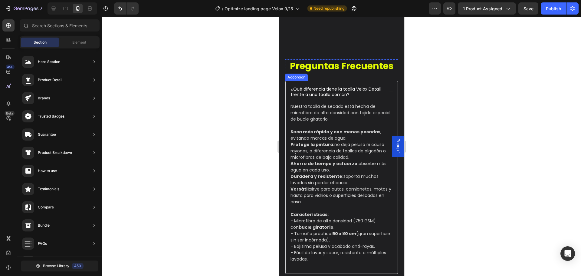
click at [383, 92] on div "¿Qué diferencia tiene la toalla Velox Detail frente a una toalla común?" at bounding box center [342, 91] width 112 height 21
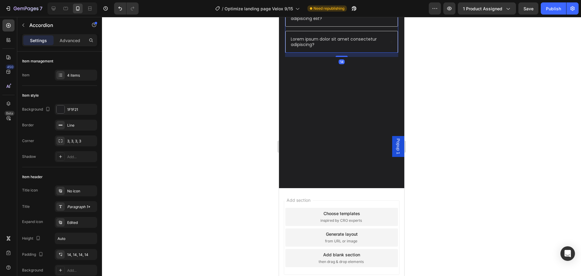
click at [462, 108] on div at bounding box center [341, 146] width 479 height 259
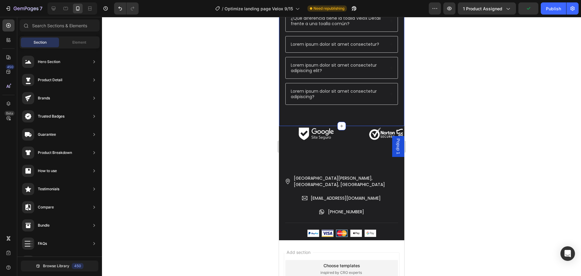
scroll to position [932, 0]
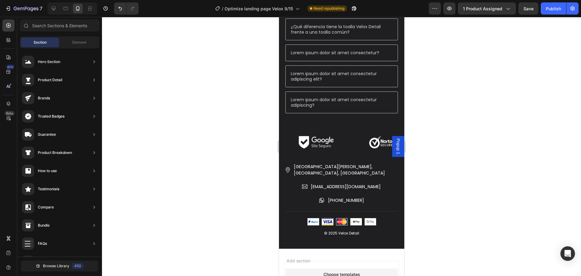
click at [426, 126] on div at bounding box center [341, 146] width 479 height 259
drag, startPoint x: 468, startPoint y: 91, endPoint x: 459, endPoint y: 93, distance: 9.3
click at [467, 91] on div at bounding box center [341, 146] width 479 height 259
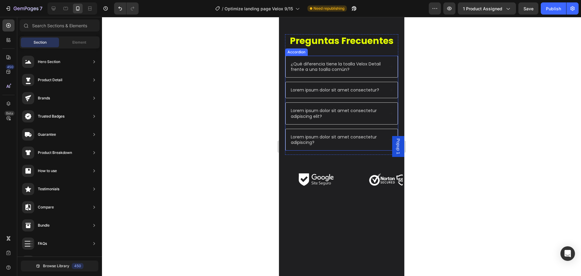
scroll to position [781, 0]
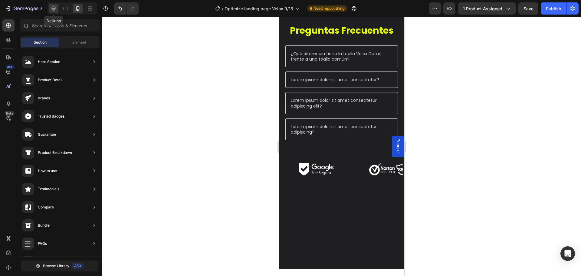
click at [53, 11] on icon at bounding box center [54, 8] width 6 height 6
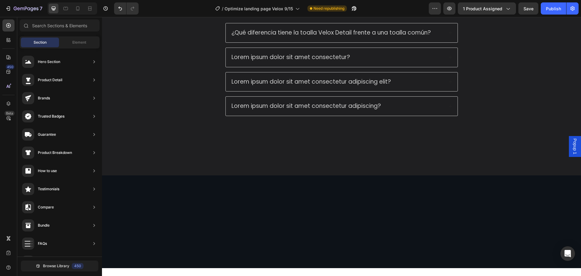
scroll to position [975, 0]
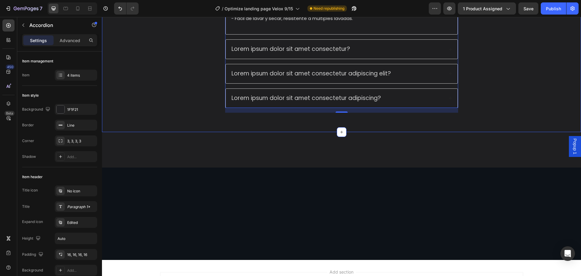
scroll to position [1036, 0]
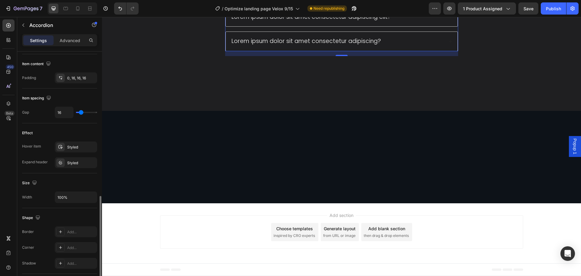
scroll to position [273, 0]
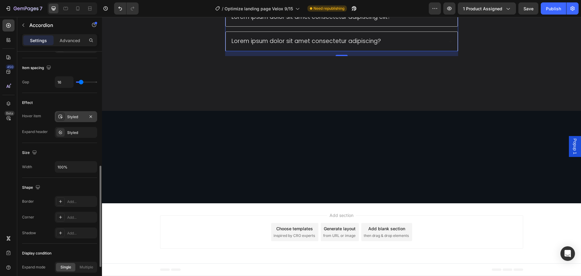
click at [75, 118] on div "Styled" at bounding box center [76, 116] width 18 height 5
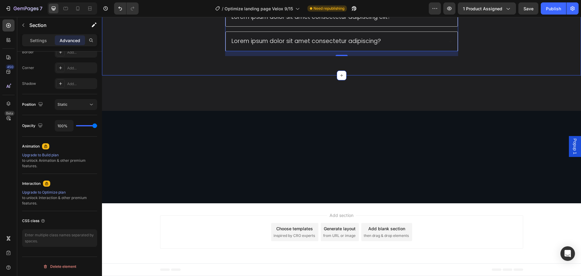
scroll to position [0, 0]
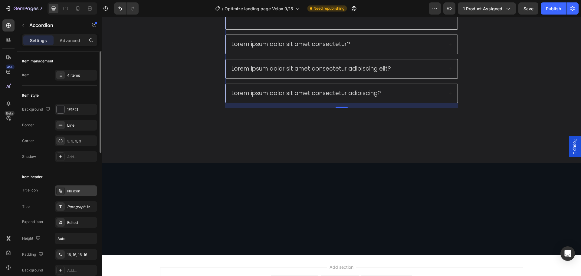
click at [75, 193] on div "No icon" at bounding box center [81, 190] width 28 height 5
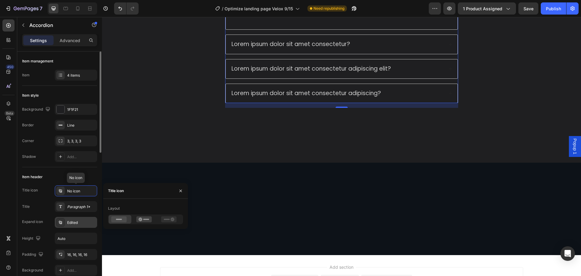
scroll to position [30, 0]
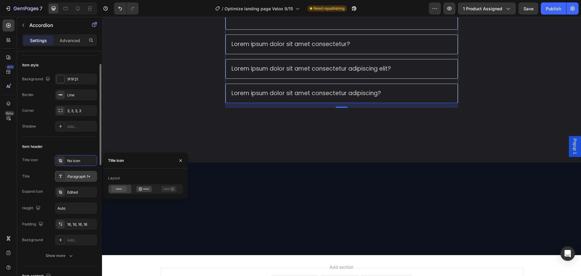
click at [78, 176] on div "Paragraph 1*" at bounding box center [81, 176] width 28 height 5
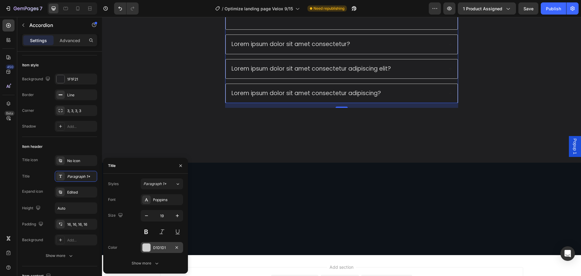
click at [147, 247] on div at bounding box center [147, 247] width 8 height 8
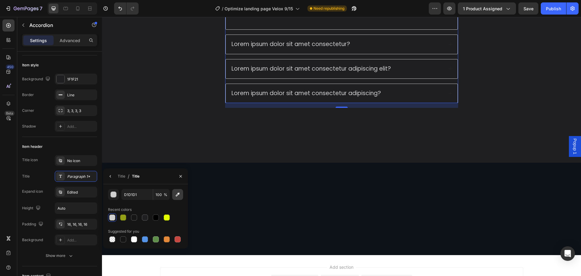
click at [168, 220] on div at bounding box center [167, 217] width 6 height 6
type input "E3FC02"
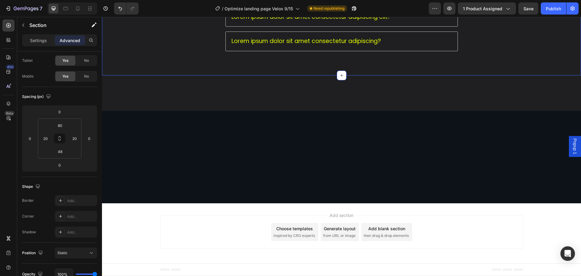
scroll to position [0, 0]
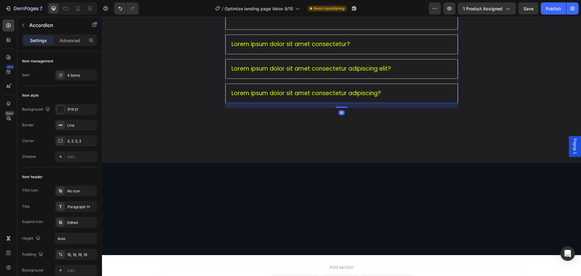
click at [347, 48] on p "Lorem ipsum dolor sit amet consectetur?" at bounding box center [291, 45] width 119 height 8
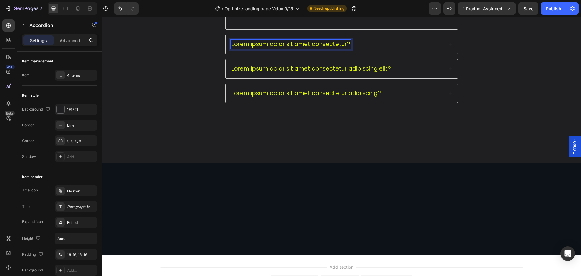
click at [452, 54] on div "Lorem ipsum dolor sit amet consectetur?" at bounding box center [342, 44] width 232 height 19
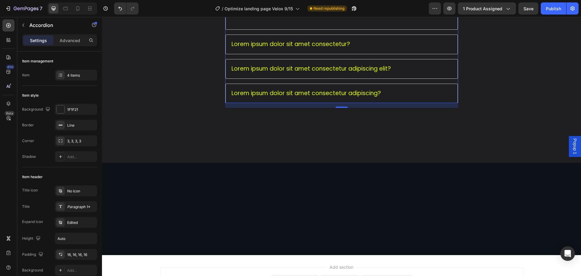
click at [393, 80] on icon "Editor contextual toolbar" at bounding box center [392, 80] width 6 height 6
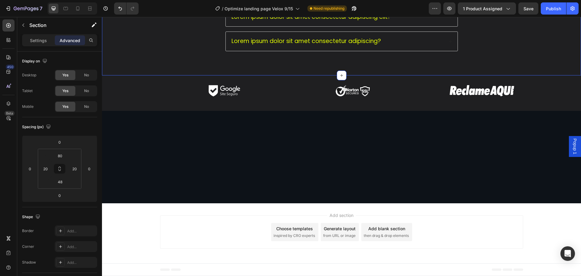
scroll to position [975, 0]
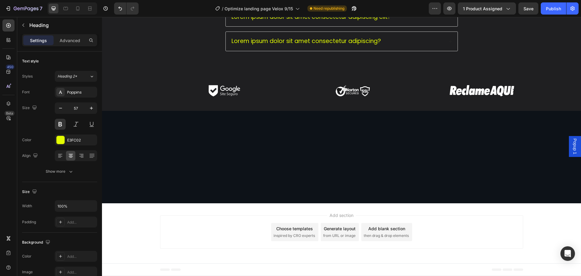
drag, startPoint x: 339, startPoint y: 143, endPoint x: 340, endPoint y: 148, distance: 5.6
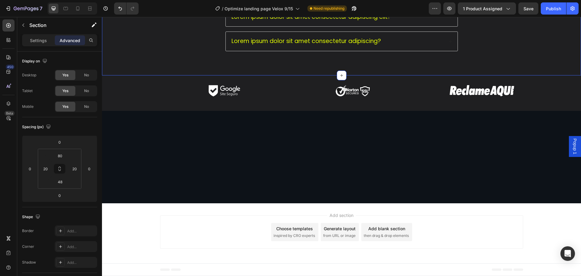
scroll to position [1006, 0]
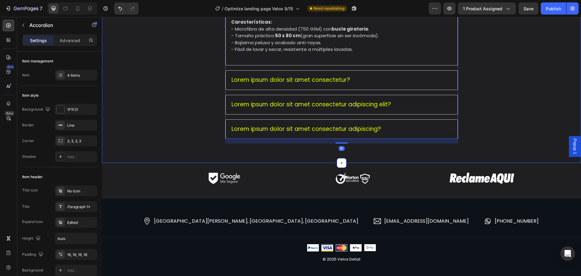
click at [491, 129] on div "Preguntas Frecuentes Heading ¿Qué diferencia tiene la toalla Velox Detail frent…" at bounding box center [341, 16] width 467 height 263
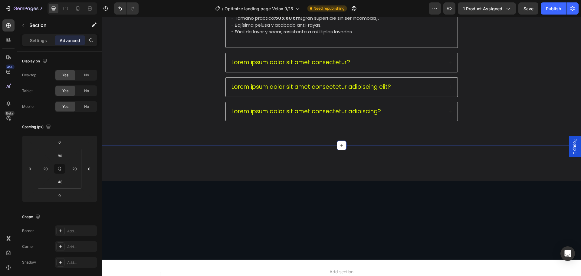
scroll to position [1036, 0]
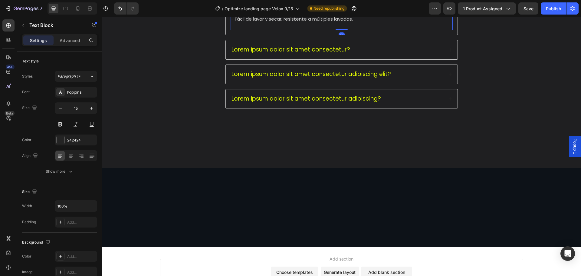
drag, startPoint x: 388, startPoint y: 120, endPoint x: 212, endPoint y: 110, distance: 175.9
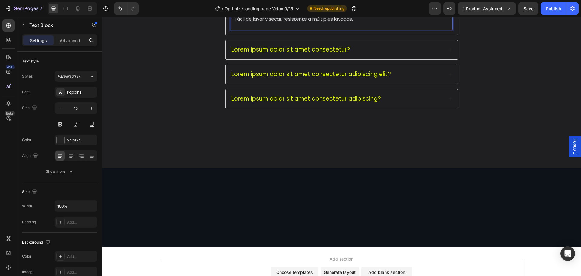
drag, startPoint x: 258, startPoint y: 117, endPoint x: 401, endPoint y: 126, distance: 143.8
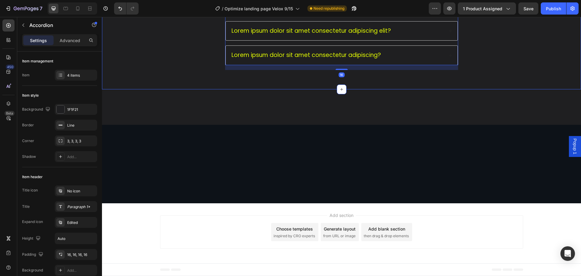
click at [501, 75] on div "Preguntas Frecuentes Heading ¿Qué diferencia tiene la toalla Velox Detail frent…" at bounding box center [341, 3] width 467 height 141
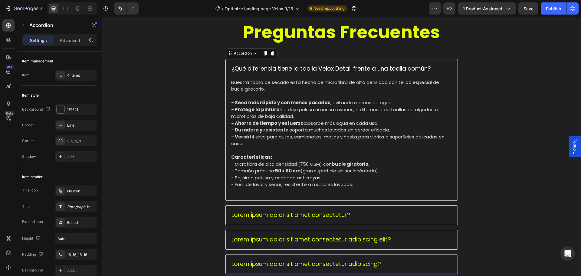
scroll to position [1096, 0]
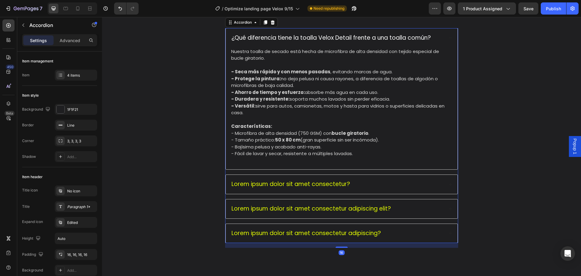
click at [441, 184] on div "Lorem ipsum dolor sit amet consectetur?" at bounding box center [337, 184] width 213 height 9
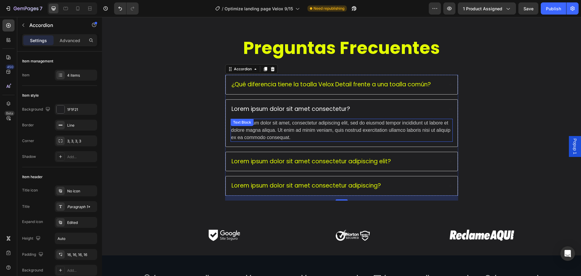
scroll to position [1006, 0]
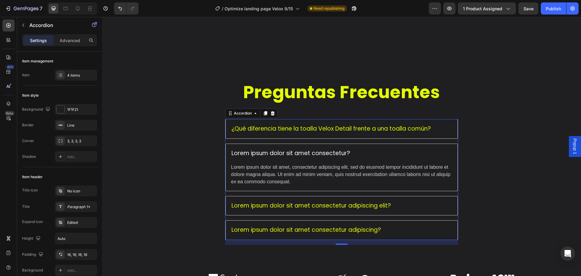
click at [417, 162] on div "Lorem ipsum dolor sit amet consectetur?" at bounding box center [342, 153] width 232 height 19
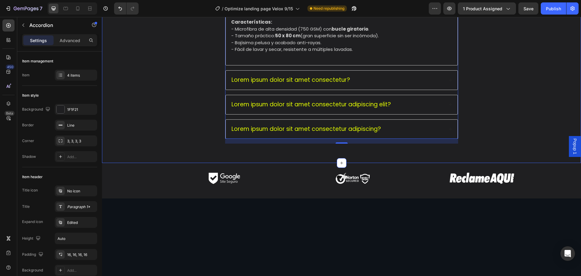
click at [475, 148] on div "Preguntas Frecuentes Heading ¿Qué diferencia tiene la toalla Velox Detail frent…" at bounding box center [341, 16] width 467 height 263
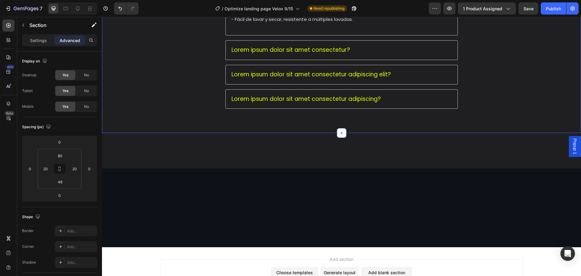
scroll to position [1036, 0]
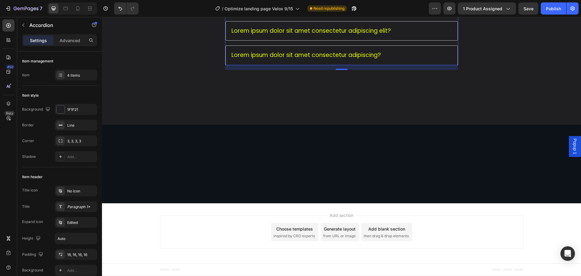
click at [88, 14] on div at bounding box center [73, 8] width 50 height 12
click at [89, 10] on icon at bounding box center [90, 8] width 6 height 6
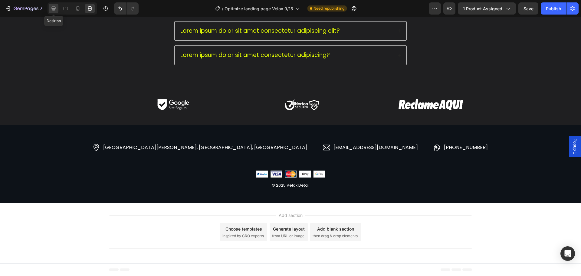
click at [50, 9] on div at bounding box center [54, 9] width 10 height 10
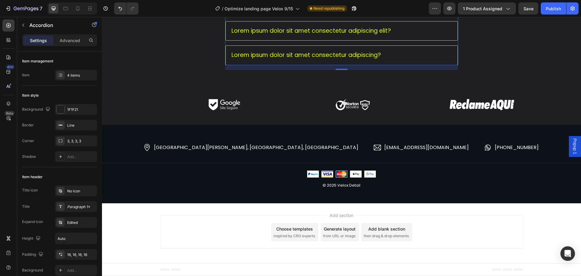
click at [343, 16] on div "Lorem ipsum dolor sit amet consectetur?" at bounding box center [342, 6] width 232 height 19
click at [71, 76] on div "4 items" at bounding box center [81, 75] width 28 height 5
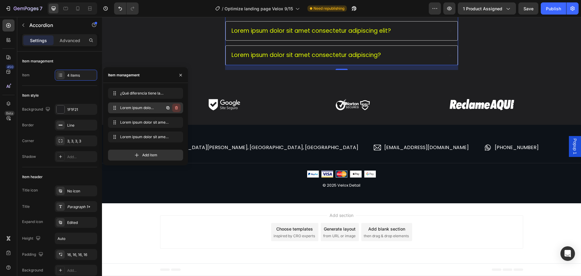
click at [176, 107] on icon "button" at bounding box center [176, 108] width 3 height 4
click at [176, 108] on div "Delete" at bounding box center [172, 107] width 11 height 5
click at [176, 109] on icon "button" at bounding box center [176, 107] width 5 height 5
click at [176, 109] on div "Delete" at bounding box center [172, 107] width 11 height 5
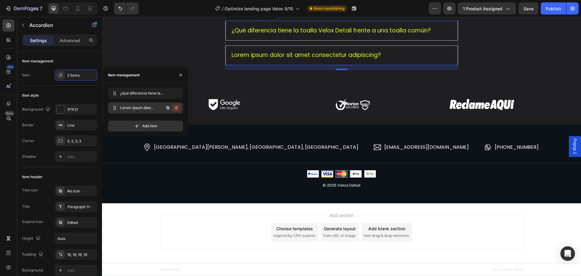
click at [176, 110] on icon "button" at bounding box center [176, 107] width 5 height 5
click at [176, 110] on div "Delete" at bounding box center [172, 107] width 11 height 5
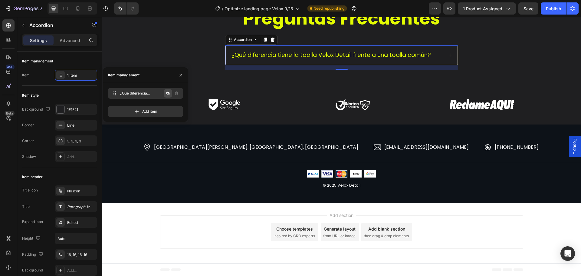
click at [167, 95] on icon "button" at bounding box center [168, 93] width 5 height 5
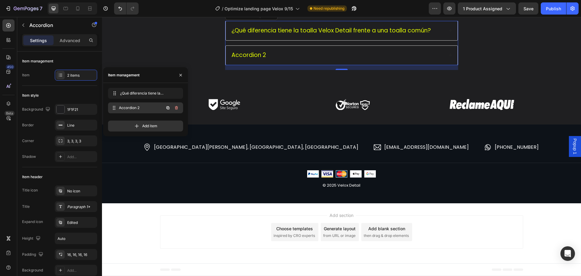
click at [149, 109] on span "Accordion 2" at bounding box center [141, 107] width 45 height 5
click at [259, 60] on div "Accordion 2" at bounding box center [249, 55] width 36 height 9
click at [259, 59] on p "Accordion 2" at bounding box center [249, 55] width 35 height 8
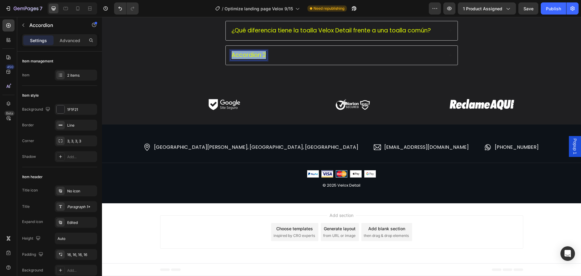
click at [259, 59] on p "Accordion 2" at bounding box center [249, 55] width 35 height 8
click at [392, 65] on div "¿Qué métodos de pago aceptan?" at bounding box center [342, 55] width 232 height 19
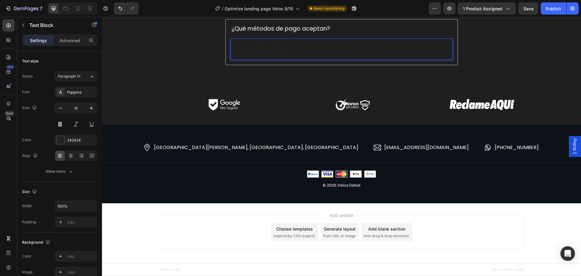
click at [361, 53] on p "Transferencia bancaria." at bounding box center [341, 49] width 221 height 7
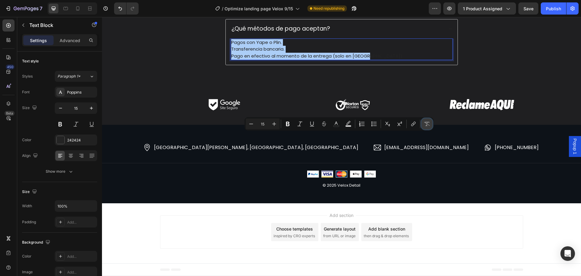
click at [428, 125] on icon "Editor contextual toolbar" at bounding box center [427, 124] width 6 height 6
click at [481, 75] on div "Preguntas Frecuentes Heading ¿Qué diferencia tiene la toalla Velox Detail frent…" at bounding box center [341, 15] width 467 height 119
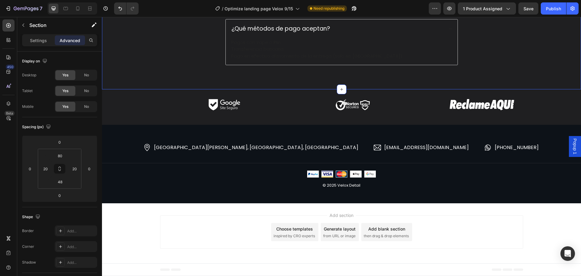
click at [393, 46] on p "Pagos con Yape o Plin." at bounding box center [341, 42] width 221 height 7
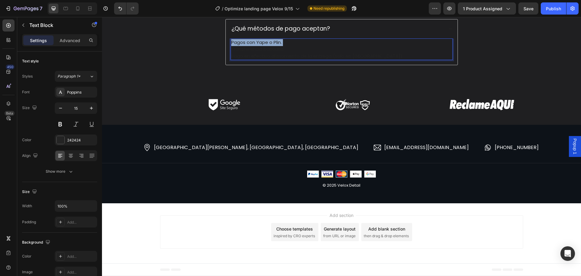
click at [393, 46] on p "Pagos con Yape o Plin." at bounding box center [341, 42] width 221 height 7
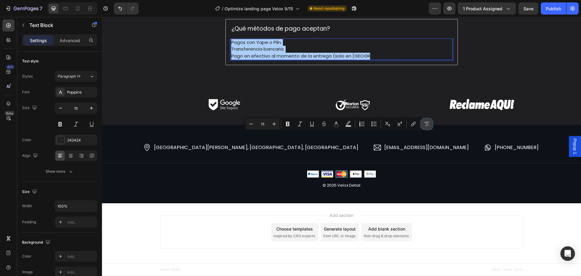
click at [428, 123] on icon "Editor contextual toolbar" at bounding box center [428, 124] width 6 height 4
click at [428, 125] on icon "Editor contextual toolbar" at bounding box center [427, 124] width 6 height 6
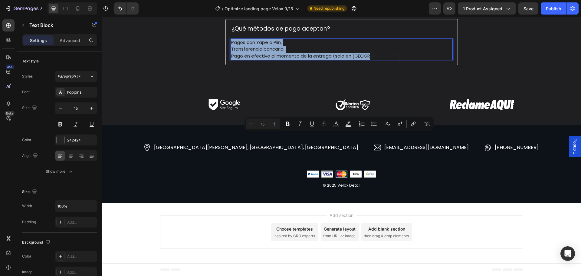
click at [473, 75] on div "Preguntas Frecuentes Heading ¿Qué diferencia tiene la toalla Velox Detail frent…" at bounding box center [341, 15] width 467 height 119
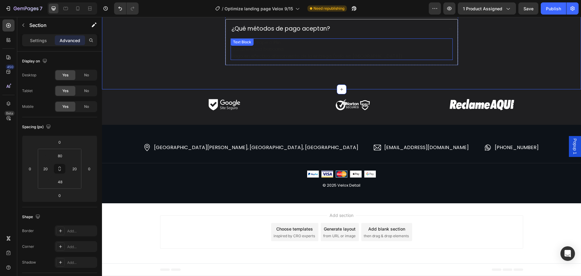
click at [398, 53] on p "Transferencia bancaria." at bounding box center [341, 49] width 221 height 7
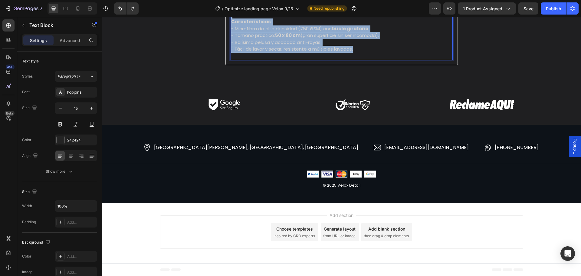
drag, startPoint x: 384, startPoint y: 240, endPoint x: 225, endPoint y: 133, distance: 191.6
click at [226, 65] on div "Nuestra toalla de secado está hecha de microfibra de alta densidad con tejido e…" at bounding box center [342, 4] width 232 height 122
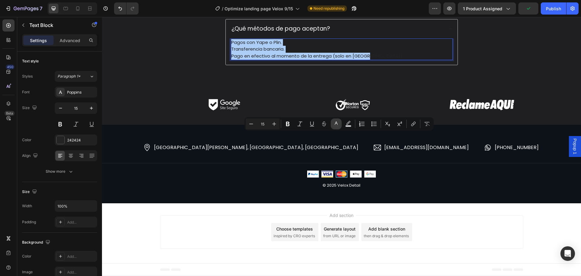
click at [335, 127] on button "color" at bounding box center [336, 123] width 11 height 11
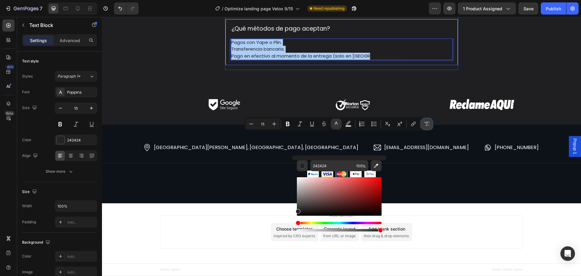
click at [428, 124] on icon "Editor contextual toolbar" at bounding box center [427, 124] width 6 height 6
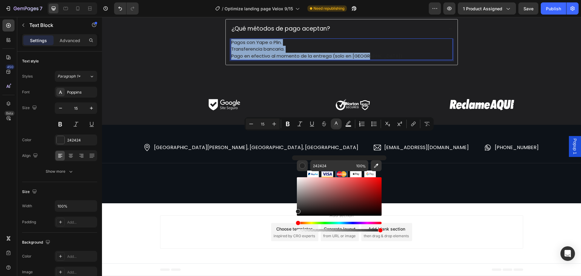
click at [284, 53] on p "Transferencia bancaria." at bounding box center [341, 49] width 221 height 7
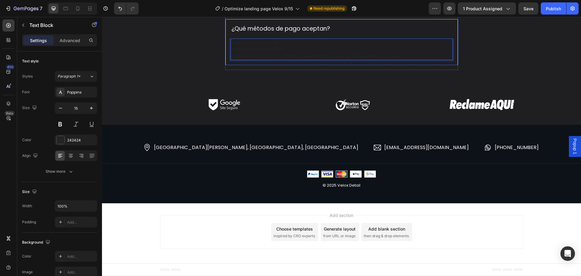
click at [270, 9] on div "¿Qué diferencia tiene la toalla Velox Detail frente a una toalla común?" at bounding box center [331, 4] width 201 height 9
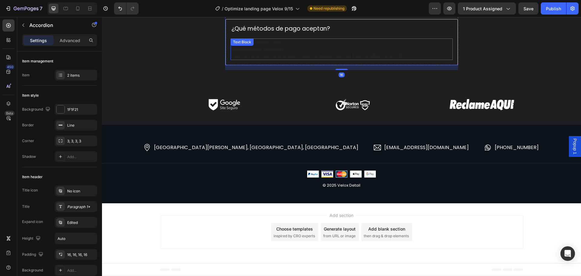
click at [256, 60] on p "Pago en efectivo al momento de la entrega (solo en [GEOGRAPHIC_DATA])." at bounding box center [341, 56] width 221 height 7
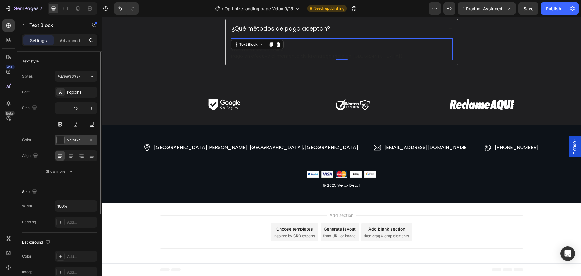
click at [62, 140] on div at bounding box center [61, 140] width 8 height 8
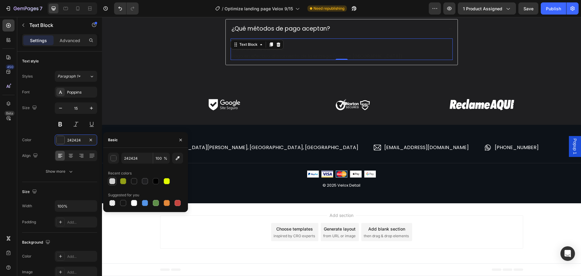
click at [114, 179] on div at bounding box center [112, 181] width 6 height 6
type input "D1D1D1"
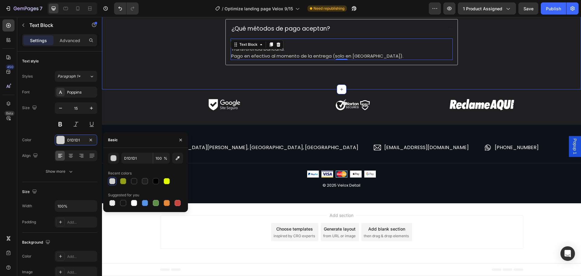
click at [470, 75] on div "Preguntas Frecuentes Heading ¿Qué diferencia tiene la toalla Velox Detail frent…" at bounding box center [341, 15] width 467 height 119
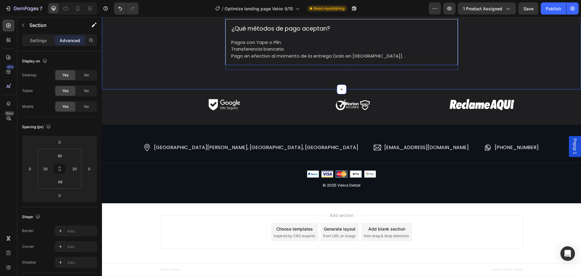
click at [389, 65] on div "¿Qué diferencia tiene la toalla Velox Detail frente a una toalla común? ¿Qué mé…" at bounding box center [341, 30] width 233 height 71
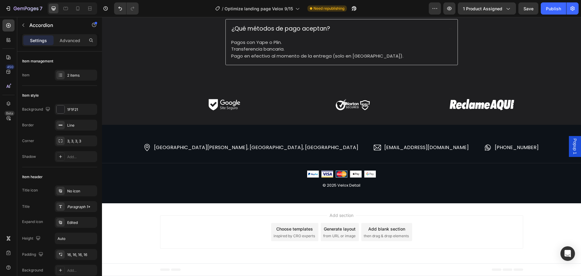
click at [409, 14] on div "¿Qué diferencia tiene la toalla Velox Detail frente a una toalla común?" at bounding box center [342, 4] width 232 height 19
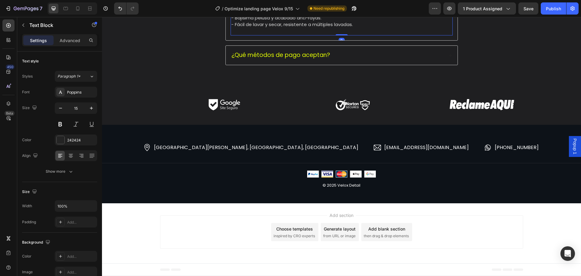
click at [356, 28] on p "- Fácil de lavar y secar, resistente a múltiples lavadas." at bounding box center [341, 24] width 221 height 7
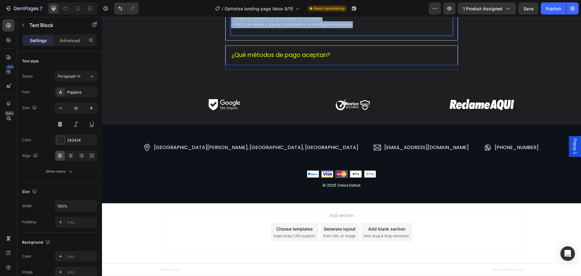
drag, startPoint x: 360, startPoint y: 217, endPoint x: 225, endPoint y: 111, distance: 171.7
click at [287, 100] on icon "Editor contextual toolbar" at bounding box center [288, 99] width 4 height 5
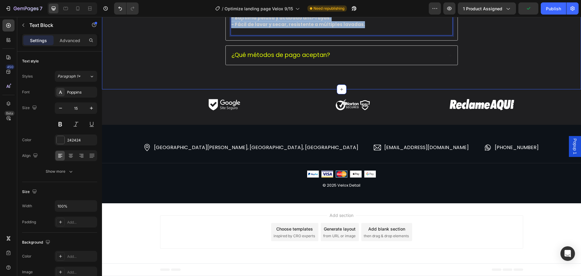
drag, startPoint x: 362, startPoint y: 216, endPoint x: 223, endPoint y: 111, distance: 174.1
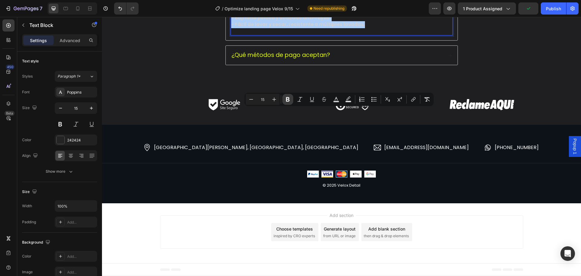
click at [292, 97] on button "Bold" at bounding box center [288, 99] width 11 height 11
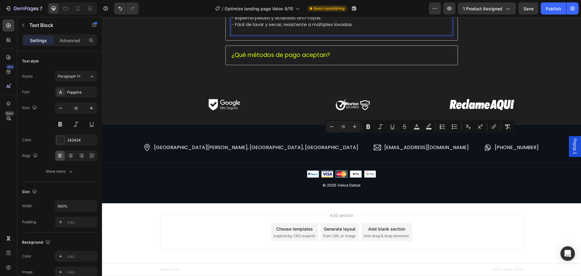
drag, startPoint x: 428, startPoint y: 140, endPoint x: 410, endPoint y: 142, distance: 18.5
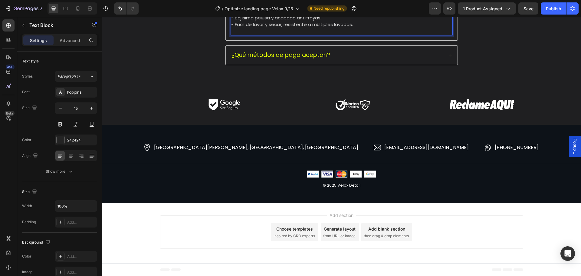
drag, startPoint x: 316, startPoint y: 140, endPoint x: 280, endPoint y: 142, distance: 35.8
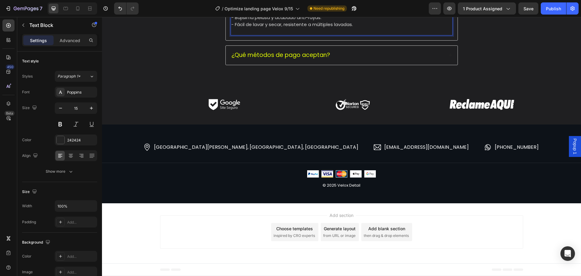
drag, startPoint x: 330, startPoint y: 140, endPoint x: 320, endPoint y: 141, distance: 10.1
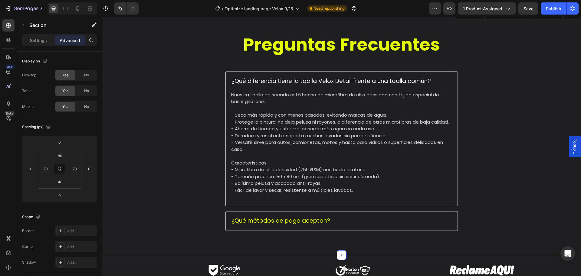
scroll to position [1066, 0]
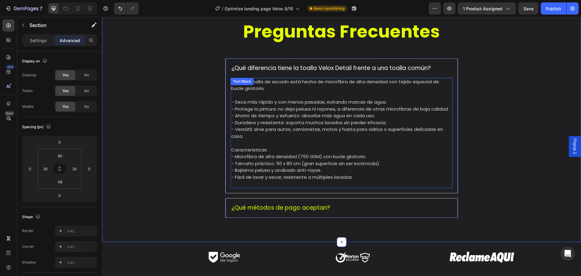
click at [289, 134] on p "- Versátil: sirve para autos, camionetas, motos y hasta para vidrios o superfic…" at bounding box center [341, 133] width 221 height 14
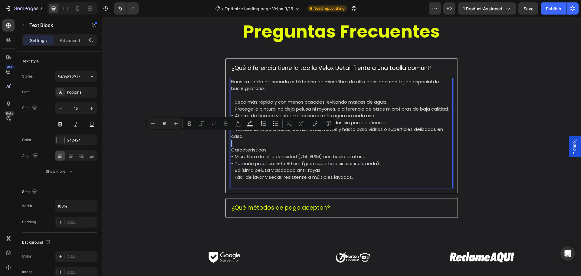
click at [290, 135] on p "- Versátil: sirve para autos, camionetas, motos y hasta para vidrios o superfic…" at bounding box center [341, 133] width 221 height 14
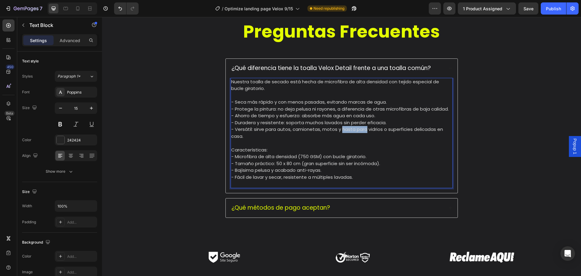
drag, startPoint x: 365, startPoint y: 130, endPoint x: 341, endPoint y: 132, distance: 24.6
click at [341, 132] on span "- Versátil: sirve para autos, camionetas, motos y hasta para vidrios o superfic…" at bounding box center [337, 132] width 212 height 13
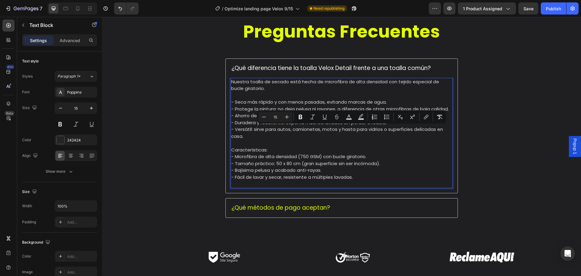
click at [340, 135] on p "- Versátil: sirve para autos, camionetas, motos y hasta para vidrios o superfic…" at bounding box center [341, 133] width 221 height 14
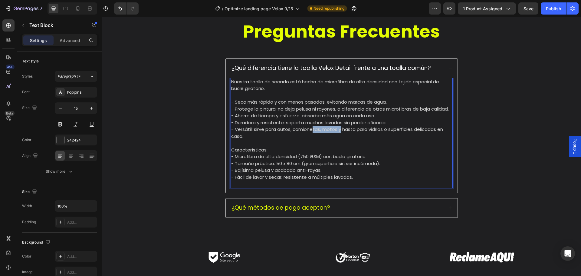
drag, startPoint x: 339, startPoint y: 129, endPoint x: 311, endPoint y: 131, distance: 27.9
click at [311, 131] on span "- Versátil: sirve para autos, camionetas, motos y hasta para vidrios o superfic…" at bounding box center [337, 132] width 212 height 13
click at [316, 134] on p "- Versátil: sirve para autos, camionetas, motos y hasta para vidrios o superfic…" at bounding box center [341, 133] width 221 height 14
click at [339, 129] on span "- Versátil: sirve para autos, camionetas, motos y hasta para vidrios o superfic…" at bounding box center [337, 132] width 212 height 13
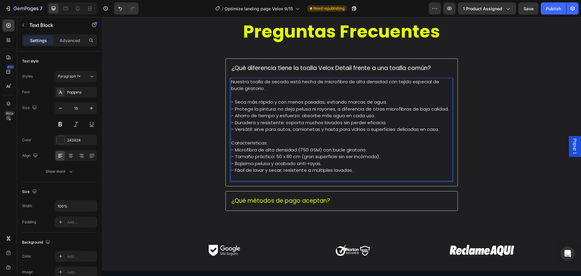
click at [289, 130] on span "- Versátil: sirve para autos, camionetas y hasta para vidrios o superficies del…" at bounding box center [335, 129] width 208 height 6
click at [314, 133] on p "Rich Text Editor. Editing area: main" at bounding box center [341, 136] width 221 height 7
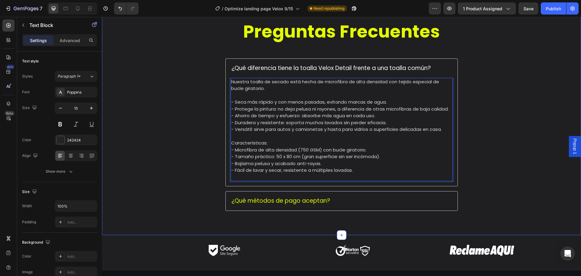
click at [470, 137] on div "Preguntas Frecuentes Heading ¿Qué diferencia tiene la toalla Velox Detail frent…" at bounding box center [341, 120] width 467 height 201
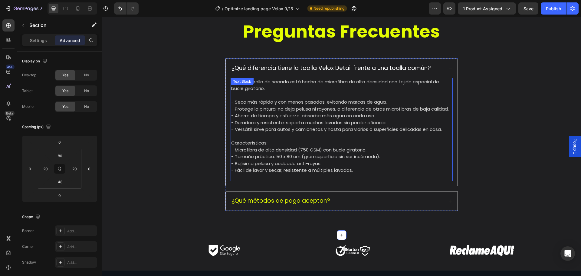
click at [320, 131] on span "- Versátil: sirve para autos y camionetas y hasta para vidrios o superficies de…" at bounding box center [336, 129] width 211 height 6
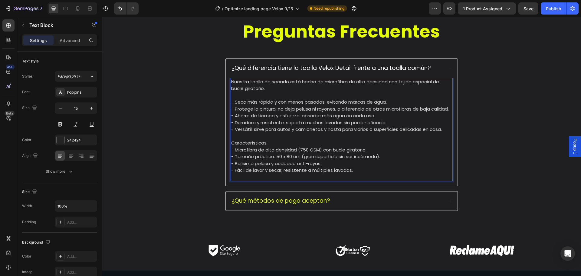
click at [323, 130] on span "- Versátil: sirve para autos y camionetas y hasta para vidrios o superficies de…" at bounding box center [336, 129] width 211 height 6
click at [503, 137] on div "Preguntas Frecuentes Heading ¿Qué diferencia tiene la toalla Velox Detail frent…" at bounding box center [341, 120] width 467 height 201
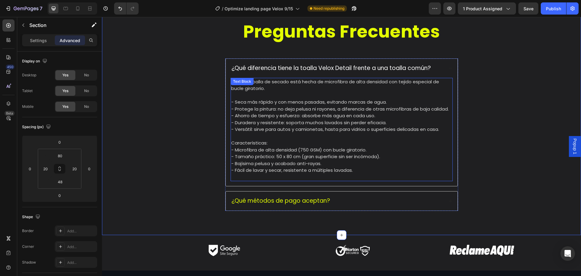
click at [258, 142] on span "Características:" at bounding box center [249, 143] width 36 height 6
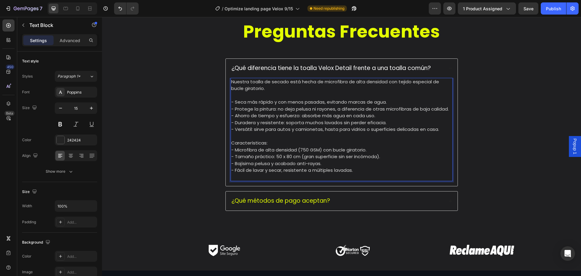
click at [246, 142] on span "Características:" at bounding box center [249, 143] width 36 height 6
click at [231, 142] on span "Características:" at bounding box center [249, 143] width 36 height 6
click at [231, 144] on span "Características:" at bounding box center [249, 143] width 36 height 6
click at [276, 144] on p "Características:" at bounding box center [341, 143] width 221 height 7
click at [478, 136] on div "Preguntas Frecuentes Heading ¿Qué diferencia tiene la toalla Velox Detail frent…" at bounding box center [341, 120] width 467 height 201
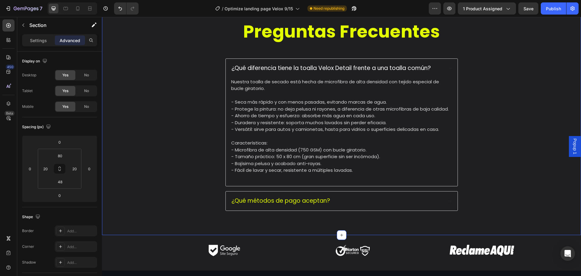
click at [519, 142] on div "Preguntas Frecuentes Heading ¿Qué diferencia tiene la toalla Velox Detail frent…" at bounding box center [341, 120] width 467 height 201
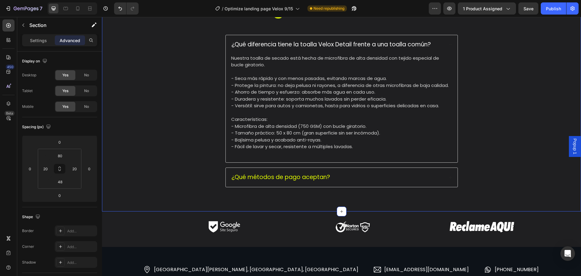
scroll to position [1096, 0]
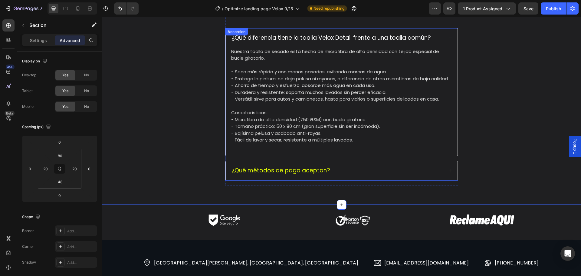
click at [389, 177] on div "¿Qué métodos de pago aceptan?" at bounding box center [342, 170] width 232 height 19
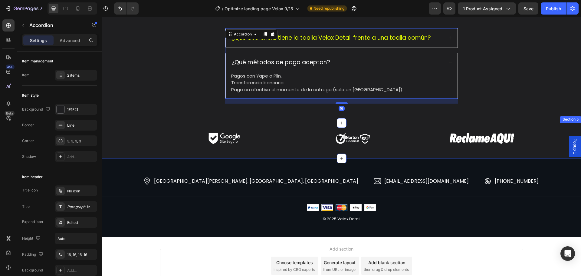
click at [486, 114] on div "Preguntas Frecuentes Heading ¿Qué diferencia tiene la toalla Velox Detail frent…" at bounding box center [341, 44] width 479 height 158
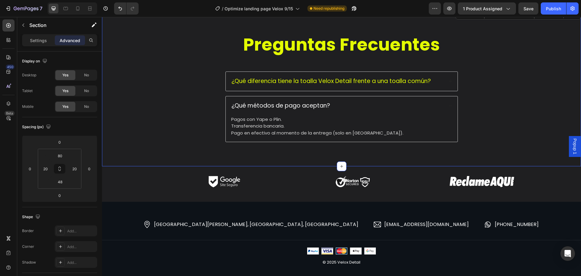
scroll to position [1036, 0]
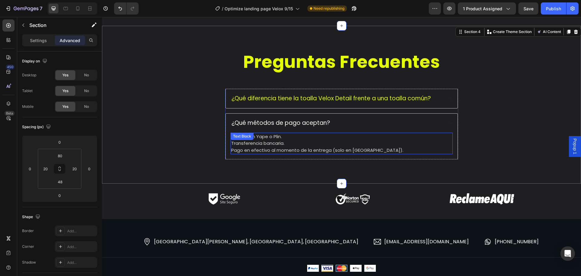
click at [238, 139] on div "Text Block" at bounding box center [242, 136] width 23 height 7
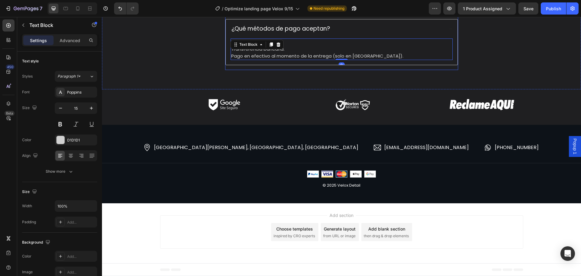
scroll to position [975, 0]
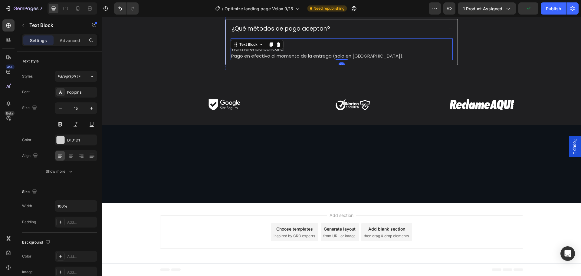
click at [422, 65] on div "¿Qué diferencia tiene la toalla Velox Detail frente a una toalla común? ¿Qué mé…" at bounding box center [341, 30] width 233 height 71
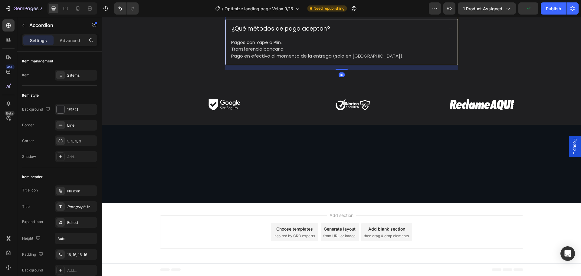
click at [420, 14] on div "¿Qué diferencia tiene la toalla Velox Detail frente a una toalla común?" at bounding box center [342, 4] width 232 height 19
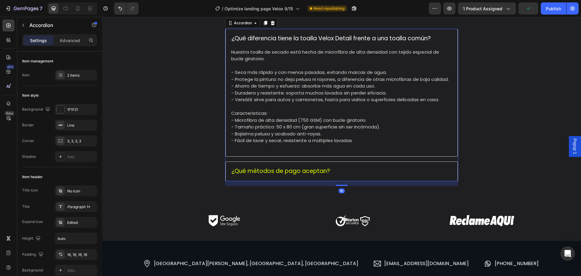
scroll to position [1127, 0]
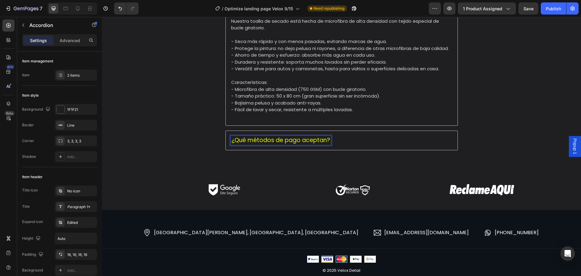
click at [249, 145] on div "¿Qué métodos de pago aceptan?" at bounding box center [281, 140] width 101 height 9
click at [251, 148] on div "¿Qué métodos de pago aceptan?" at bounding box center [342, 140] width 232 height 19
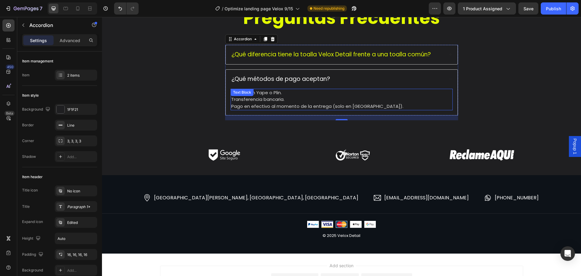
scroll to position [1036, 0]
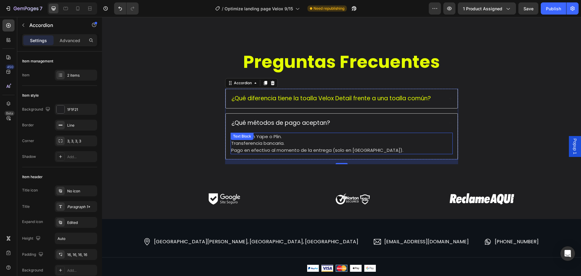
click at [231, 137] on div "Text Block" at bounding box center [242, 136] width 23 height 7
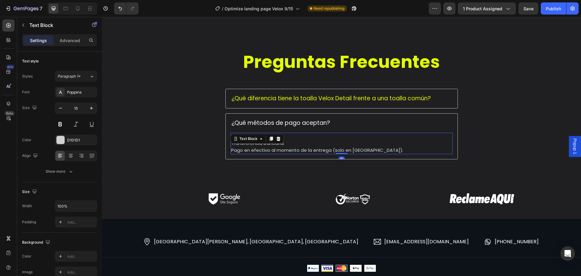
click at [237, 147] on p "Pago en efectivo al momento de la entrega (solo en [GEOGRAPHIC_DATA])." at bounding box center [341, 150] width 221 height 7
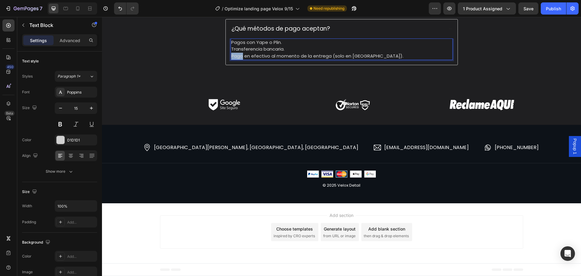
click at [237, 60] on p "Pago en efectivo al momento de la entrega (solo en [GEOGRAPHIC_DATA])." at bounding box center [341, 56] width 221 height 7
click at [385, 89] on div "Preguntas Frecuentes Heading ¿Qué diferencia tiene la toalla Velox Detail frent…" at bounding box center [341, 11] width 479 height 158
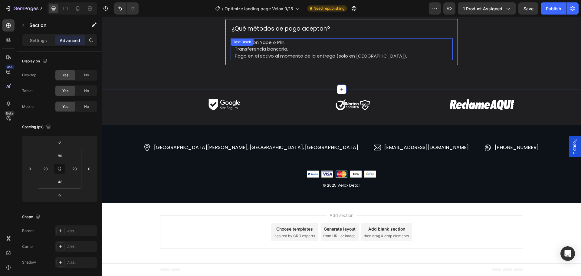
click at [491, 75] on div "Preguntas Frecuentes Heading ¿Qué diferencia tiene la toalla Velox Detail frent…" at bounding box center [341, 15] width 467 height 119
click at [238, 14] on div "¿Qué diferencia tiene la toalla Velox Detail frente a una toalla común?" at bounding box center [342, 4] width 232 height 19
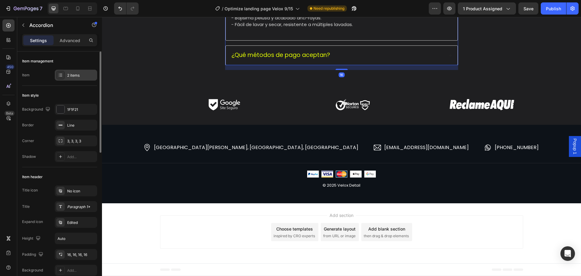
click at [79, 77] on div "2 items" at bounding box center [81, 75] width 28 height 5
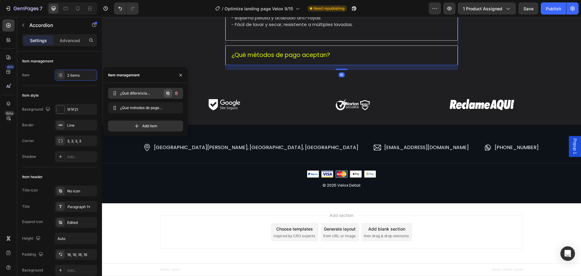
click at [167, 94] on icon "button" at bounding box center [168, 93] width 5 height 5
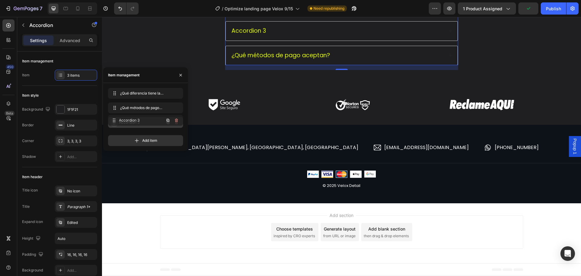
drag, startPoint x: 117, startPoint y: 108, endPoint x: 117, endPoint y: 121, distance: 12.7
click at [239, 60] on div "Accordion 3" at bounding box center [249, 55] width 36 height 9
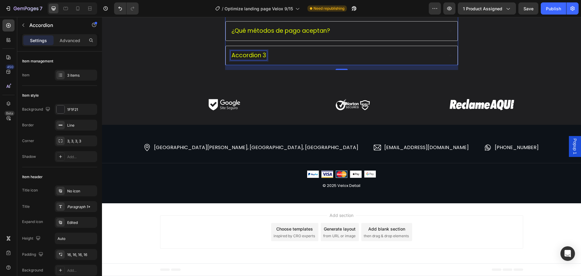
click at [239, 59] on p "Accordion 3" at bounding box center [249, 56] width 35 height 8
click at [240, 59] on p "Accordion 3" at bounding box center [249, 56] width 35 height 8
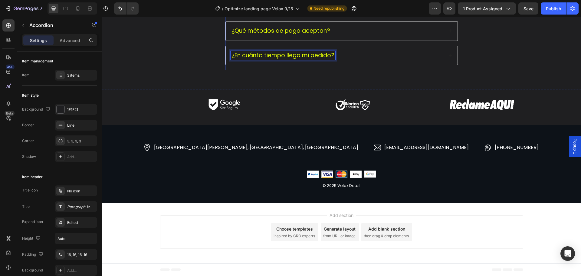
click at [380, 70] on div "Preguntas Frecuentes Heading ¿Qué diferencia tiene la toalla Velox Detail frent…" at bounding box center [341, 14] width 233 height 112
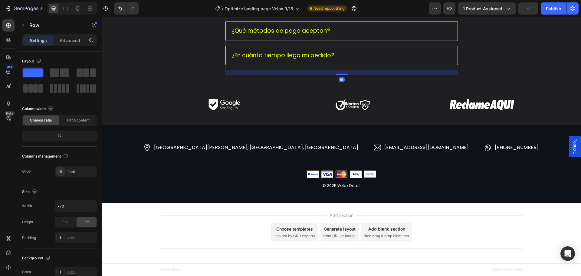
click at [485, 75] on div "Preguntas Frecuentes Heading ¿Qué diferencia tiene la toalla Velox Detail frent…" at bounding box center [341, 16] width 467 height 117
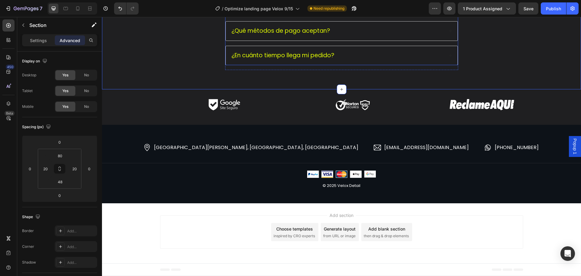
click at [422, 65] on div "¿En cuánto tiempo llega mi pedido?" at bounding box center [342, 55] width 232 height 19
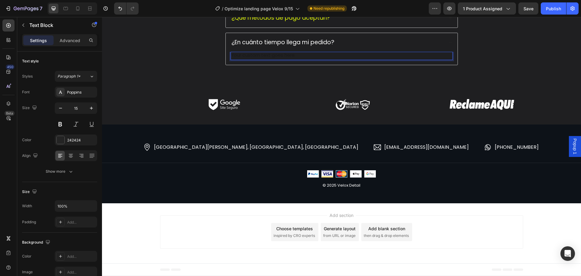
click at [280, 60] on div "Rich Text Editor. Editing area: main" at bounding box center [342, 56] width 222 height 8
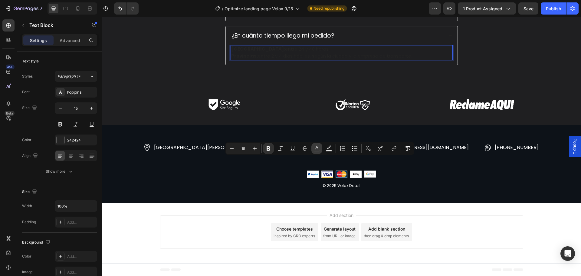
click at [319, 148] on icon "Editor contextual toolbar" at bounding box center [317, 148] width 6 height 6
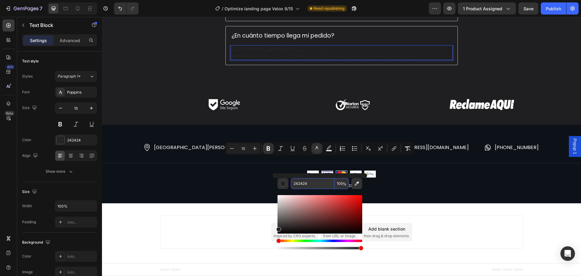
click at [305, 183] on input "242424" at bounding box center [313, 183] width 44 height 11
click at [57, 142] on div at bounding box center [61, 140] width 8 height 8
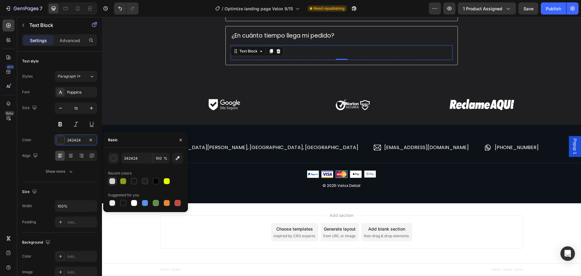
click at [112, 182] on div at bounding box center [112, 181] width 6 height 6
type input "D1D1D1"
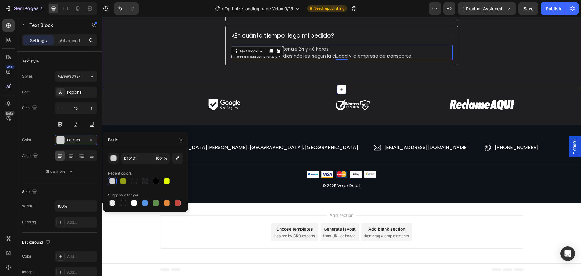
click at [301, 75] on div "Preguntas Frecuentes Heading ¿Qué diferencia tiene la toalla Velox Detail frent…" at bounding box center [341, 6] width 467 height 137
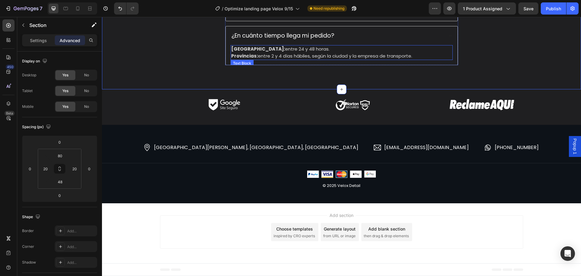
click at [309, 53] on p "[GEOGRAPHIC_DATA]: entre 24 y 48 horas." at bounding box center [341, 49] width 221 height 7
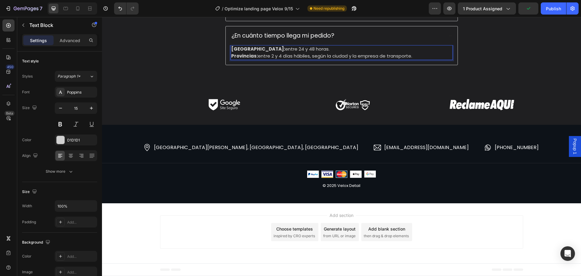
click at [231, 52] on strong "[GEOGRAPHIC_DATA]:" at bounding box center [258, 49] width 54 height 6
click at [293, 53] on p "Los pedidos para [GEOGRAPHIC_DATA]: entre 24 y 48 horas." at bounding box center [341, 49] width 221 height 7
drag, startPoint x: 337, startPoint y: 160, endPoint x: 284, endPoint y: 161, distance: 53.3
click at [284, 53] on p "Los pedidos para [GEOGRAPHIC_DATA]: entre 24 y 48 horas." at bounding box center [341, 49] width 221 height 7
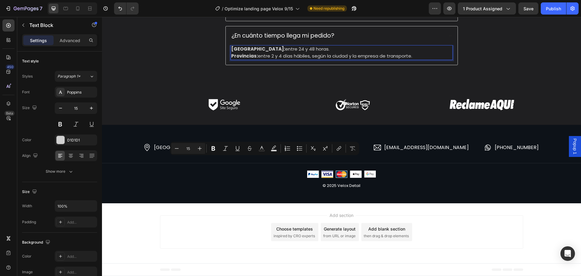
drag, startPoint x: 309, startPoint y: 163, endPoint x: 244, endPoint y: 163, distance: 65.1
click at [244, 53] on p "[GEOGRAPHIC_DATA]: entre 24 y 48 horas." at bounding box center [341, 49] width 221 height 7
click at [242, 53] on p "Lima: Se gestionará la entrega para el día siguiente" at bounding box center [341, 49] width 221 height 7
click at [384, 53] on p "Lima: En menos de 24 (Se gestionará la entrega para el día siguiente" at bounding box center [341, 49] width 221 height 7
click at [385, 53] on p "Lima: En menos de 24 (Se gestionará la entrega para el día siguiente" at bounding box center [341, 49] width 221 height 7
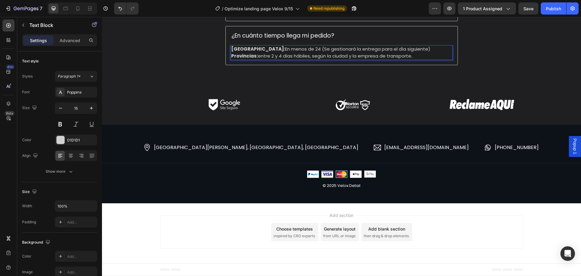
click at [282, 53] on p "Lima: En menos de 24 (Se gestionará la entrega para el día siguiente)" at bounding box center [341, 49] width 221 height 7
click at [279, 53] on p "Lima: En menos de 24 (Se gestionará la entrega para el día siguiente)" at bounding box center [341, 49] width 221 height 7
click at [347, 70] on div "Preguntas Frecuentes Heading ¿Qué diferencia tiene la toalla Velox Detail frent…" at bounding box center [341, 4] width 233 height 132
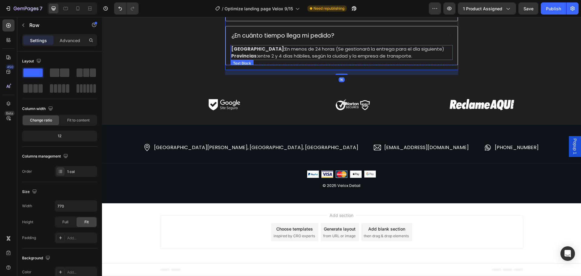
click at [408, 53] on p "Lima: En menos de 24 horas (Se gestionará la entrega para el día siguiente)" at bounding box center [341, 49] width 221 height 7
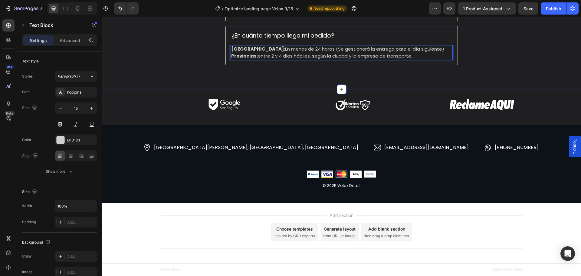
click at [413, 75] on div "Preguntas Frecuentes Heading ¿Qué diferencia tiene la toalla Velox Detail frent…" at bounding box center [341, 6] width 467 height 137
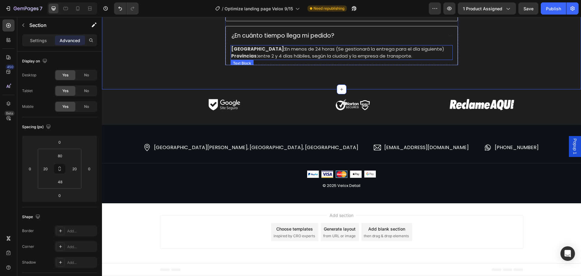
click at [278, 60] on p "Provincias: entre 2 y 4 días hábiles, según la ciudad y la empresa de transport…" at bounding box center [341, 56] width 221 height 7
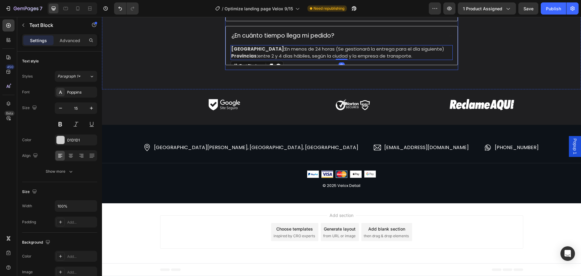
click at [371, 70] on div "Preguntas Frecuentes Heading ¿Qué diferencia tiene la toalla Velox Detail frent…" at bounding box center [341, 4] width 233 height 132
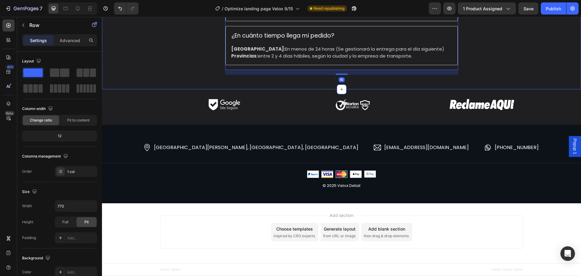
click at [388, 60] on p "Provincias: entre 2 y 4 días hábiles, según la ciudad y la empresa de transport…" at bounding box center [341, 56] width 221 height 7
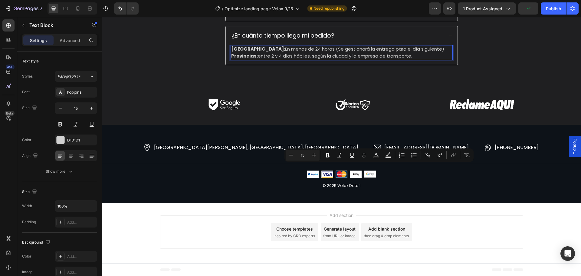
drag, startPoint x: 417, startPoint y: 166, endPoint x: 349, endPoint y: 165, distance: 68.4
click at [349, 60] on p "Provincias: entre 2 y 4 días hábiles, según la ciudad y la empresa de transport…" at bounding box center [341, 56] width 221 height 7
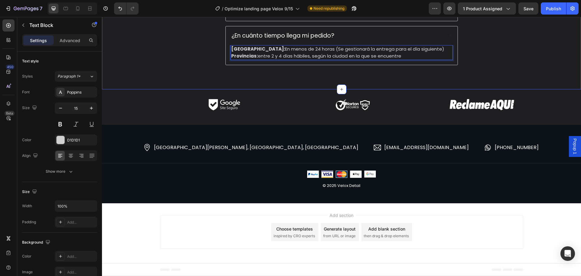
click at [496, 75] on div "Preguntas Frecuentes Heading ¿Qué diferencia tiene la toalla Velox Detail frent…" at bounding box center [341, 6] width 467 height 137
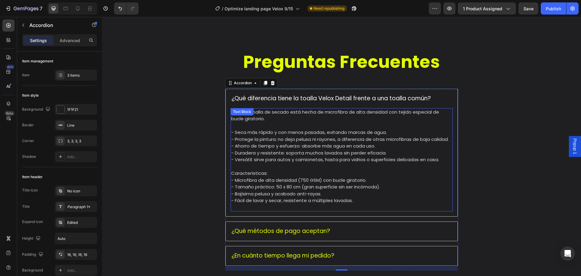
scroll to position [1127, 0]
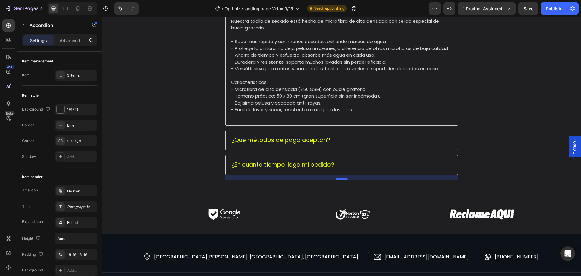
click at [326, 148] on div "¿Qué métodos de pago aceptan?" at bounding box center [342, 140] width 232 height 19
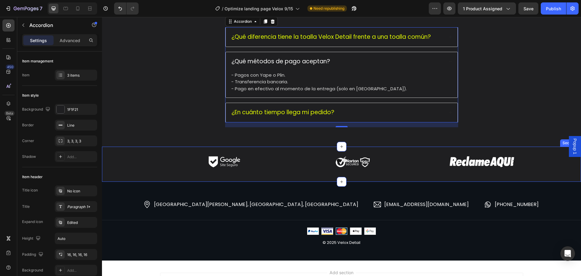
scroll to position [1096, 0]
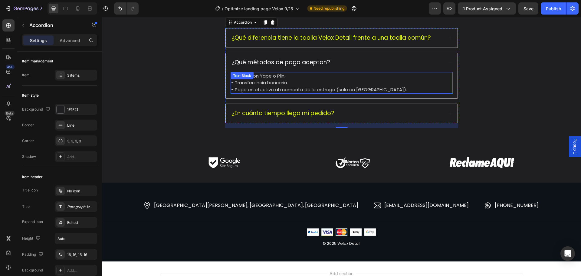
click at [315, 81] on p "- Transferencia bancaria." at bounding box center [341, 82] width 221 height 7
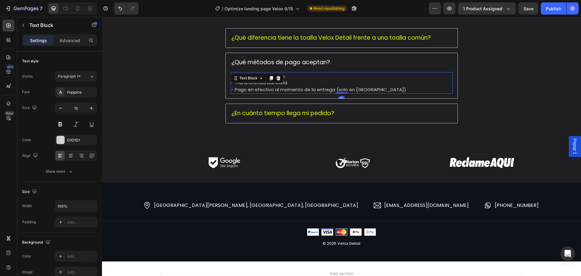
click at [313, 79] on p "- Pagos con Yape o Plin." at bounding box center [341, 76] width 221 height 7
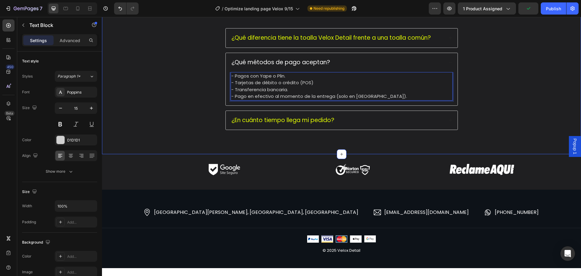
click at [500, 102] on div "Preguntas Frecuentes Heading ¿Qué diferencia tiene la toalla Velox Detail frent…" at bounding box center [341, 64] width 467 height 150
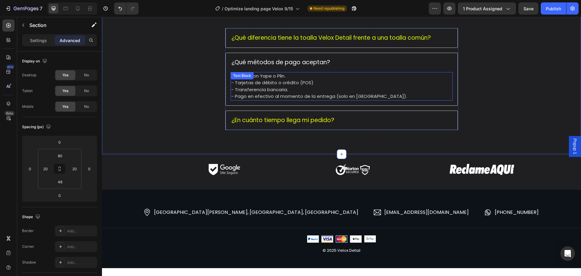
click at [294, 83] on p "- Tarjetas de débito o crédito (POS)" at bounding box center [341, 82] width 221 height 7
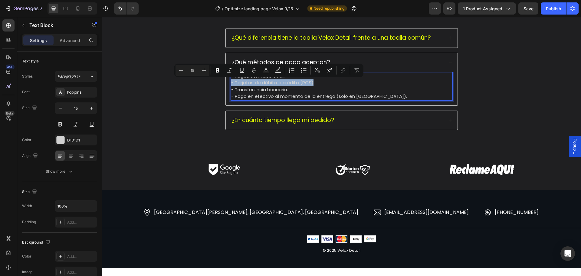
drag, startPoint x: 316, startPoint y: 81, endPoint x: 229, endPoint y: 85, distance: 87.0
click at [231, 85] on p "- Tarjetas de débito o crédito (POS)" at bounding box center [341, 82] width 221 height 7
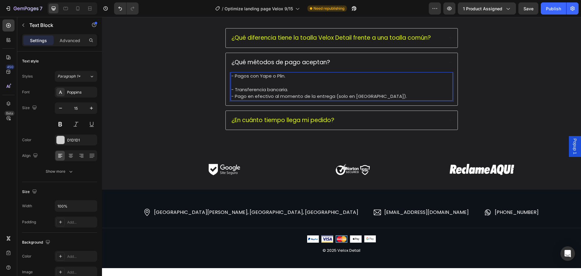
click at [375, 92] on p "- Transferencia bancaria." at bounding box center [341, 89] width 221 height 7
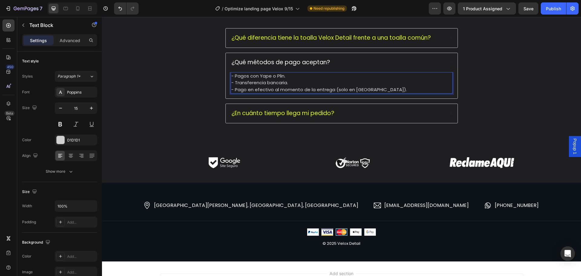
click at [370, 89] on p "- Pago en efectivo al momento de la entrega (solo en [GEOGRAPHIC_DATA])." at bounding box center [341, 89] width 221 height 7
click at [370, 84] on p "- Transferencia bancaria." at bounding box center [341, 82] width 221 height 7
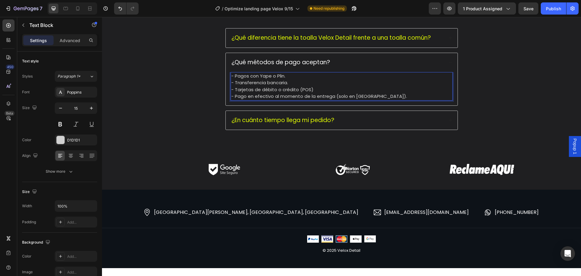
click at [326, 89] on p "- Transferencia bancaria. - Tarjetas de débito o crédito (POS)" at bounding box center [341, 86] width 221 height 14
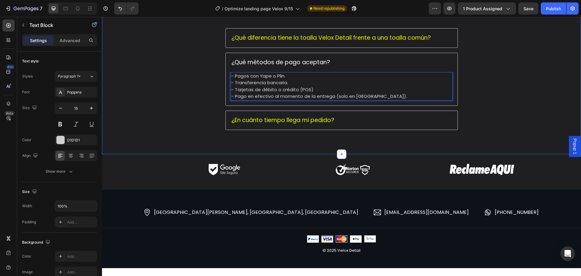
click at [470, 100] on div "Preguntas Frecuentes Heading ¿Qué diferencia tiene la toalla Velox Detail frent…" at bounding box center [341, 64] width 467 height 150
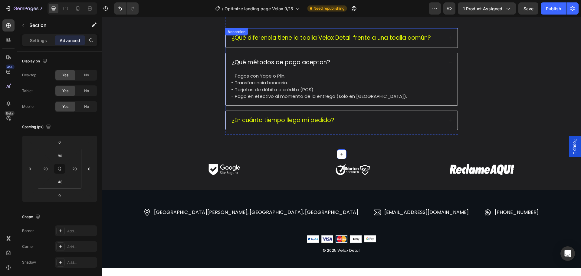
click at [432, 117] on div "¿En cuánto tiempo llega mi pedido?" at bounding box center [337, 120] width 213 height 9
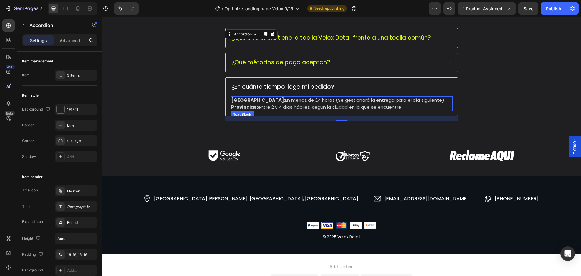
click at [436, 103] on p "Lima: En menos de 24 horas (Se gestionará la entrega para el día siguiente)" at bounding box center [341, 100] width 221 height 7
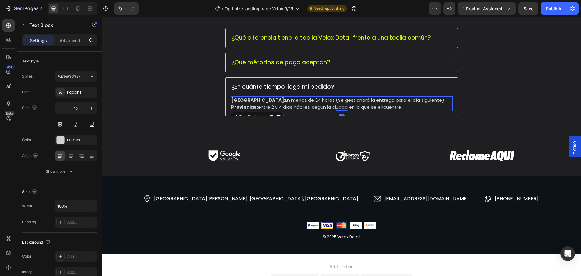
click at [432, 101] on p "Lima: En menos de 24 horas (Se gestionará la entrega para el día siguiente)" at bounding box center [341, 100] width 221 height 7
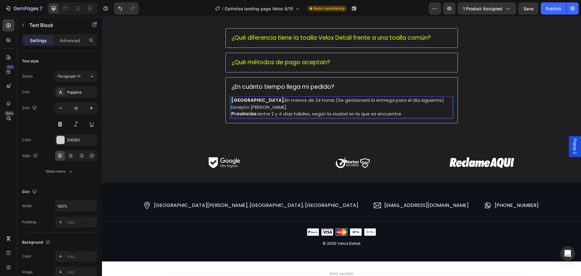
click at [471, 101] on div "Preguntas Frecuentes Heading ¿Qué diferencia tiene la toalla Velox Detail frent…" at bounding box center [341, 61] width 467 height 144
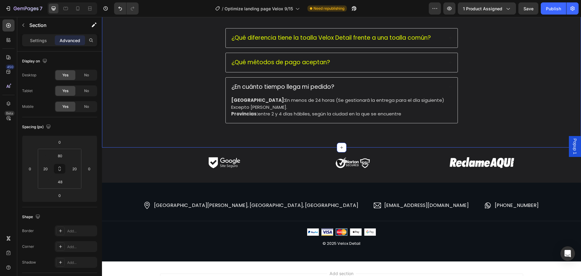
click at [415, 98] on p "Lima: En menos de 24 horas (Se gestionará la entrega para el día siguiente) Exc…" at bounding box center [341, 104] width 221 height 14
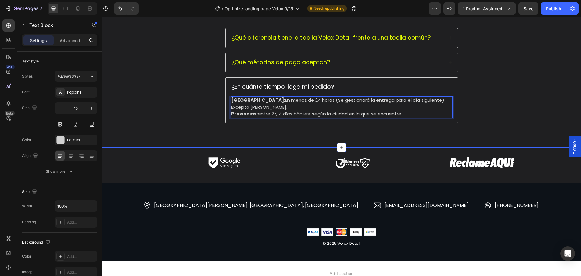
click at [470, 100] on div "Preguntas Frecuentes Heading ¿Qué diferencia tiene la toalla Velox Detail frent…" at bounding box center [341, 61] width 467 height 144
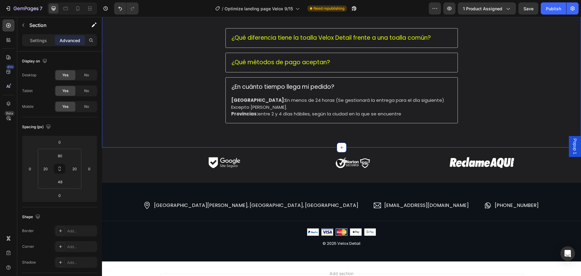
click at [450, 124] on div "Preguntas Frecuentes Heading ¿Qué diferencia tiene la toalla Velox Detail frent…" at bounding box center [341, 61] width 467 height 144
click at [295, 66] on p "¿Qué métodos de pago aceptan?" at bounding box center [281, 63] width 99 height 8
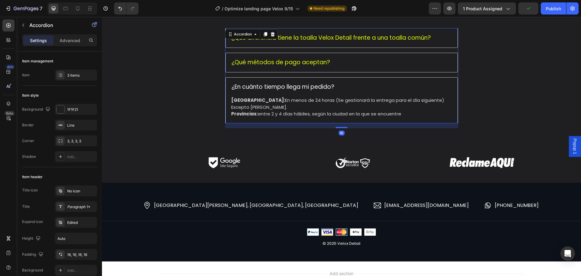
click at [245, 102] on p "Lima: En menos de 24 horas (Se gestionará la entrega para el día siguiente) Exc…" at bounding box center [341, 104] width 221 height 14
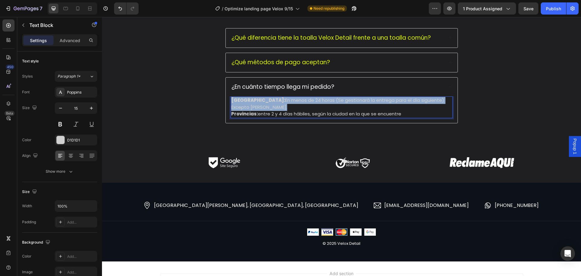
click at [245, 102] on p "Lima: En menos de 24 horas (Se gestionará la entrega para el día siguiente) Exc…" at bounding box center [341, 104] width 221 height 14
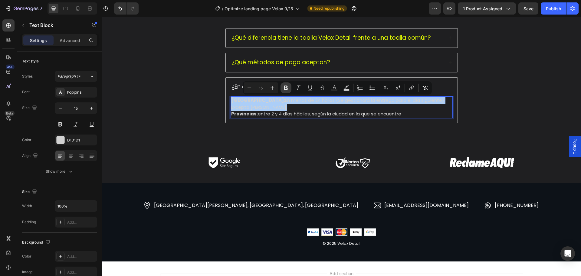
click at [286, 86] on icon "Editor contextual toolbar" at bounding box center [286, 88] width 4 height 5
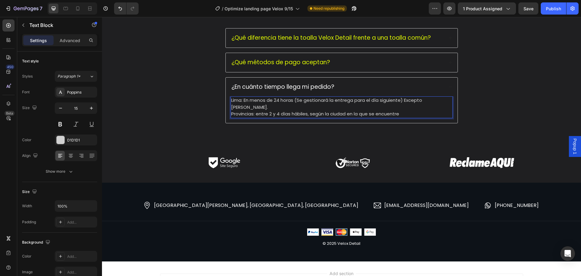
click at [485, 113] on div "Preguntas Frecuentes Heading ¿Qué diferencia tiene la toalla Velox Detail frent…" at bounding box center [341, 61] width 467 height 144
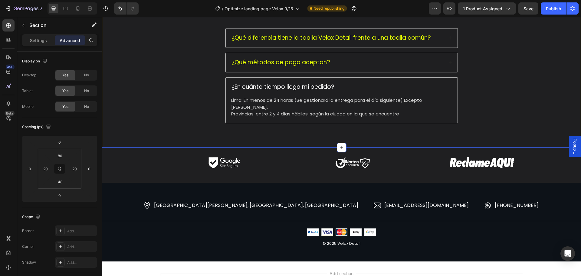
click at [495, 106] on div "Preguntas Frecuentes Heading ¿Qué diferencia tiene la toalla Velox Detail frent…" at bounding box center [341, 61] width 467 height 144
click at [498, 103] on div "Preguntas Frecuentes Heading ¿Qué diferencia tiene la toalla Velox Detail frent…" at bounding box center [341, 61] width 467 height 144
click at [220, 65] on div "Preguntas Frecuentes Heading ¿Qué diferencia tiene la toalla Velox Detail frent…" at bounding box center [341, 61] width 467 height 144
click at [227, 65] on div "¿Qué métodos de pago aceptan?" at bounding box center [342, 62] width 232 height 19
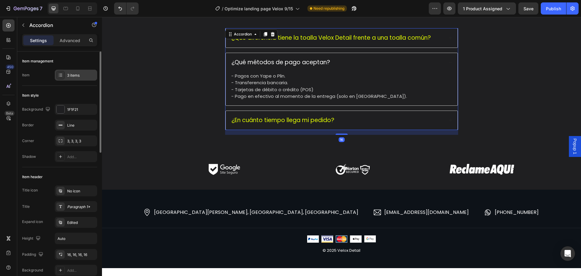
click at [77, 74] on div "3 items" at bounding box center [81, 75] width 28 height 5
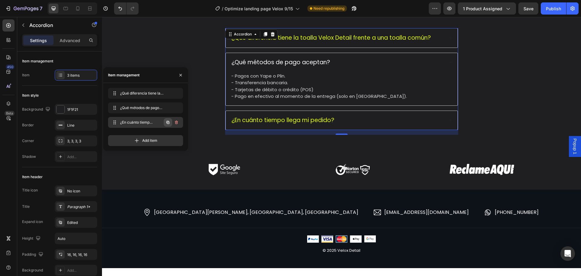
click at [168, 122] on icon "button" at bounding box center [168, 122] width 3 height 3
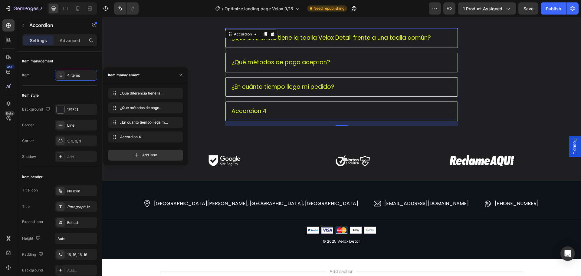
click at [278, 104] on div "Accordion 4" at bounding box center [342, 111] width 232 height 19
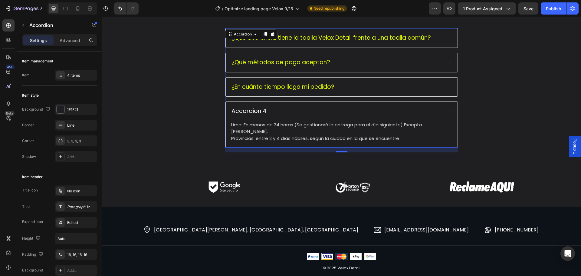
click at [278, 104] on div "Accordion 4" at bounding box center [342, 111] width 232 height 19
click at [269, 111] on div "Accordion 4" at bounding box center [337, 111] width 213 height 9
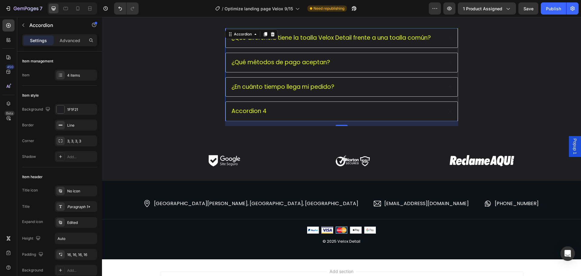
click at [269, 111] on div "Accordion 4" at bounding box center [337, 111] width 213 height 9
click at [261, 111] on div "Accordion 4" at bounding box center [249, 111] width 37 height 9
click at [261, 111] on p "Accordion 4" at bounding box center [249, 111] width 35 height 8
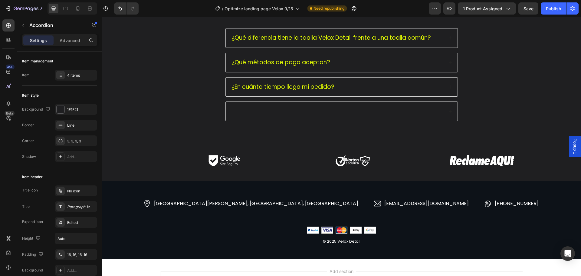
scroll to position [1095, 0]
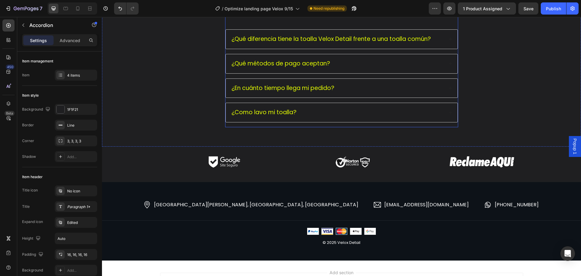
click at [343, 123] on div "Preguntas Frecuentes Heading ¿Qué diferencia tiene la toalla Velox Detail frent…" at bounding box center [341, 59] width 233 height 137
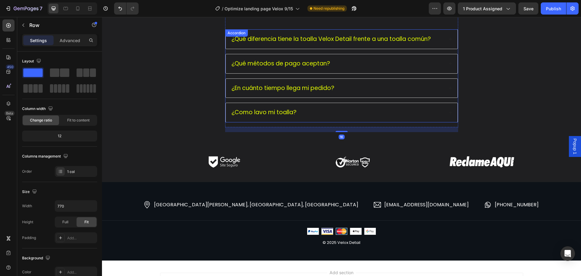
click at [293, 110] on p "¿Como lavo mi toalla?" at bounding box center [264, 113] width 65 height 8
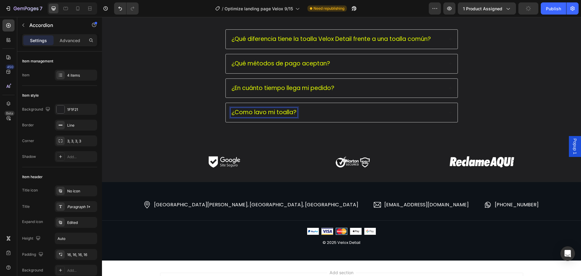
click at [271, 111] on p "¿Como lavo mi toalla?" at bounding box center [264, 113] width 65 height 8
click at [273, 110] on p "¿Como lavo mi toalla?" at bounding box center [264, 113] width 65 height 8
click at [343, 115] on div "¿Como se lava la toalla?" at bounding box center [337, 112] width 213 height 9
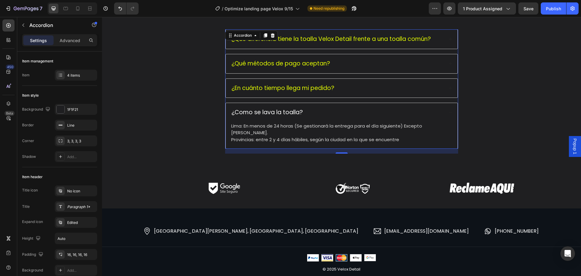
click at [524, 122] on div "Preguntas Frecuentes Heading ¿Qué diferencia tiene la toalla Velox Detail frent…" at bounding box center [341, 75] width 467 height 168
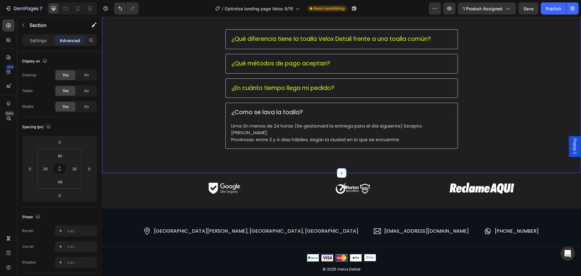
click at [502, 112] on div "Preguntas Frecuentes Heading ¿Qué diferencia tiene la toalla Velox Detail frent…" at bounding box center [341, 75] width 467 height 168
click at [387, 122] on div "Lima: En menos de 24 horas (Se gestionará la entrega para el día siguiente) Exc…" at bounding box center [342, 133] width 222 height 22
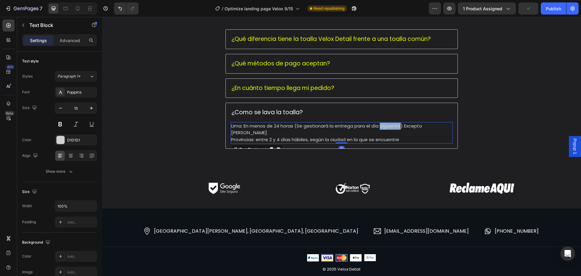
click at [387, 122] on div "Lima: En menos de 24 horas (Se gestionará la entrega para el día siguiente) Exc…" at bounding box center [342, 133] width 222 height 22
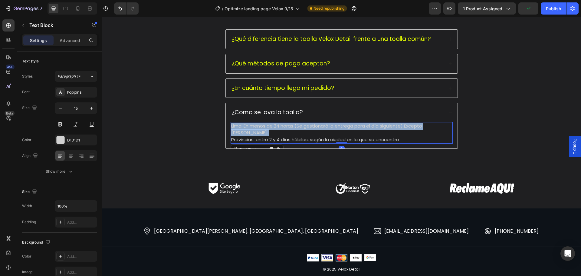
click at [387, 122] on div "Lima: En menos de 24 horas (Se gestionará la entrega para el día siguiente) Exc…" at bounding box center [342, 133] width 222 height 22
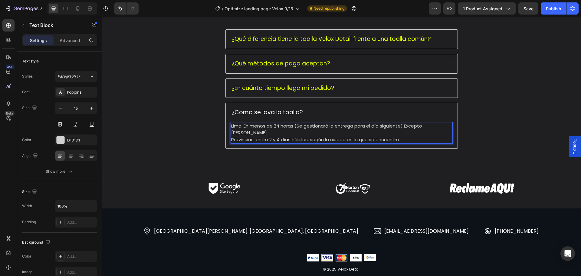
click at [302, 126] on p "Lima: En menos de 24 horas (Se gestionará la entrega para el día siguiente) Exc…" at bounding box center [341, 130] width 221 height 14
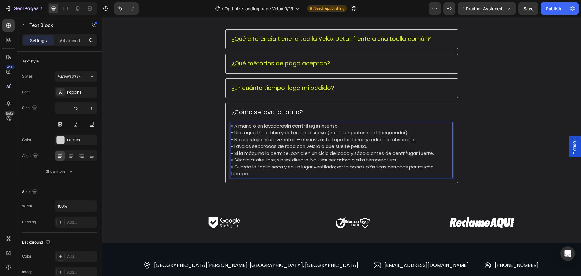
click at [420, 134] on p "• A mano o en lavadora sin centrifugar intenso. • Usa agua fría o tibia y deter…" at bounding box center [341, 150] width 221 height 55
click at [426, 126] on p "• A mano o en lavadora sin centrifugar intenso. • Usa agua fría o tibia y deter…" at bounding box center [341, 150] width 221 height 55
click at [234, 125] on p "• A mano o en lavadora sin centrifugar intenso. • Usa agua fría o tibia y deter…" at bounding box center [341, 150] width 221 height 55
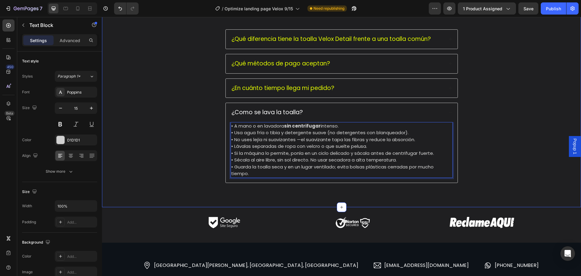
click at [496, 98] on div "Preguntas Frecuentes Heading ¿Qué diferencia tiene la toalla Velox Detail frent…" at bounding box center [341, 92] width 467 height 202
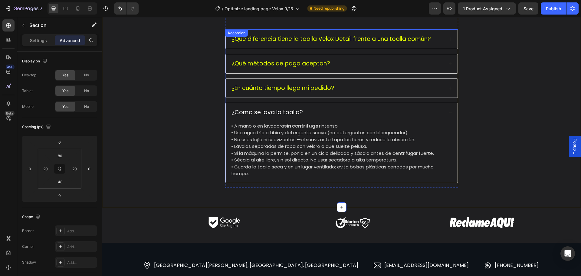
click at [321, 63] on p "¿Qué métodos de pago aceptan?" at bounding box center [281, 64] width 99 height 8
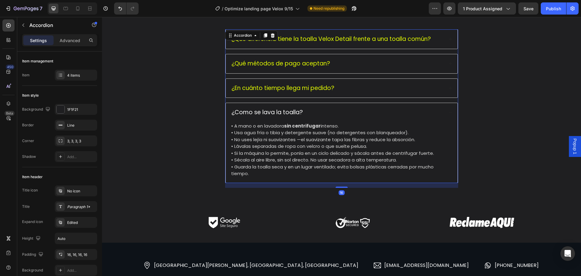
click at [363, 65] on div "¿Qué métodos de pago aceptan?" at bounding box center [337, 63] width 213 height 9
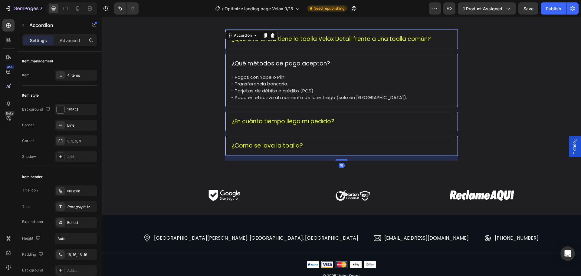
click at [404, 44] on div "¿Qué diferencia tiene la toalla Velox Detail frente a una toalla común?" at bounding box center [342, 39] width 232 height 19
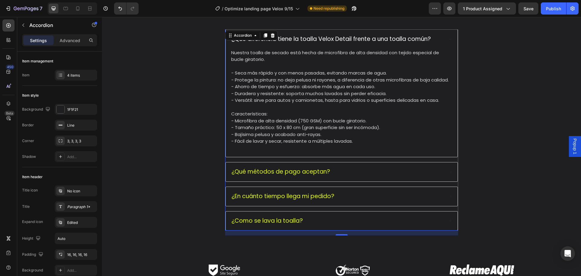
click at [405, 218] on div "¿Como se lava la toalla?" at bounding box center [337, 220] width 213 height 9
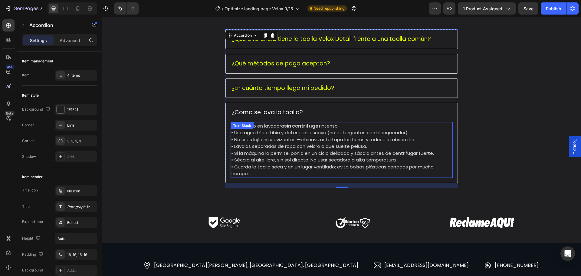
click at [250, 141] on p "• A mano o en lavadora sin centrifugar intenso. • Usa agua fría o tibia y deter…" at bounding box center [341, 150] width 221 height 55
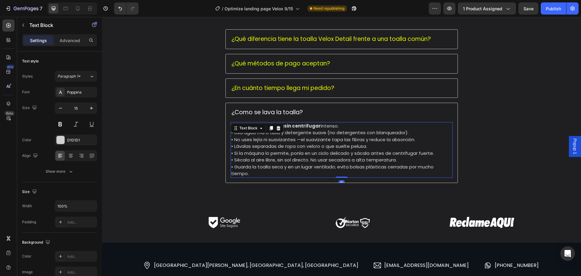
click at [238, 143] on p "• A mano o en lavadora sin centrifugar intenso. • Usa agua fría o tibia y deter…" at bounding box center [341, 150] width 221 height 55
click at [236, 140] on p "• A mano o en lavadora sin centrifugar intenso. • Usa agua fría o tibia y deter…" at bounding box center [341, 150] width 221 height 55
click at [233, 126] on p "• A mano o en lavadora sin centrifugar intenso. • Usa agua fría o tibia y deter…" at bounding box center [341, 150] width 221 height 55
click at [540, 158] on div "Preguntas Frecuentes Heading ¿Qué diferencia tiene la toalla Velox Detail frent…" at bounding box center [341, 92] width 467 height 202
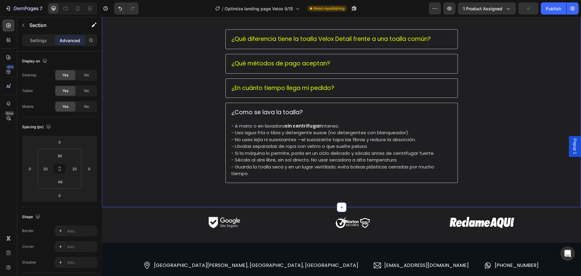
click at [472, 121] on div "Preguntas Frecuentes Heading ¿Qué diferencia tiene la toalla Velox Detail frent…" at bounding box center [341, 92] width 467 height 202
click at [481, 95] on div "Preguntas Frecuentes Heading ¿Qué diferencia tiene la toalla Velox Detail frent…" at bounding box center [341, 92] width 467 height 202
click at [413, 114] on div "¿Como se lava la toalla?" at bounding box center [337, 112] width 213 height 9
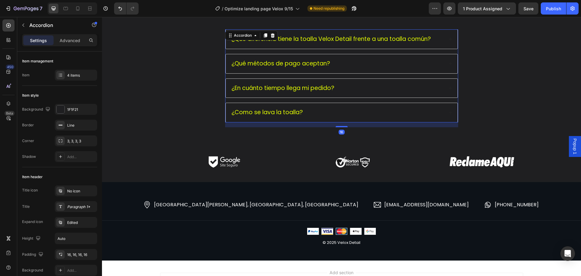
click at [509, 98] on div "Preguntas Frecuentes Heading ¿Qué diferencia tiene la toalla Velox Detail frent…" at bounding box center [341, 61] width 467 height 141
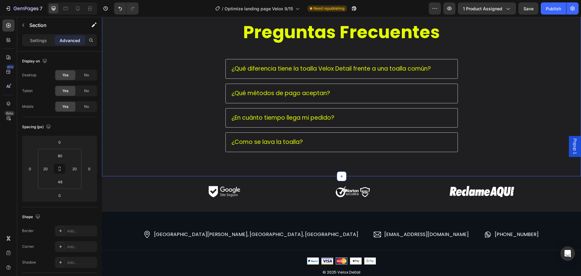
scroll to position [1035, 0]
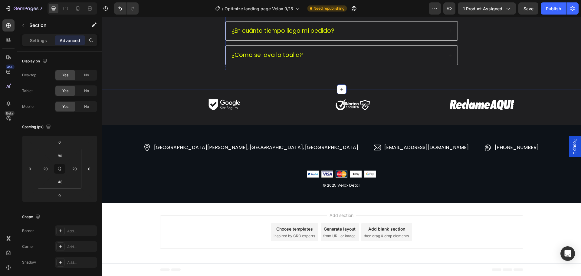
click at [249, 10] on p "¿Qué métodos de pago aceptan?" at bounding box center [281, 7] width 99 height 8
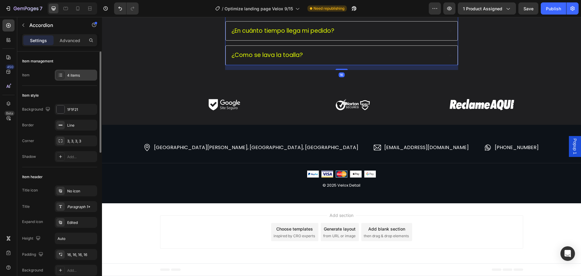
click at [74, 77] on div "4 items" at bounding box center [81, 75] width 28 height 5
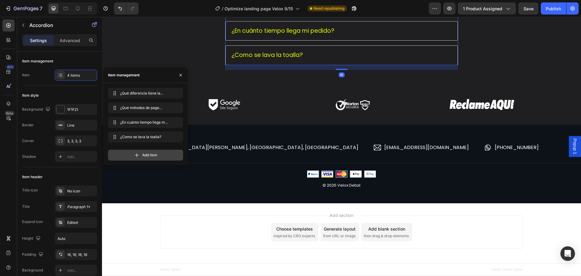
click at [143, 154] on span "Add item" at bounding box center [149, 154] width 15 height 5
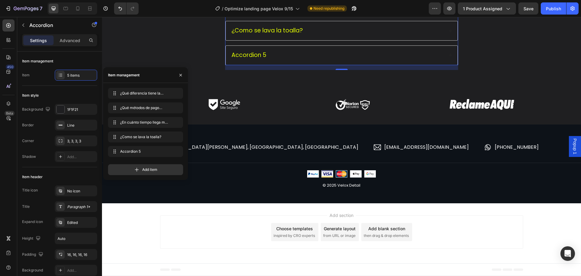
click at [260, 60] on div "Accordion 5" at bounding box center [249, 55] width 37 height 9
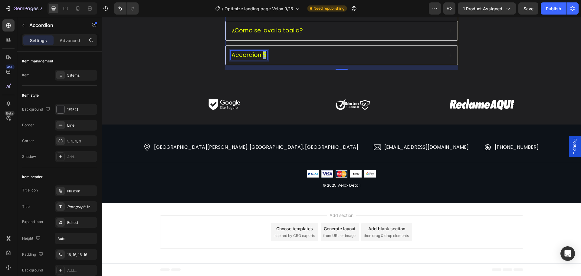
click at [260, 59] on p "Accordion 5" at bounding box center [249, 55] width 35 height 8
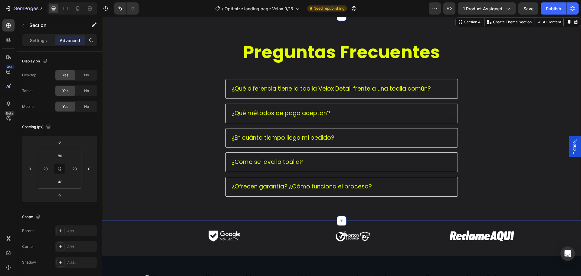
scroll to position [1065, 0]
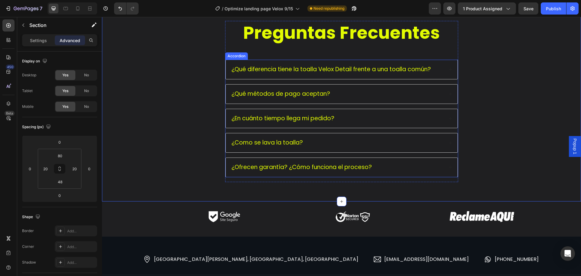
click at [379, 166] on div "¿Ofrecen garantía? ¿Cómo funciona el proceso?" at bounding box center [337, 167] width 213 height 9
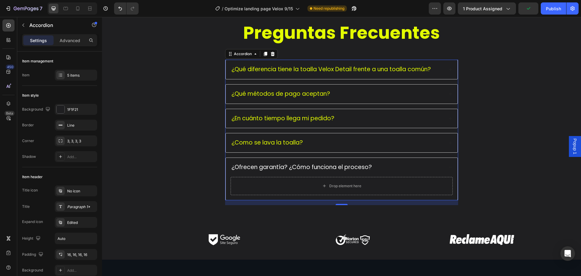
click at [359, 149] on div "¿Como se lava la toalla?" at bounding box center [342, 142] width 232 height 19
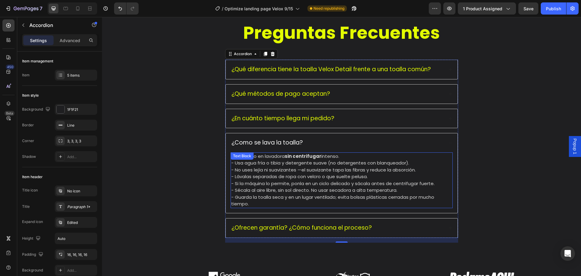
click at [323, 175] on p "- No uses lejía ni suavizantes —el suavizante tapa las fibras y reduce la absor…" at bounding box center [341, 187] width 221 height 41
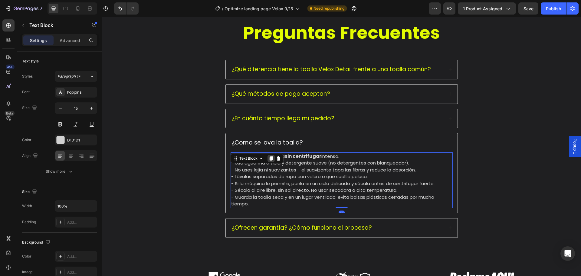
click at [270, 160] on icon at bounding box center [271, 158] width 3 height 4
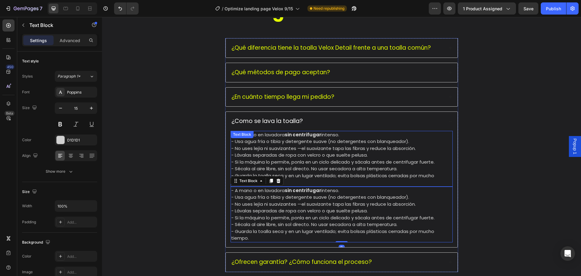
scroll to position [1095, 0]
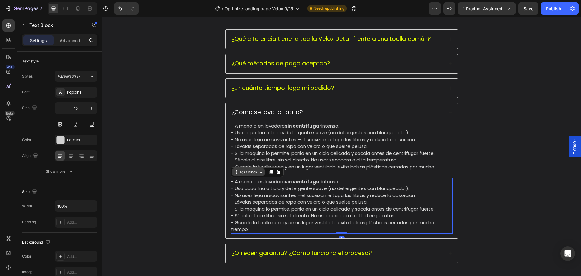
click at [236, 174] on icon at bounding box center [236, 173] width 1 height 1
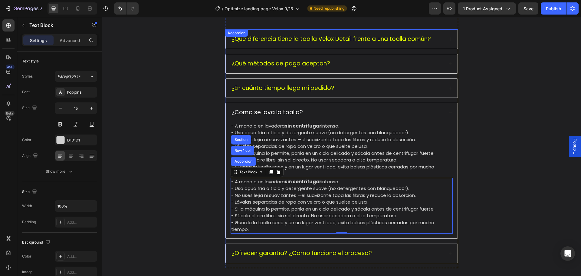
click at [272, 249] on div "¿Ofrecen garantía? ¿Cómo funciona el proceso?" at bounding box center [302, 253] width 142 height 9
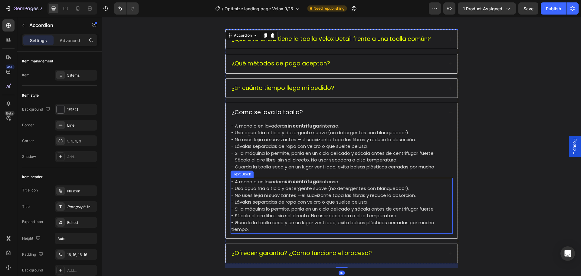
click at [246, 195] on p "- No uses lejía ni suavizantes —el suavizante tapa las fibras y reduce la absor…" at bounding box center [341, 212] width 221 height 41
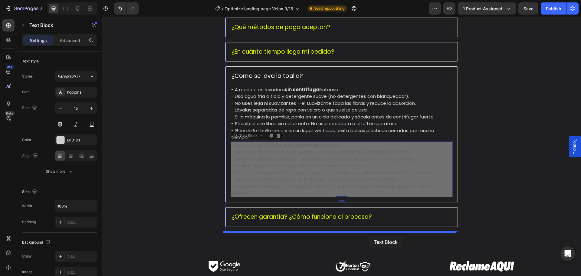
scroll to position [1139, 0]
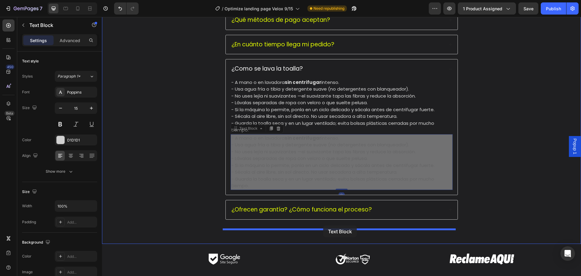
drag, startPoint x: 233, startPoint y: 173, endPoint x: 323, endPoint y: 225, distance: 104.1
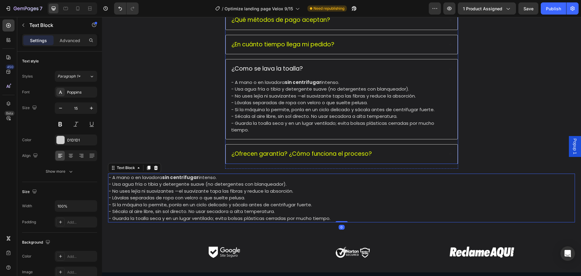
click at [438, 152] on div "¿Ofrecen garantía? ¿Cómo funciona el proceso?" at bounding box center [337, 153] width 213 height 9
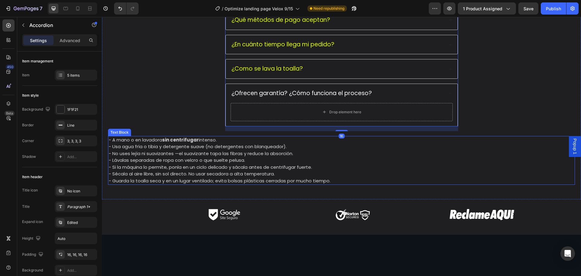
click at [117, 143] on p "- A mano o en lavadora sin centrifugar intenso. - Usa agua fría o tibia y deter…" at bounding box center [342, 144] width 466 height 14
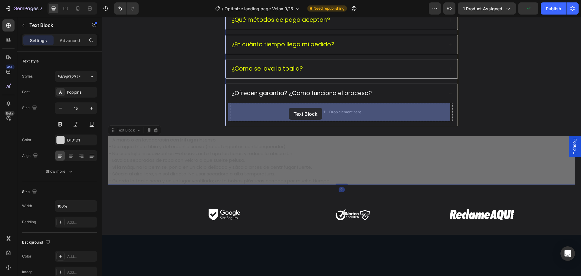
drag, startPoint x: 112, startPoint y: 132, endPoint x: 289, endPoint y: 108, distance: 178.8
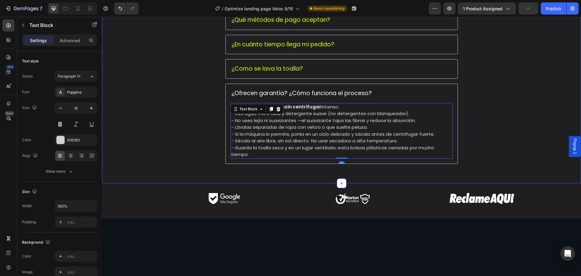
click at [465, 111] on div "Preguntas Frecuentes Heading ¿Qué diferencia tiene la toalla Velox Detail frent…" at bounding box center [341, 58] width 467 height 222
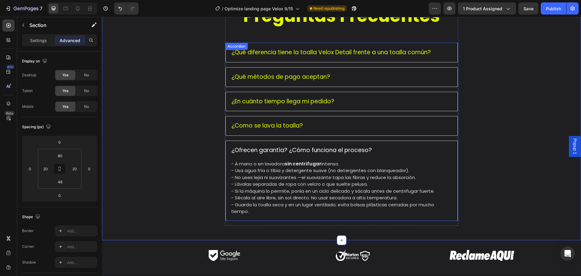
scroll to position [1078, 0]
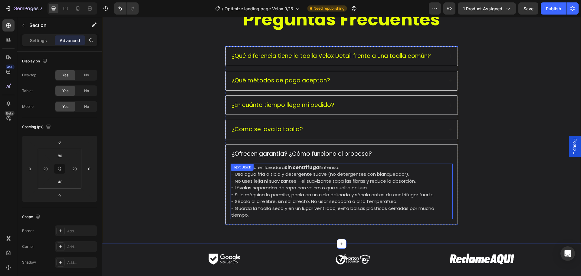
click at [315, 183] on p "- No uses lejía ni suavizantes —el suavizante tapa las fibras y reduce la absor…" at bounding box center [341, 198] width 221 height 41
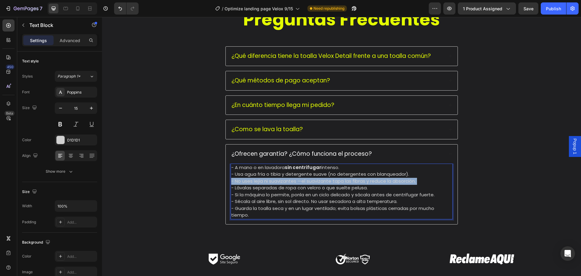
click at [315, 183] on p "- No uses lejía ni suavizantes —el suavizante tapa las fibras y reduce la absor…" at bounding box center [341, 198] width 221 height 41
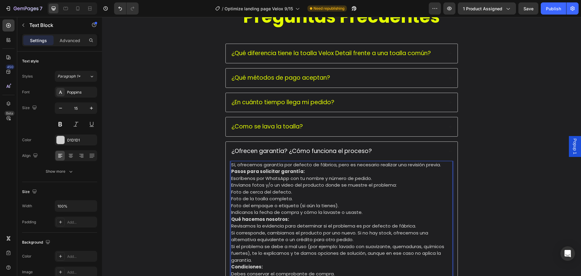
scroll to position [1102, 0]
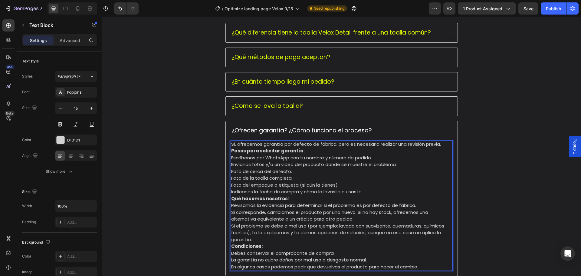
click at [313, 150] on p "Pasos para solicitar garantía:" at bounding box center [341, 150] width 221 height 7
click at [446, 144] on p "Sí, ofrecemos garantía por defecto de fábrica, pero es necesario realizar una r…" at bounding box center [341, 144] width 221 height 7
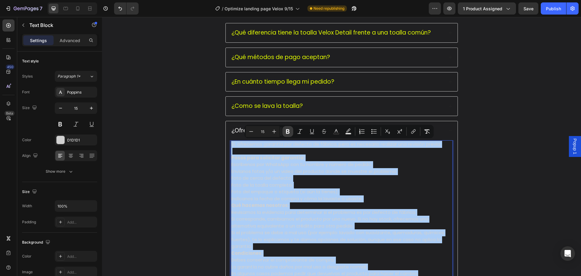
click at [290, 132] on icon "Editor contextual toolbar" at bounding box center [288, 131] width 6 height 6
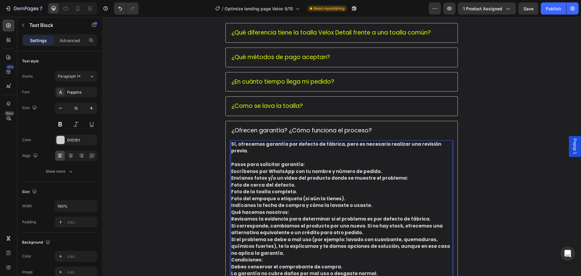
click at [289, 161] on strong "Pasos para solicitar garantía:" at bounding box center [268, 164] width 74 height 6
click at [296, 161] on strong "Pasos para solicitar garantía:" at bounding box center [268, 164] width 74 height 6
click at [295, 168] on strong "Escríbenos por WhatsApp con tu nombre y número de pedido." at bounding box center [306, 171] width 151 height 6
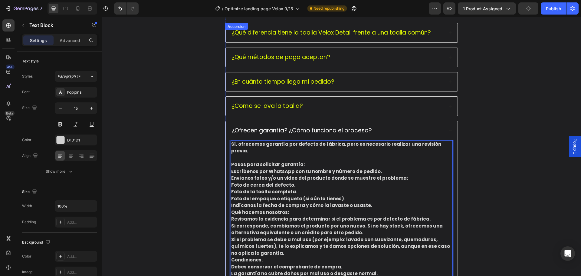
click at [347, 112] on div "¿Como se lava la toalla?" at bounding box center [342, 106] width 232 height 19
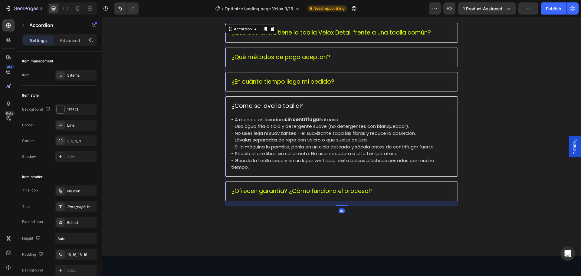
click at [341, 198] on div "¿Ofrecen garantía? ¿Cómo funciona el proceso?" at bounding box center [342, 191] width 232 height 19
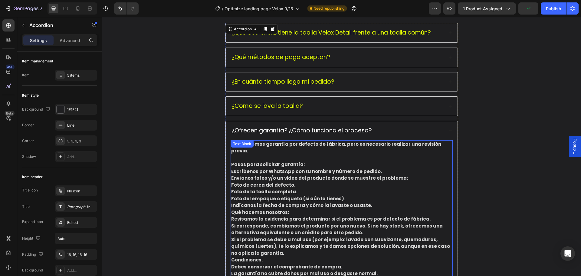
click at [379, 182] on p "Foto de cerca del defecto." at bounding box center [341, 185] width 221 height 7
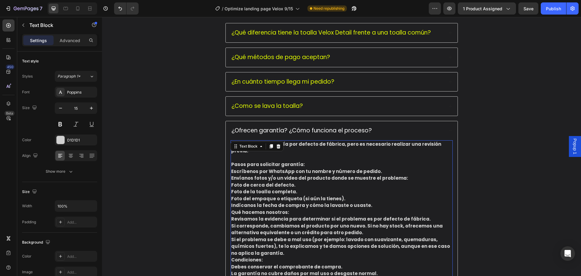
click at [293, 168] on strong "Escríbenos por WhatsApp con tu nombre y número de pedido." at bounding box center [306, 171] width 151 height 6
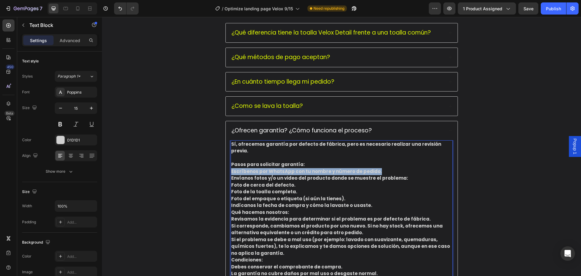
click at [293, 168] on strong "Escríbenos por WhatsApp con tu nombre y número de pedido." at bounding box center [306, 171] width 151 height 6
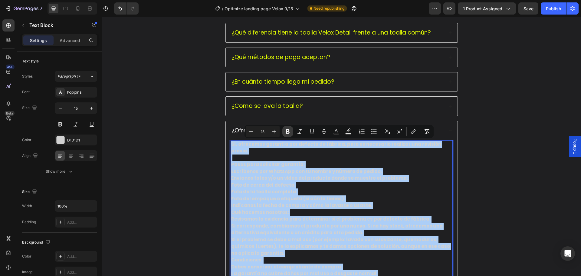
click at [290, 129] on icon "Editor contextual toolbar" at bounding box center [288, 131] width 6 height 6
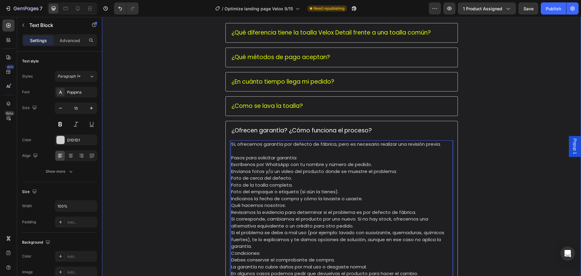
click at [499, 168] on div "Preguntas Frecuentes Heading ¿Qué diferencia tiene la toalla Velox Detail frent…" at bounding box center [341, 135] width 467 height 303
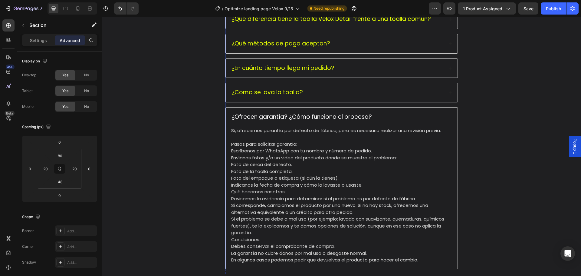
scroll to position [1132, 0]
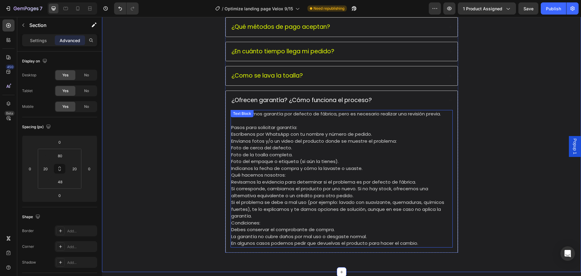
click at [329, 125] on p "Pasos para solicitar garantía:" at bounding box center [341, 127] width 221 height 7
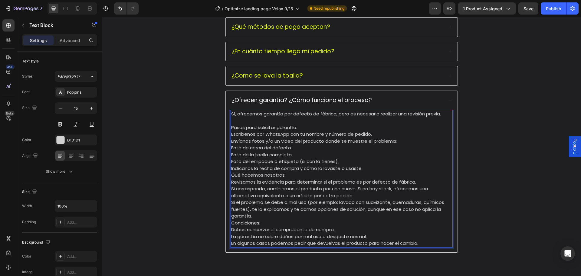
click at [231, 134] on p "Escríbenos por WhatsApp con tu nombre y número de pedido." at bounding box center [341, 134] width 221 height 7
drag, startPoint x: 382, startPoint y: 134, endPoint x: 291, endPoint y: 137, distance: 90.9
click at [291, 137] on p "- Escríbenos por WhatsApp con tu nombre y número de pedido." at bounding box center [341, 134] width 221 height 7
click at [231, 143] on p "Envíanos fotos y/o un video del producto donde se muestre el problema:" at bounding box center [341, 141] width 221 height 7
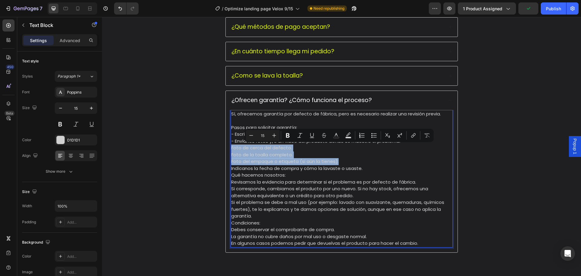
drag, startPoint x: 340, startPoint y: 161, endPoint x: 230, endPoint y: 150, distance: 110.7
click at [231, 150] on div "Sí, ofrecemos garantía por defecto de fábrica, pero es necesario realizar una r…" at bounding box center [342, 178] width 222 height 137
drag, startPoint x: 376, startPoint y: 168, endPoint x: 228, endPoint y: 150, distance: 148.8
click at [228, 150] on div "Sí, ofrecemos garantía por defecto de fábrica, pero es necesario realizar una r…" at bounding box center [342, 181] width 232 height 142
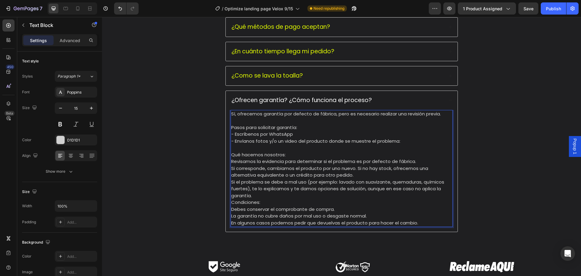
click at [231, 157] on p "Qué hacemos nosotros:" at bounding box center [341, 154] width 221 height 7
click at [231, 156] on p "Qué hacemos nosotros:" at bounding box center [341, 154] width 221 height 7
click at [309, 135] on p "- Escríbenos por WhatsApp" at bounding box center [341, 134] width 221 height 7
click at [234, 156] on p "- Qué hacemos nosotros:" at bounding box center [341, 154] width 221 height 7
click at [303, 160] on p "Revisamos la evidencia para determinar si el problema es por defecto de fábrica." at bounding box center [341, 161] width 221 height 7
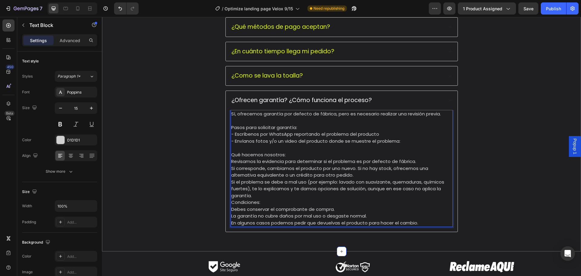
click at [496, 158] on div "Preguntas Frecuentes Heading ¿Qué diferencia tiene la toalla Velox Detail frent…" at bounding box center [341, 95] width 467 height 283
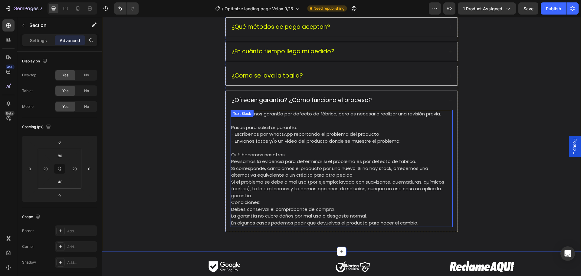
click at [336, 157] on p "Qué hacemos nosotros:" at bounding box center [341, 154] width 221 height 7
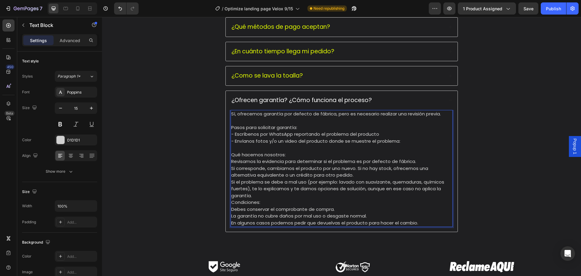
click at [231, 162] on p "Revisamos la evidencia para determinar si el problema es por defecto de fábrica." at bounding box center [341, 161] width 221 height 7
click at [231, 170] on p "Si corresponde, cambiamos el producto por uno nuevo. Si no hay stock, ofrecemos…" at bounding box center [341, 172] width 221 height 14
click at [231, 169] on p "Si corresponde, cambiamos el producto por uno nuevo. Si no hay stock, ofrecemos…" at bounding box center [341, 172] width 221 height 14
click at [355, 175] on p "- Si corresponde, cambiamos el producto por uno nuevo. Si no hay stock, ofrecem…" at bounding box center [341, 172] width 221 height 14
click at [231, 183] on p "Si el problema se debe a mal uso (por ejemplo: lavado con suavizante, quemadura…" at bounding box center [341, 189] width 221 height 21
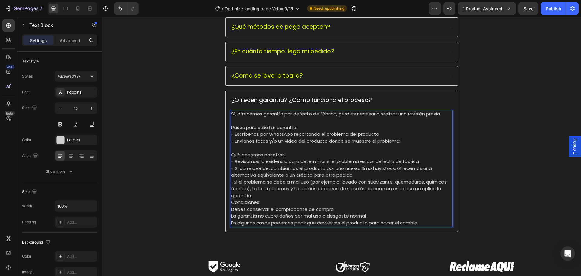
click at [278, 198] on p "-Si el problema se debe a mal uso (por ejemplo: lavado con suavizante, quemadur…" at bounding box center [341, 189] width 221 height 21
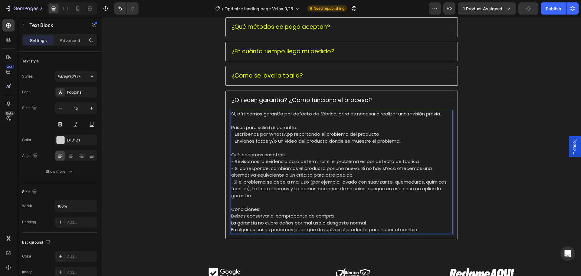
click at [231, 216] on p "Debes conservar el comprobante de compra." at bounding box center [341, 216] width 221 height 7
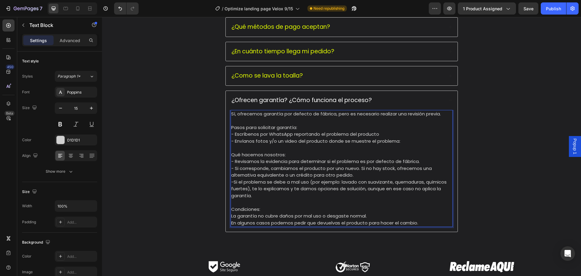
click at [228, 217] on div "Sí, ofrecemos garantía por defecto de fábrica, pero es necesario realizar una r…" at bounding box center [342, 171] width 232 height 122
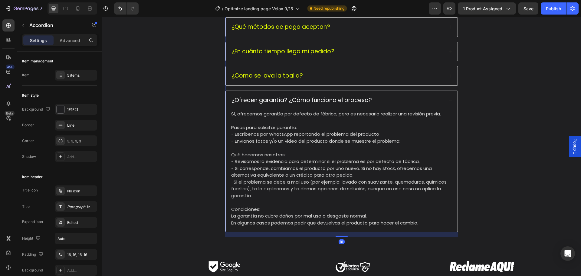
click at [231, 217] on p "La garantía no cubre daños por mal uso o desgaste normal." at bounding box center [341, 216] width 221 height 7
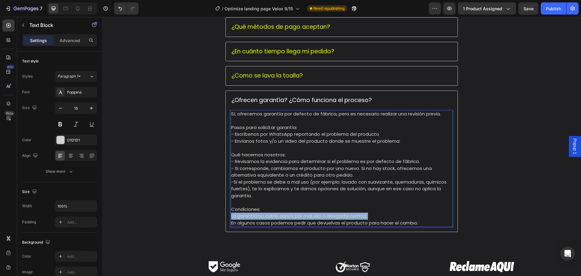
click at [231, 217] on p "La garantía no cubre daños por mal uso o desgaste normal." at bounding box center [341, 216] width 221 height 7
click at [231, 216] on p "La garantía no cubre daños por mal uso o desgaste normal." at bounding box center [341, 216] width 221 height 7
click at [231, 217] on p "La garantía no cubre daños por mal uso o desgaste normal." at bounding box center [341, 216] width 221 height 7
click at [235, 217] on p "La garantía no cubre daños por mal uso o desgaste normal." at bounding box center [341, 216] width 221 height 7
click at [231, 217] on p "La garantía no cubre daños por mal uso o desgaste normal." at bounding box center [341, 216] width 221 height 7
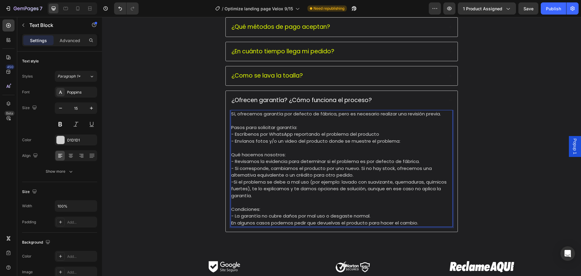
click at [231, 223] on p "En algunos casos podemos pedir que devuelvas el producto para hacer el cambio." at bounding box center [341, 223] width 221 height 7
click at [530, 220] on div "Preguntas Frecuentes Heading ¿Qué diferencia tiene la toalla Velox Detail frent…" at bounding box center [341, 95] width 467 height 283
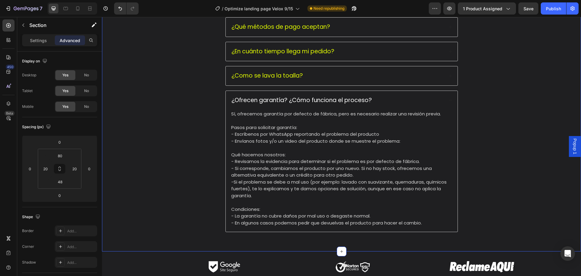
click at [560, 209] on div "Preguntas Frecuentes Heading ¿Qué diferencia tiene la toalla Velox Detail frent…" at bounding box center [341, 95] width 467 height 283
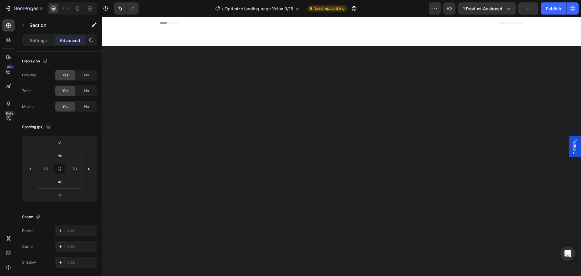
scroll to position [1132, 0]
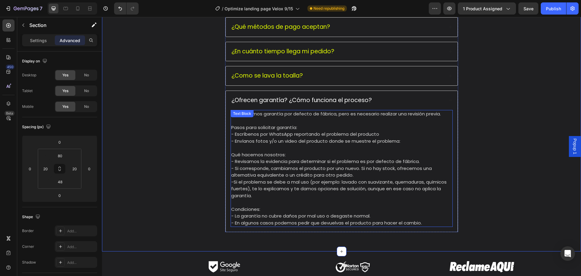
click at [365, 173] on p "- Si corresponde, cambiamos el producto por uno nuevo. Si no hay stock, ofrecem…" at bounding box center [341, 172] width 221 height 14
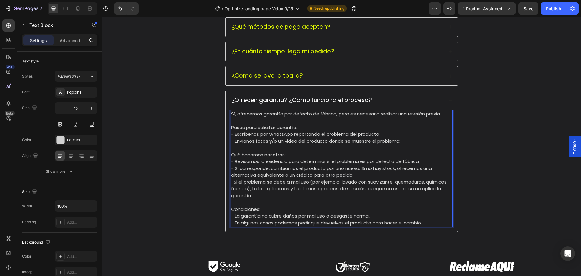
click at [364, 175] on p "- Si corresponde, cambiamos el producto por uno nuevo. Si no hay stock, ofrecem…" at bounding box center [341, 172] width 221 height 14
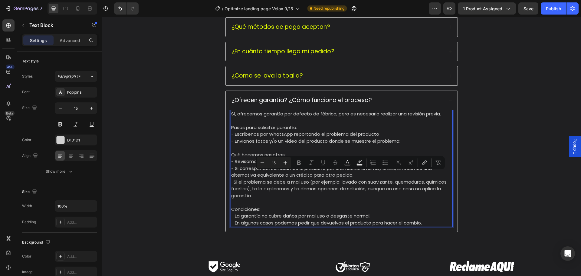
click at [363, 176] on p "- Si corresponde, cambiamos el producto por uno nuevo. Si no hay stock, ofrecem…" at bounding box center [341, 172] width 221 height 14
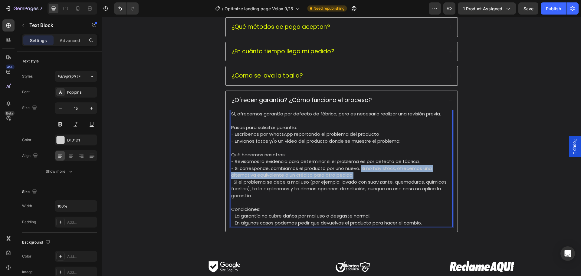
drag, startPoint x: 361, startPoint y: 177, endPoint x: 360, endPoint y: 171, distance: 6.1
click at [360, 171] on p "- Si corresponde, cambiamos el producto por uno nuevo. Si no hay stock, ofrecem…" at bounding box center [341, 172] width 221 height 14
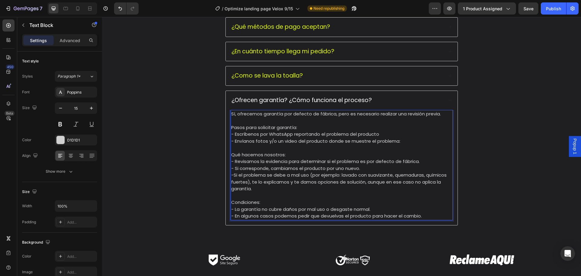
click at [232, 174] on p "-Si el problema se debe a mal uso (por ejemplo: lavado con suavizante, quemadur…" at bounding box center [341, 182] width 221 height 21
click at [380, 170] on p "- Si corresponde, cambiamos el producto por uno nuevo." at bounding box center [341, 168] width 221 height 7
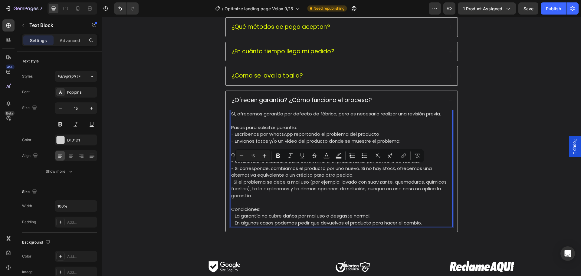
click at [375, 170] on p "- Si corresponde, cambiamos el producto por uno nuevo. Si no hay stock, ofrecem…" at bounding box center [341, 172] width 221 height 14
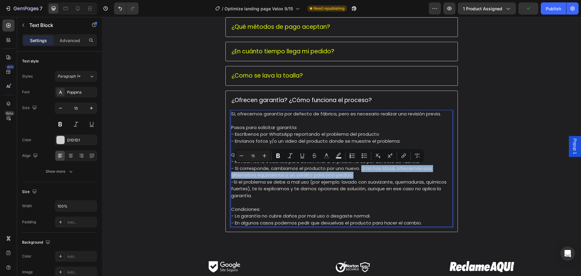
drag, startPoint x: 362, startPoint y: 175, endPoint x: 361, endPoint y: 168, distance: 7.4
click at [361, 168] on p "- Si corresponde, cambiamos el producto por uno nuevo. Si no hay stock, ofrecem…" at bounding box center [341, 172] width 221 height 14
copy p "Si no hay stock, ofrecemos una alternativa equivalente o un crédito para otro p…"
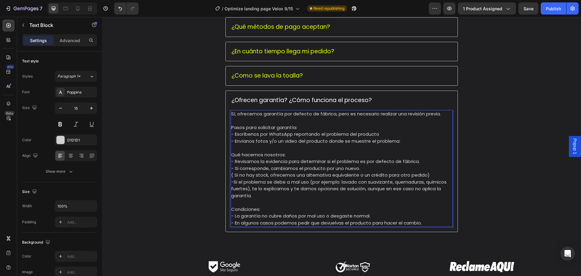
click at [319, 199] on p "-Si el problema se debe a mal uso (por ejemplo: lavado con suavizante, quemadur…" at bounding box center [341, 189] width 221 height 21
click at [260, 183] on p "-Si el problema se debe a mal uso (por ejemplo: lavado con suavizante, quemadur…" at bounding box center [341, 189] width 221 height 21
click at [231, 180] on p "-Si el problema se debe a mal uso (por ejemplo: lavado con suavizante, quemadur…" at bounding box center [341, 189] width 221 height 21
click at [449, 154] on p "Qué hacemos nosotros:" at bounding box center [341, 154] width 221 height 7
click at [474, 150] on div "Preguntas Frecuentes Heading ¿Qué diferencia tiene la toalla Velox Detail frent…" at bounding box center [341, 95] width 467 height 283
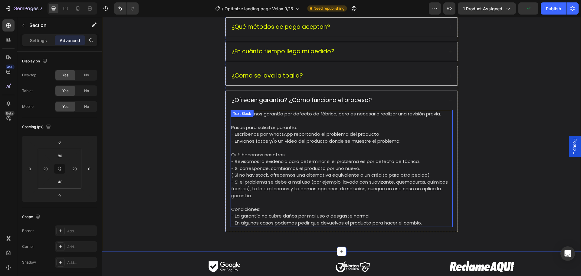
click at [516, 194] on div "Preguntas Frecuentes Heading ¿Qué diferencia tiene la toalla Velox Detail frent…" at bounding box center [341, 95] width 467 height 283
click at [413, 103] on div "¿Ofrecen garantía? ¿Cómo funciona el proceso?" at bounding box center [337, 100] width 213 height 9
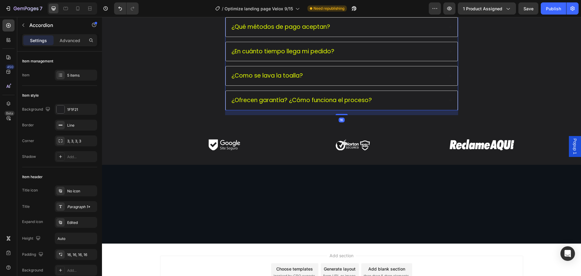
click at [485, 114] on div "Preguntas Frecuentes Heading ¿Qué diferencia tiene la toalla Velox Detail frent…" at bounding box center [341, 34] width 467 height 161
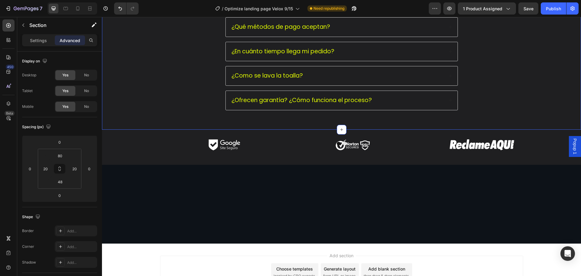
click at [489, 71] on div "Preguntas Frecuentes Heading ¿Qué diferencia tiene la toalla Velox Detail frent…" at bounding box center [341, 34] width 467 height 161
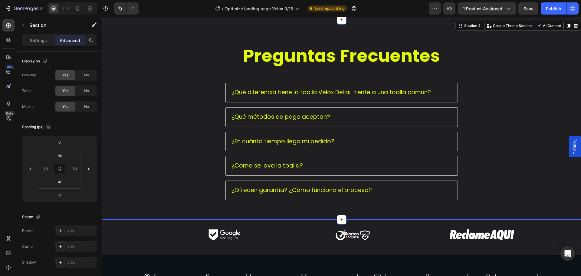
scroll to position [1041, 0]
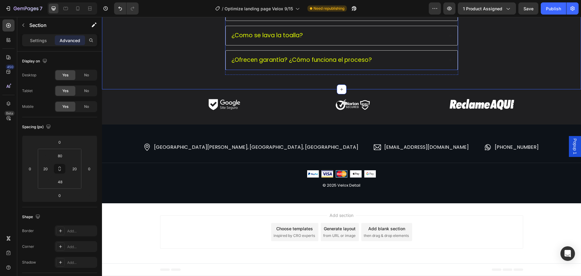
click at [320, 64] on p "¿Ofrecen garantía? ¿Cómo funciona el proceso?" at bounding box center [302, 60] width 141 height 8
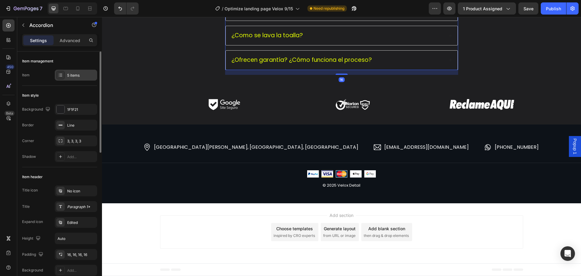
click at [78, 75] on div "5 items" at bounding box center [81, 75] width 28 height 5
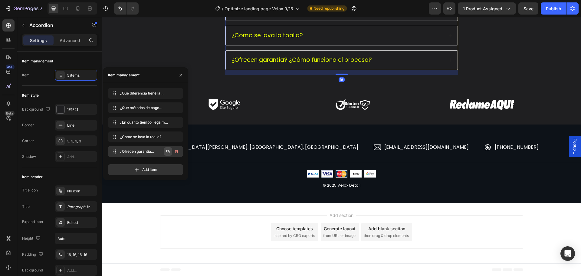
click at [167, 151] on icon "button" at bounding box center [168, 151] width 3 height 3
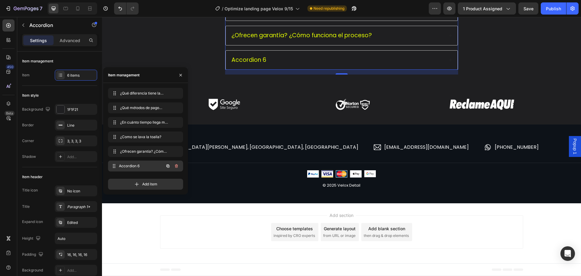
click at [164, 163] on div "Accordion 6 Accordion 6" at bounding box center [137, 166] width 53 height 8
click at [132, 167] on span "Accordion 6" at bounding box center [144, 165] width 48 height 5
click at [270, 70] on div "Accordion 6" at bounding box center [342, 60] width 232 height 19
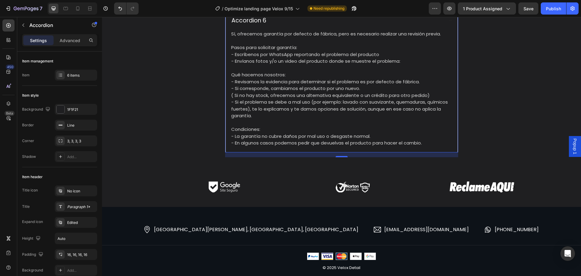
click at [269, 25] on div "Accordion 6" at bounding box center [337, 20] width 213 height 9
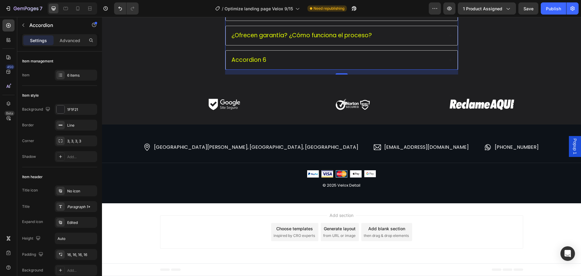
click at [269, 65] on div "Accordion 6" at bounding box center [337, 59] width 213 height 9
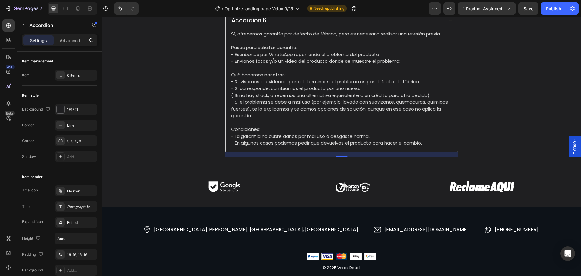
click at [256, 25] on div "Accordion 6" at bounding box center [249, 20] width 37 height 9
click at [256, 25] on p "Accordion 6" at bounding box center [249, 21] width 35 height 8
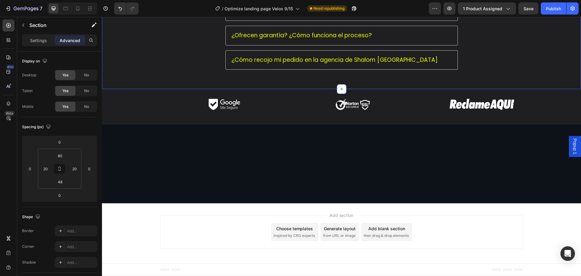
scroll to position [1071, 0]
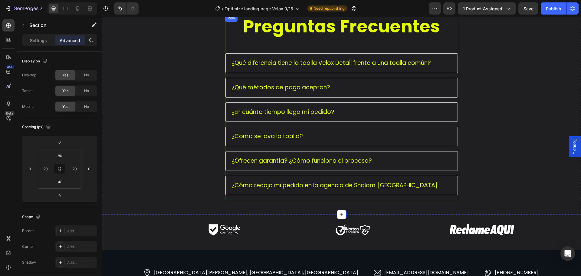
click at [414, 190] on div "¿Cómo recojo mi pedido en la agencia de Shalom Perú" at bounding box center [342, 185] width 232 height 19
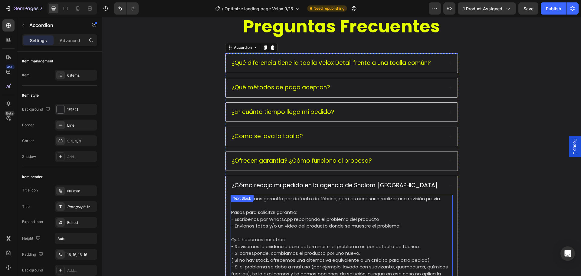
click at [380, 203] on p at bounding box center [341, 205] width 221 height 7
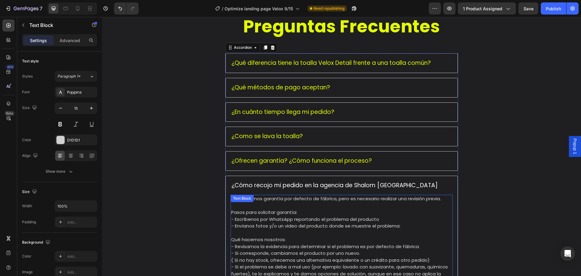
click at [380, 203] on p at bounding box center [341, 205] width 221 height 7
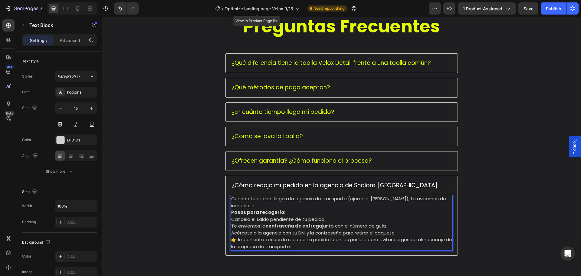
click at [293, 203] on p "Cuando tu pedido llega a la agencia de transporte (ejemplo: Shalom), te avisamo…" at bounding box center [341, 202] width 221 height 14
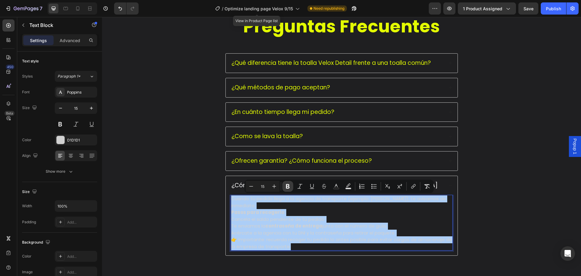
click at [284, 188] on button "Bold" at bounding box center [288, 186] width 11 height 11
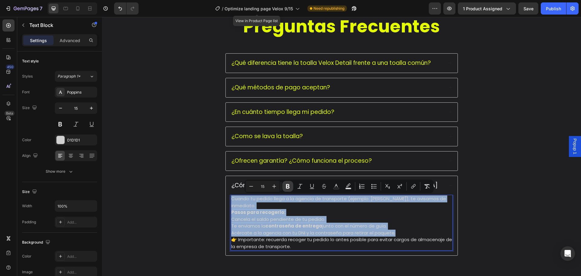
click at [287, 189] on div "¿Cómo recojo mi pedido en la agencia de Shalom Perú" at bounding box center [335, 185] width 208 height 9
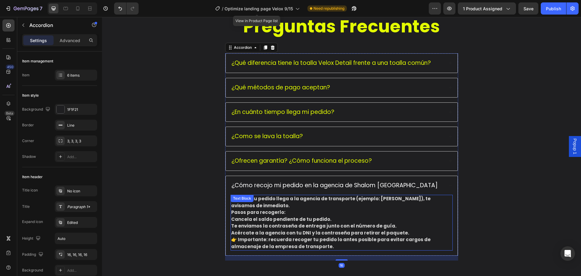
click at [279, 202] on p "Cuando tu pedido llega a la agencia de transporte (ejemplo: Shalom), te avisamo…" at bounding box center [341, 202] width 221 height 14
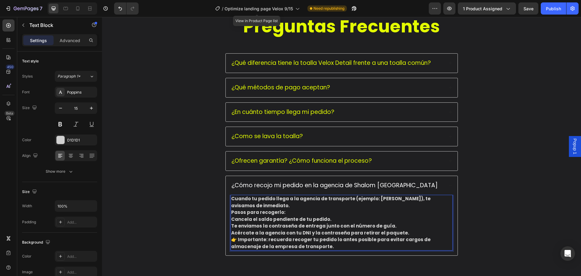
click at [282, 213] on p "Pasos para recogerlo:" at bounding box center [341, 212] width 221 height 7
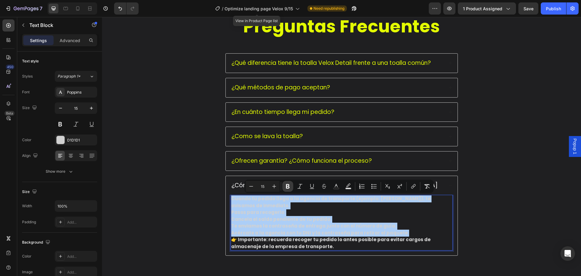
click at [286, 187] on icon "Editor contextual toolbar" at bounding box center [288, 186] width 4 height 5
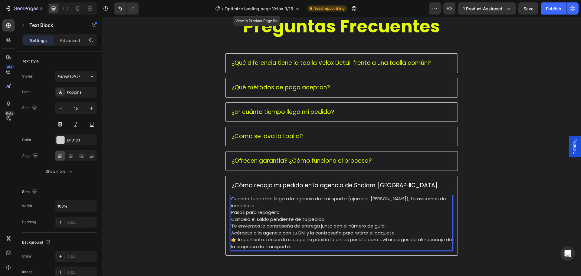
click at [278, 206] on p "Cuando tu pedido llega a la agencia de transporte (ejemplo: Shalom), te avisamo…" at bounding box center [341, 202] width 221 height 14
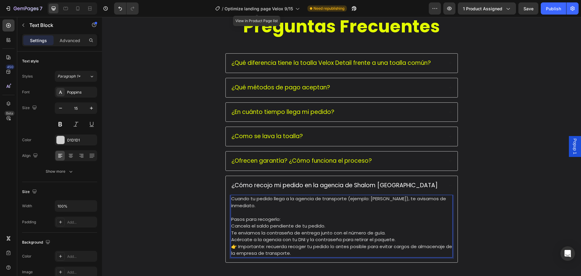
click at [231, 226] on p "Cancela el saldo pendiente de tu pedido." at bounding box center [341, 226] width 221 height 7
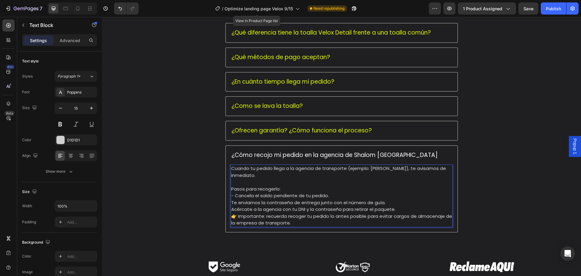
click at [231, 205] on p "Te enviamos la contraseña de entrega junto con el número de guía." at bounding box center [341, 202] width 221 height 7
click at [231, 204] on div "Cuando tu pedido llega a la agencia de transporte (ejemplo: Shalom), te avisamo…" at bounding box center [342, 195] width 222 height 63
click at [231, 210] on p "Acércate a la agencia con tu DNI y la contraseña para retirar el paquete." at bounding box center [341, 209] width 221 height 7
click at [393, 209] on p "- Acércate a la agencia con tu DNI y la contraseña para retirar el paquete." at bounding box center [341, 209] width 221 height 7
click at [399, 208] on p "- Acércate a la agencia con tu DNI y la contraseña para retirar el paquete." at bounding box center [341, 209] width 221 height 7
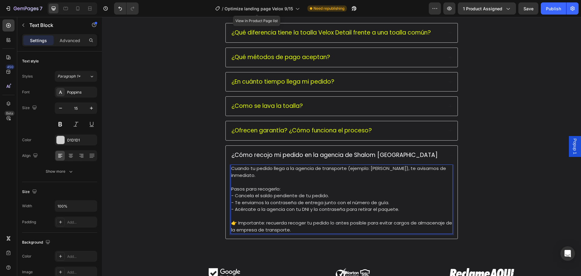
click at [235, 223] on p "👉 Importante: recuerda recoger tu pedido lo antes posible para evitar cargos de…" at bounding box center [341, 227] width 221 height 14
click at [484, 187] on div "Preguntas Frecuentes Heading ¿Qué diferencia tiene la toalla Velox Detail frent…" at bounding box center [341, 114] width 467 height 260
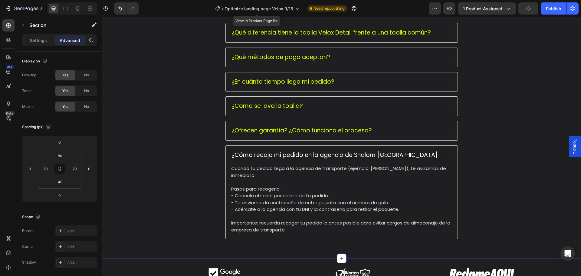
click at [496, 170] on div "Preguntas Frecuentes Heading ¿Qué diferencia tiene la toalla Velox Detail frent…" at bounding box center [341, 114] width 467 height 260
click at [430, 154] on div "¿Cómo recojo mi pedido en la agencia de Shalom Perú" at bounding box center [337, 154] width 213 height 9
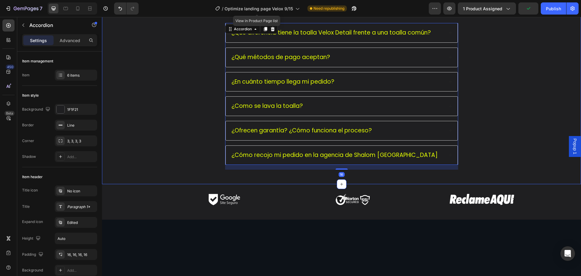
click at [533, 127] on div "Preguntas Frecuentes Heading ¿Qué diferencia tiene la toalla Velox Detail frent…" at bounding box center [341, 76] width 467 height 185
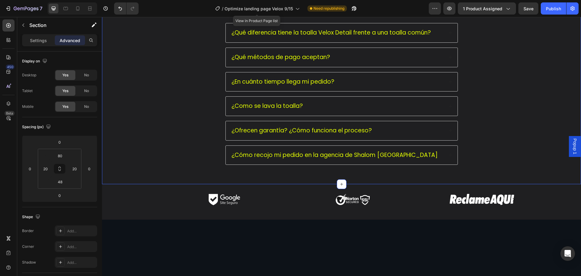
scroll to position [1011, 0]
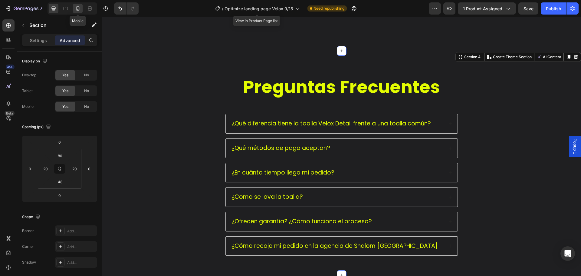
click at [79, 10] on icon at bounding box center [78, 8] width 6 height 6
type input "70"
type input "42"
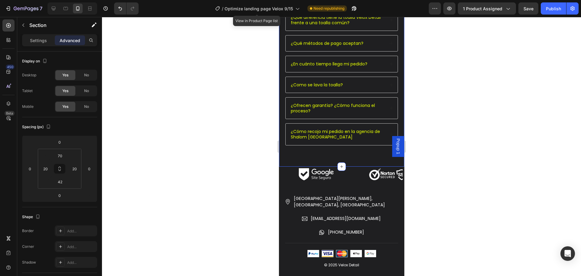
scroll to position [875, 0]
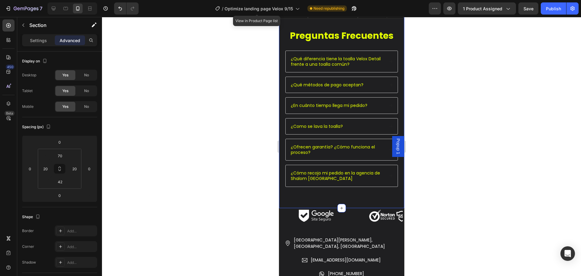
click at [425, 92] on div at bounding box center [341, 146] width 479 height 259
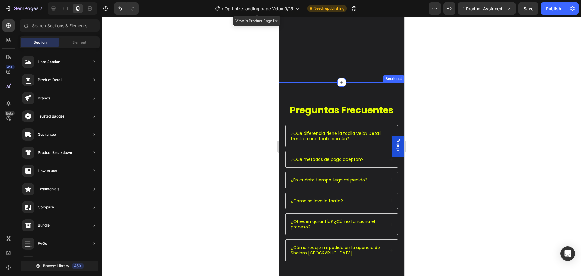
scroll to position [815, 0]
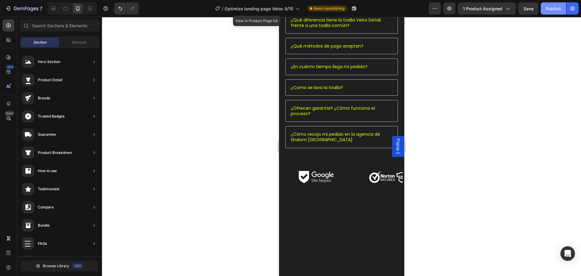
click at [549, 11] on div "Publish" at bounding box center [553, 8] width 15 height 6
